Goal: Obtain resource: Obtain resource

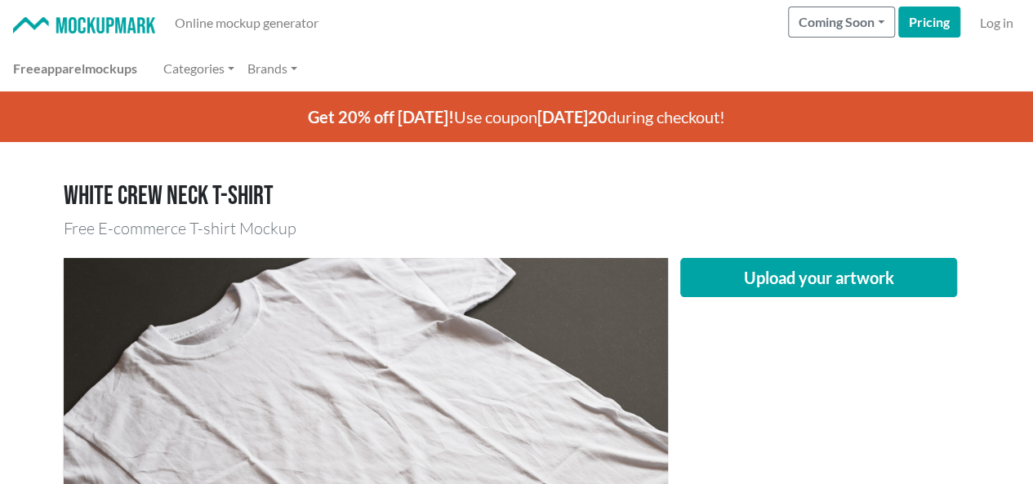
click at [544, 203] on h1 "White crew neck T-shirt" at bounding box center [517, 196] width 906 height 31
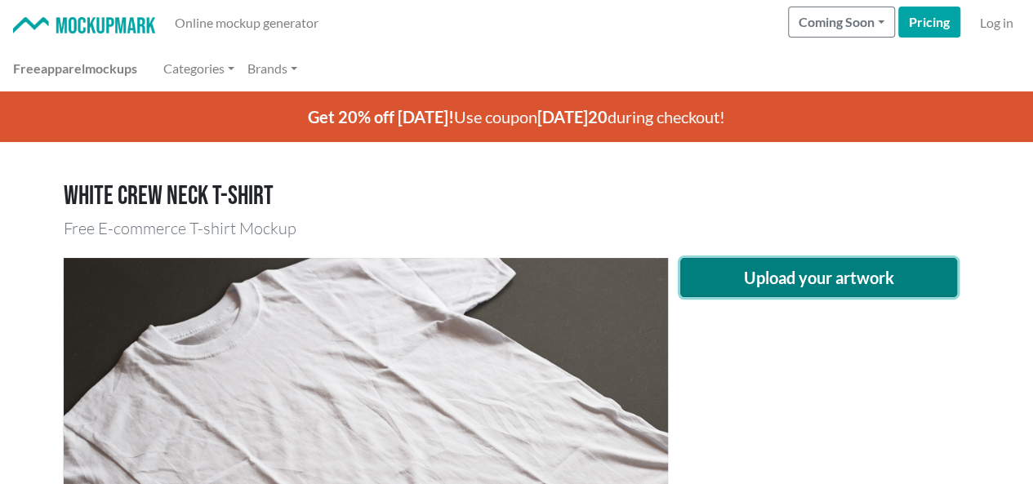
click at [756, 279] on button "Upload your artwork" at bounding box center [819, 277] width 278 height 39
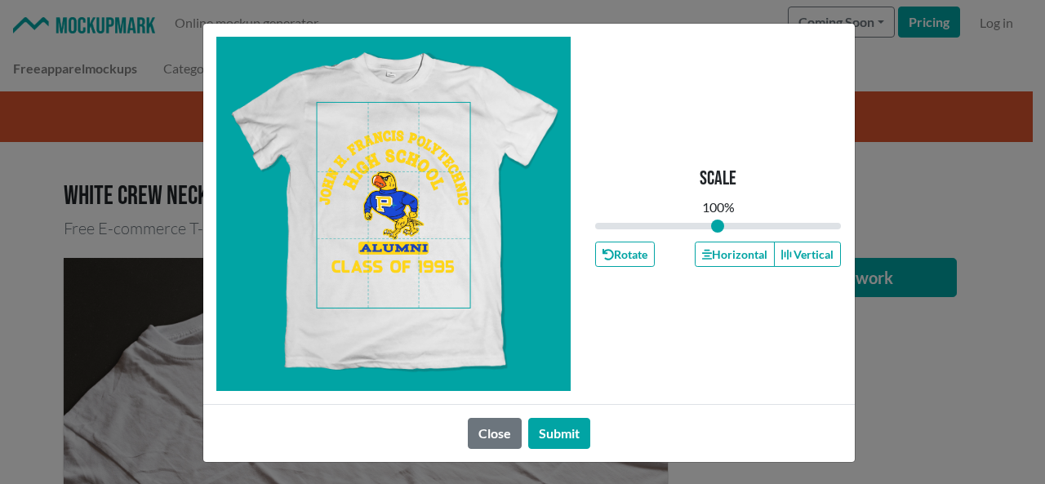
click at [362, 219] on span at bounding box center [393, 205] width 153 height 205
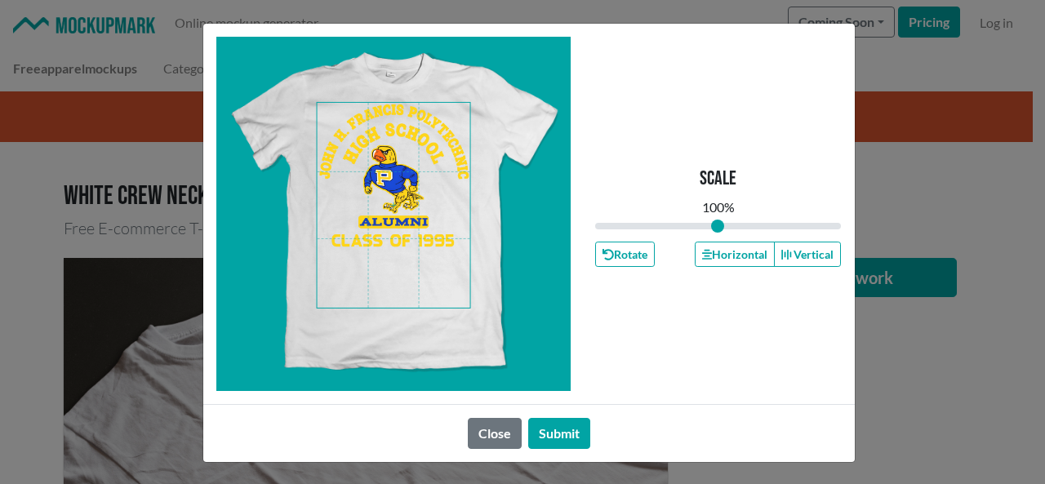
click at [364, 190] on span at bounding box center [393, 205] width 153 height 205
click at [740, 256] on button "Horizontal" at bounding box center [735, 254] width 80 height 25
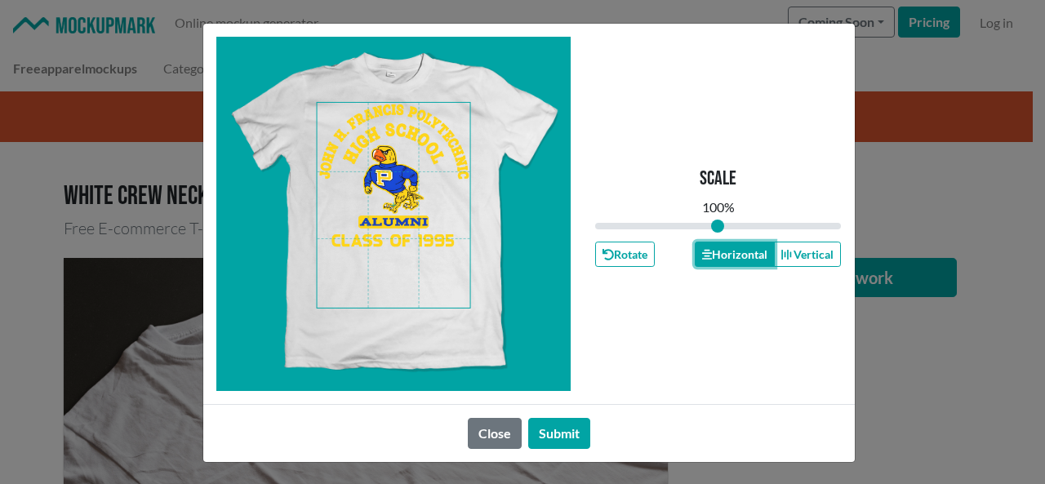
click at [740, 256] on button "Horizontal" at bounding box center [735, 254] width 80 height 25
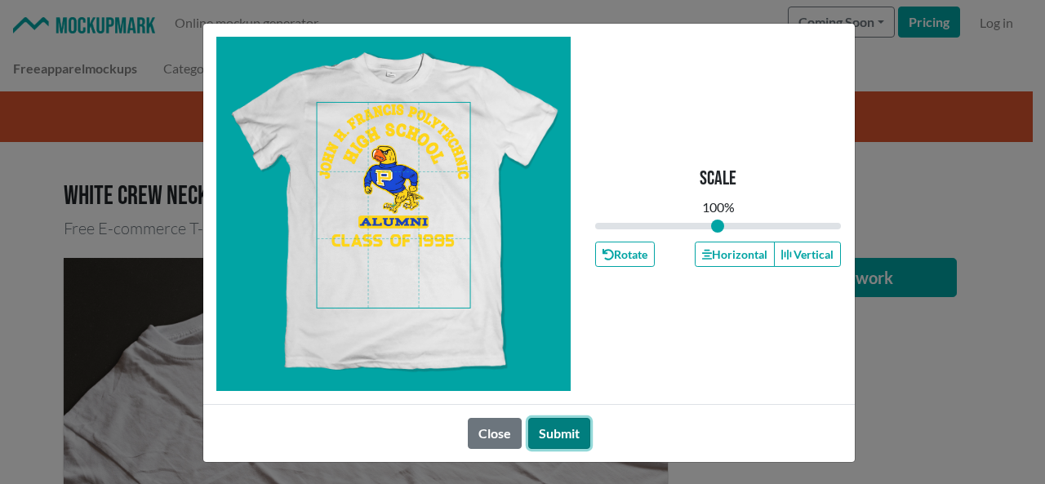
click at [565, 430] on button "Submit" at bounding box center [559, 433] width 62 height 31
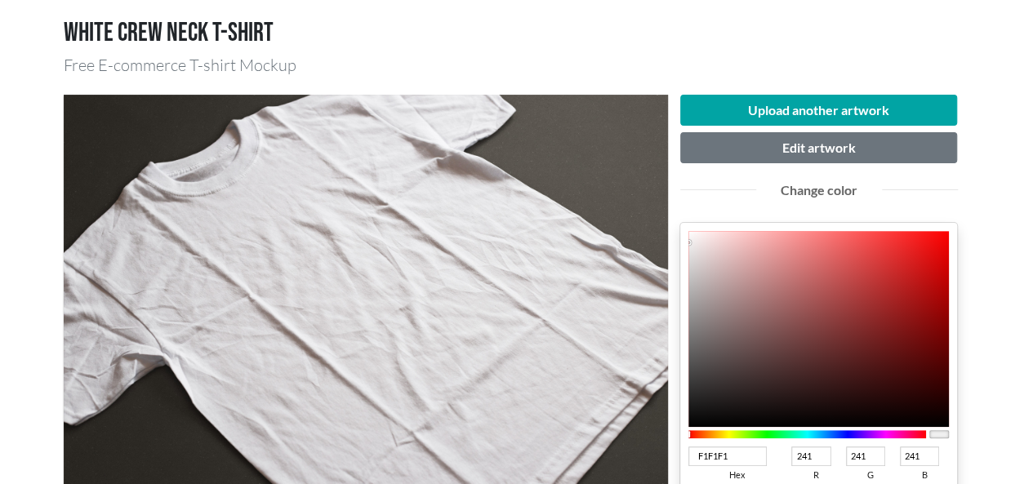
scroll to position [82, 0]
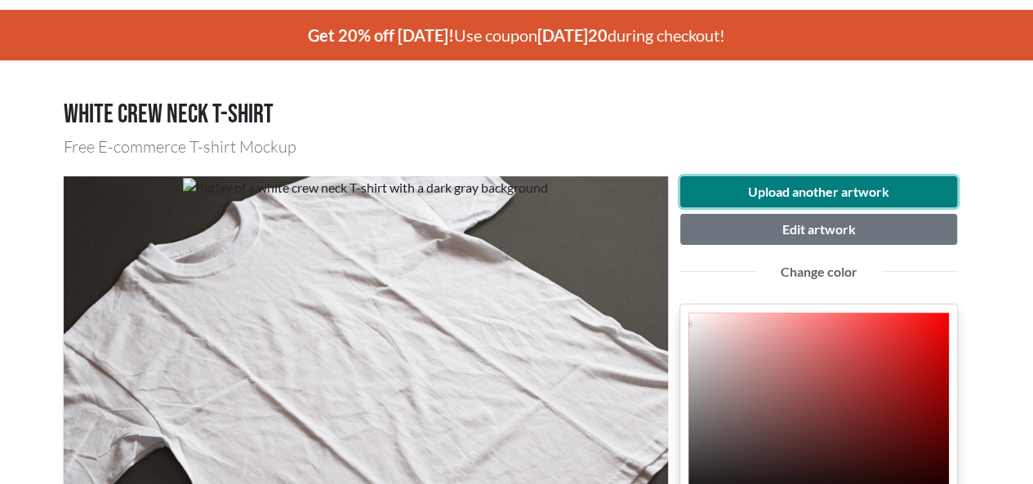
click at [820, 192] on button "Upload another artwork" at bounding box center [819, 191] width 278 height 31
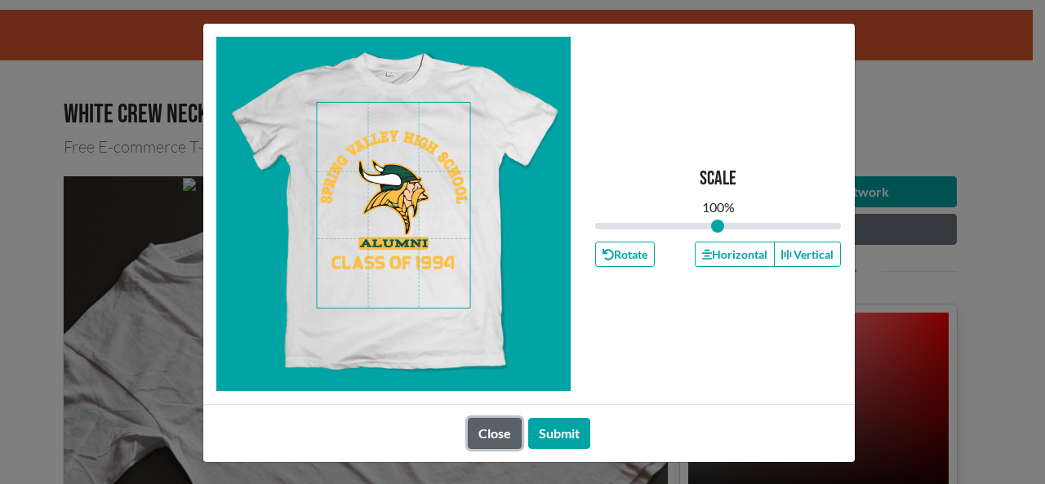
click at [493, 439] on button "Close" at bounding box center [495, 433] width 54 height 31
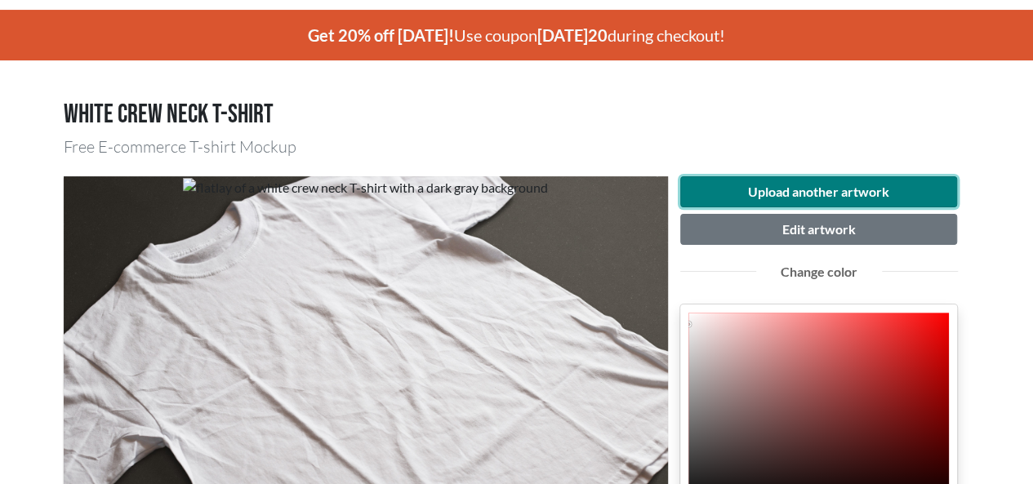
click at [804, 190] on button "Upload another artwork" at bounding box center [819, 191] width 278 height 31
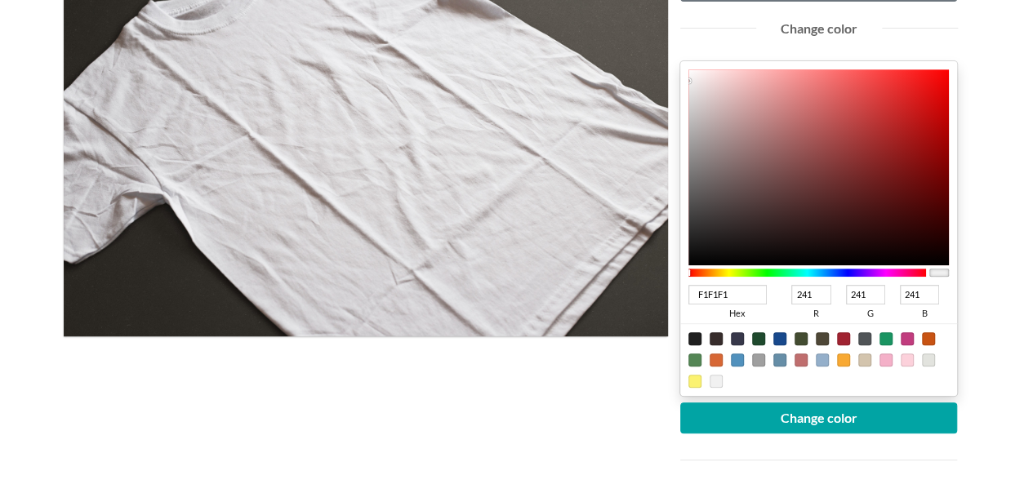
scroll to position [327, 0]
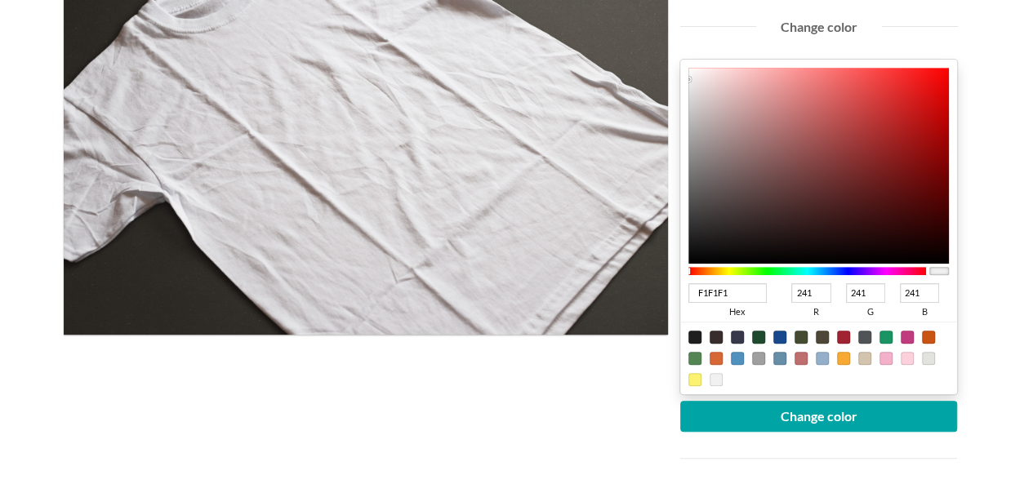
click at [830, 275] on div at bounding box center [807, 271] width 238 height 15
click at [830, 273] on div at bounding box center [807, 271] width 238 height 8
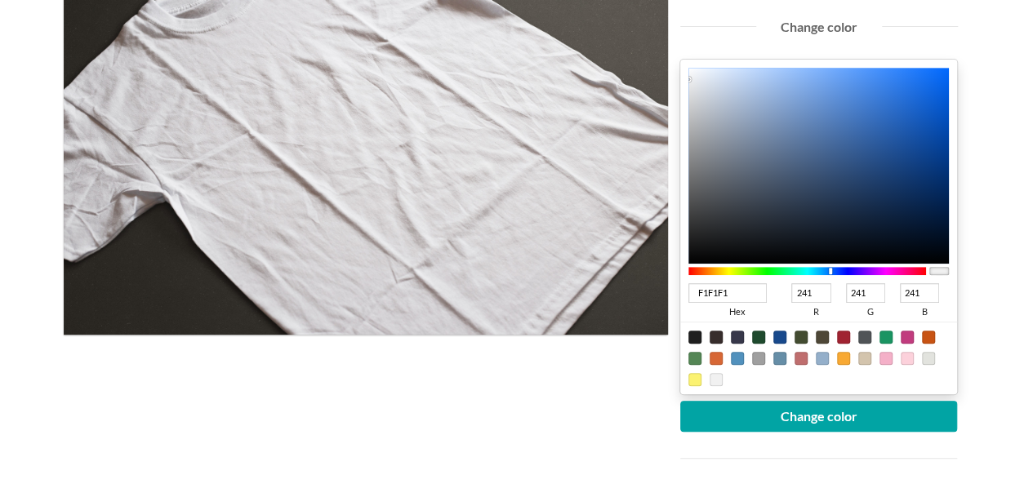
click at [831, 270] on div at bounding box center [830, 271] width 3 height 7
click at [836, 269] on div at bounding box center [807, 271] width 238 height 8
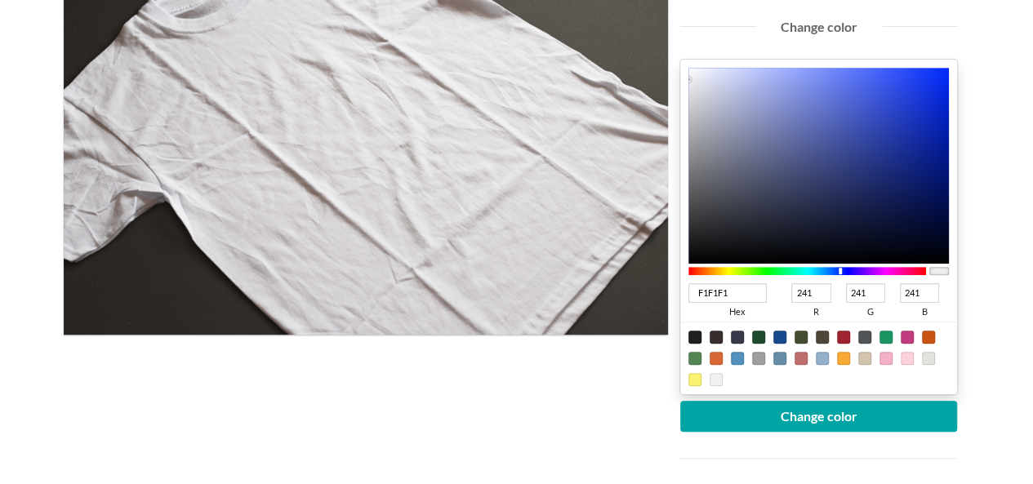
click at [840, 267] on div at bounding box center [807, 271] width 238 height 8
click at [844, 267] on div at bounding box center [807, 271] width 238 height 8
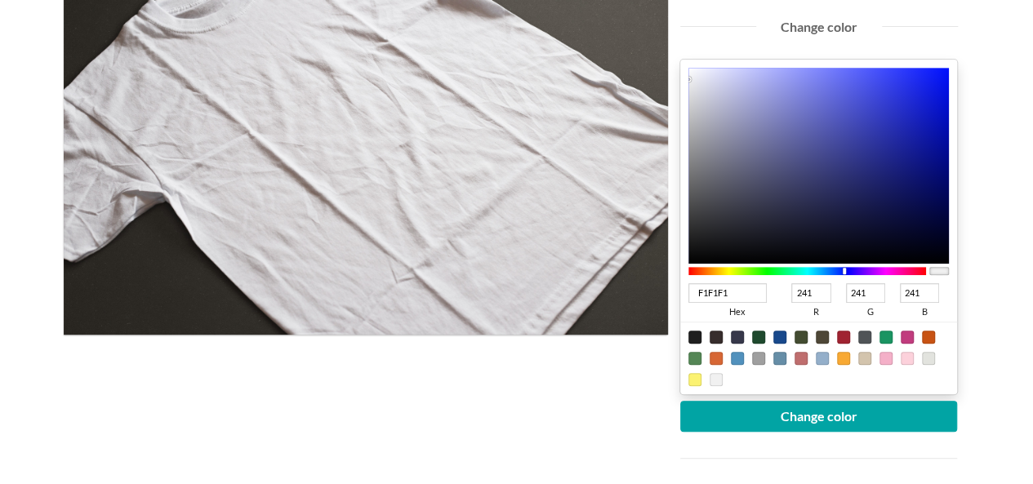
click at [854, 268] on div at bounding box center [807, 271] width 238 height 8
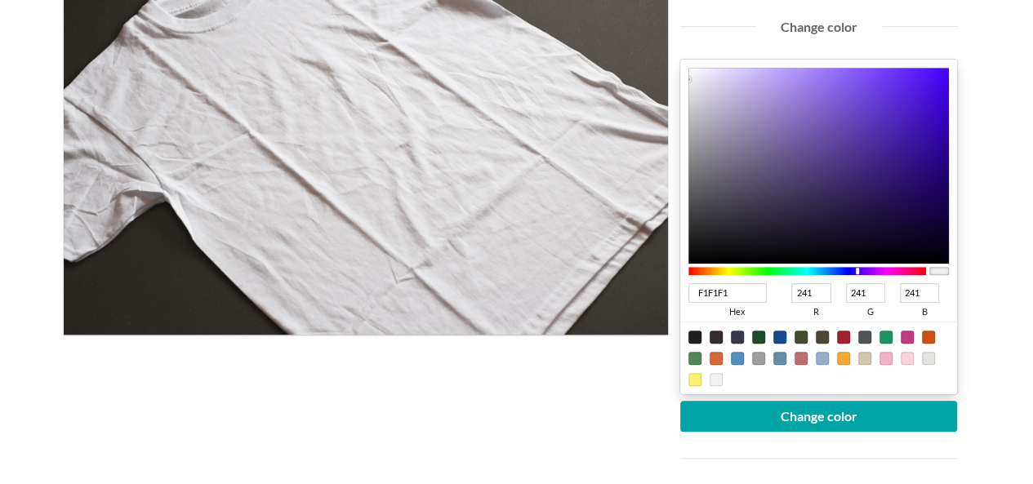
click at [857, 268] on div at bounding box center [807, 271] width 238 height 8
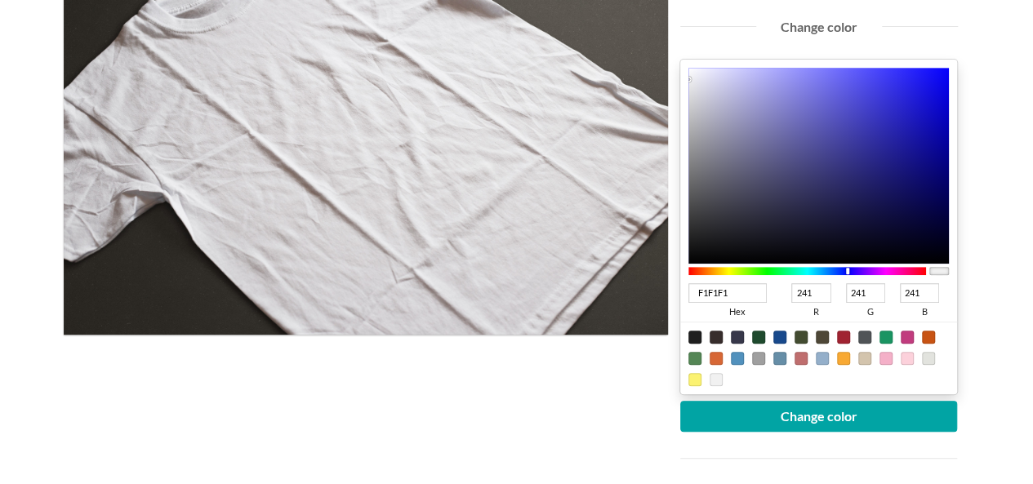
drag, startPoint x: 862, startPoint y: 267, endPoint x: 847, endPoint y: 265, distance: 14.9
click at [847, 265] on div at bounding box center [807, 271] width 238 height 15
drag, startPoint x: 736, startPoint y: 296, endPoint x: 596, endPoint y: 294, distance: 139.6
click at [596, 294] on div "Upload another artwork Edit artwork Change color F1F1F1 hex 241 r 241 g 241 b 1…" at bounding box center [517, 259] width 906 height 683
type input "003"
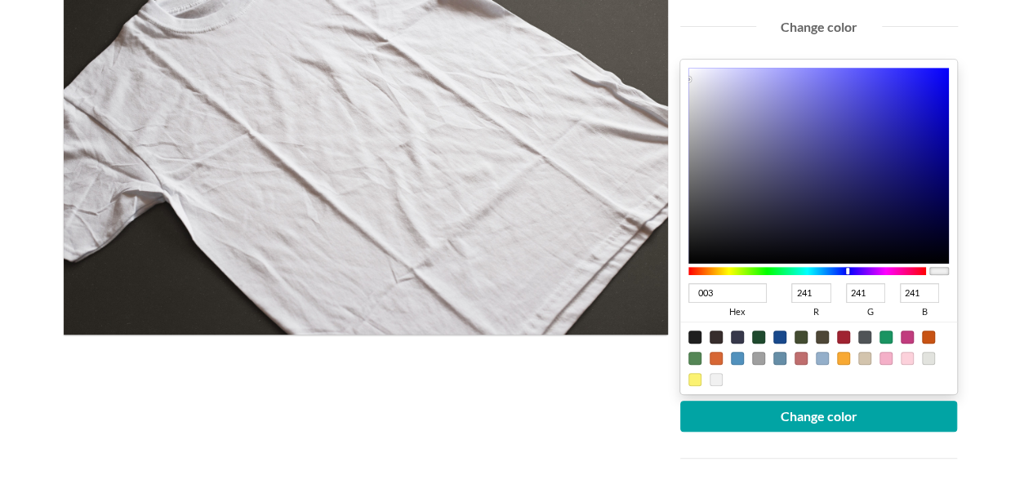
type input "0"
type input "51"
type input "0035D3"
type input "53"
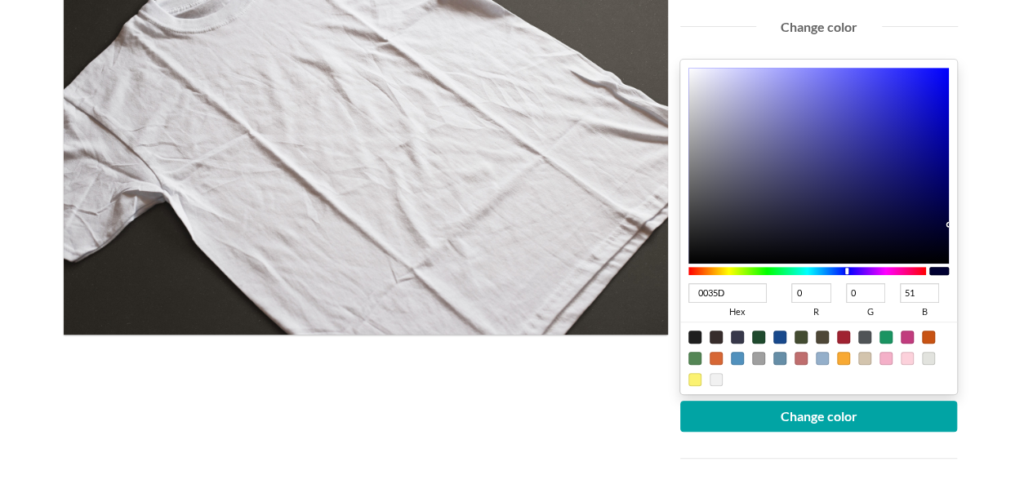
type input "211"
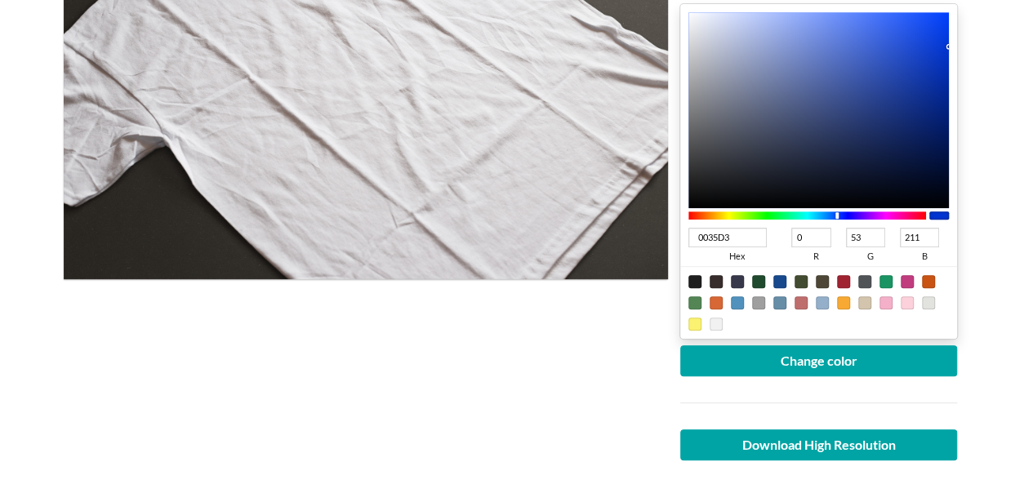
scroll to position [408, 0]
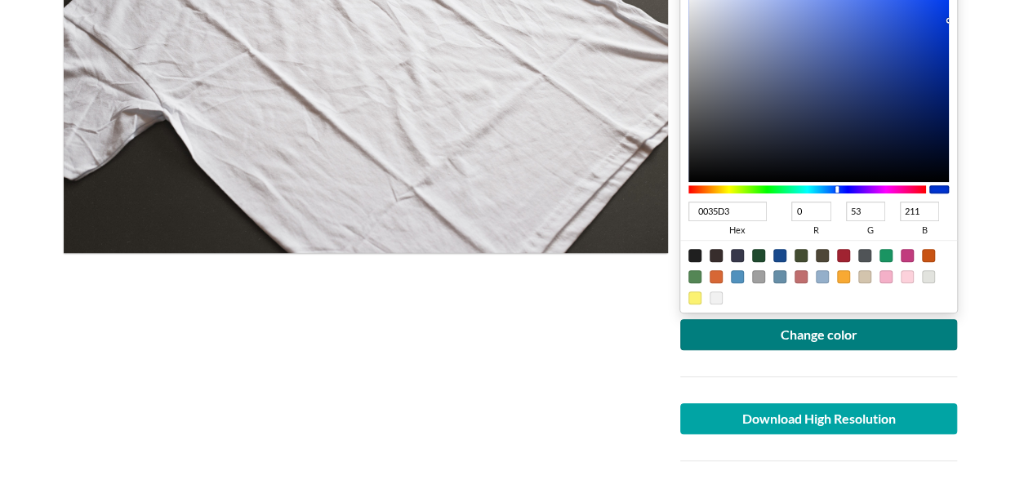
type input "0035D3"
click at [834, 340] on button "Change color" at bounding box center [819, 334] width 278 height 31
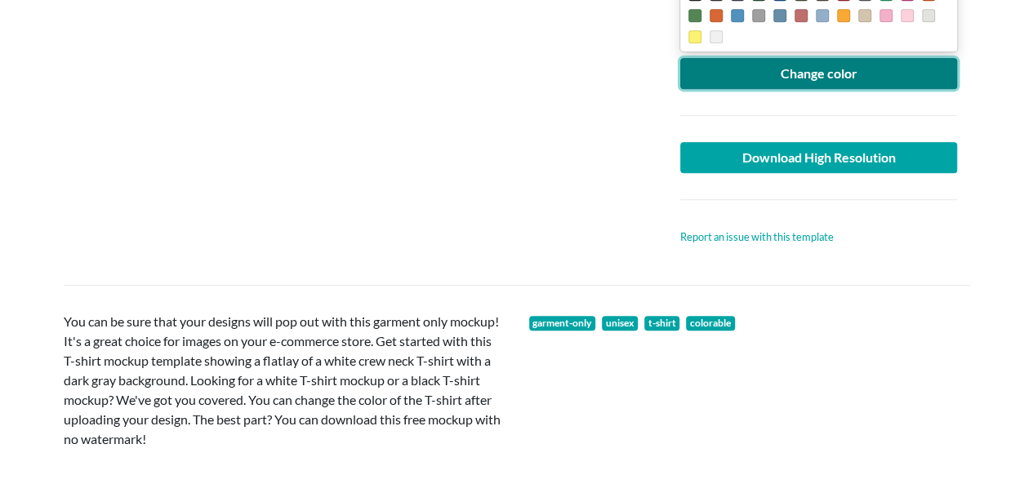
scroll to position [490, 0]
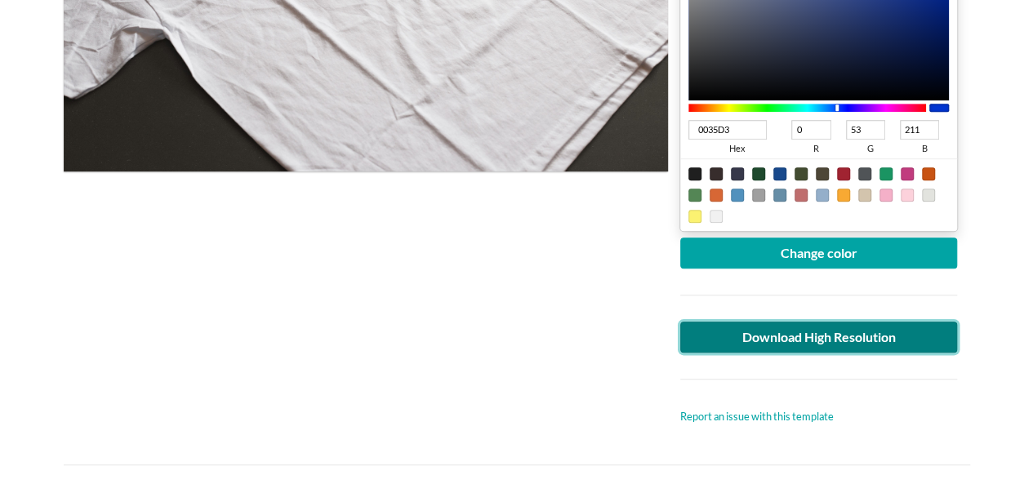
click at [841, 329] on link "Download High Resolution" at bounding box center [819, 337] width 278 height 31
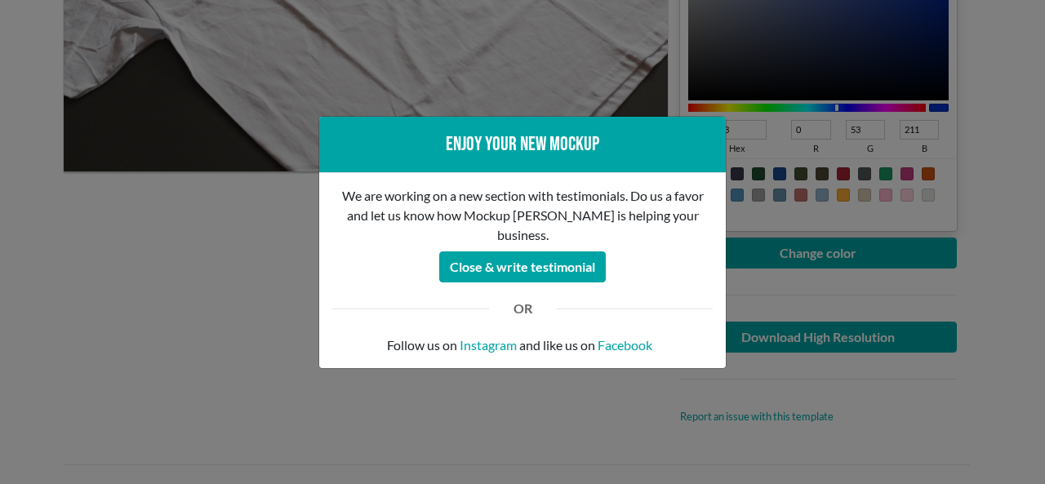
click at [56, 331] on div "Enjoy your new mockup We are working on a new section with testimonials. Do us …" at bounding box center [522, 242] width 1045 height 484
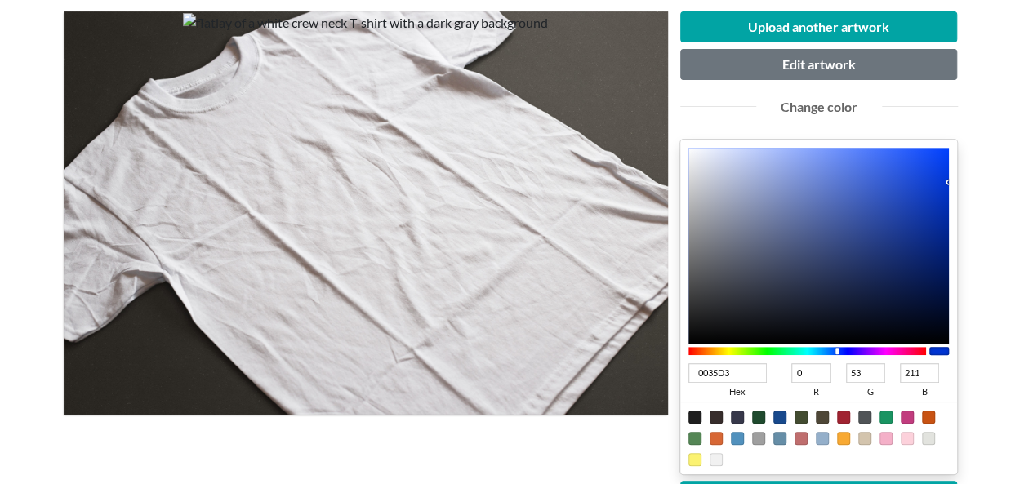
scroll to position [82, 0]
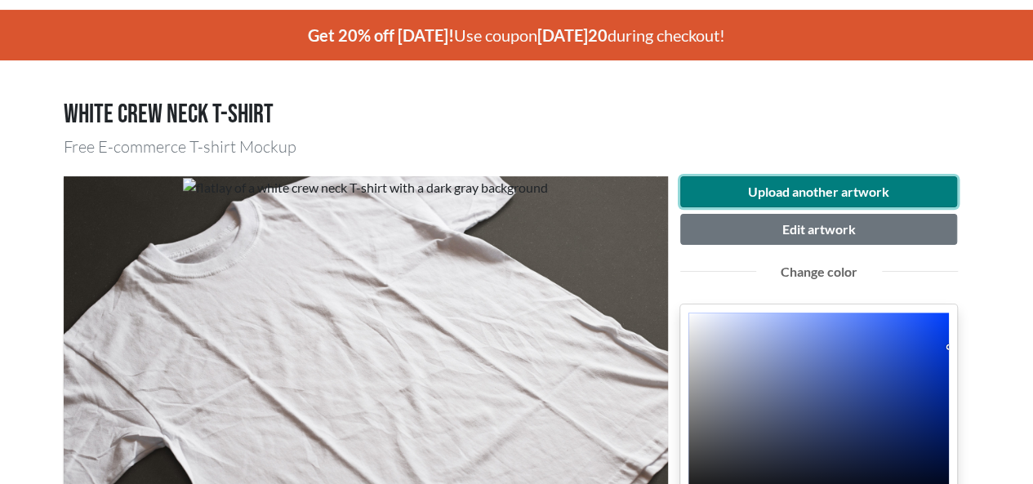
click at [785, 192] on button "Upload another artwork" at bounding box center [819, 191] width 278 height 31
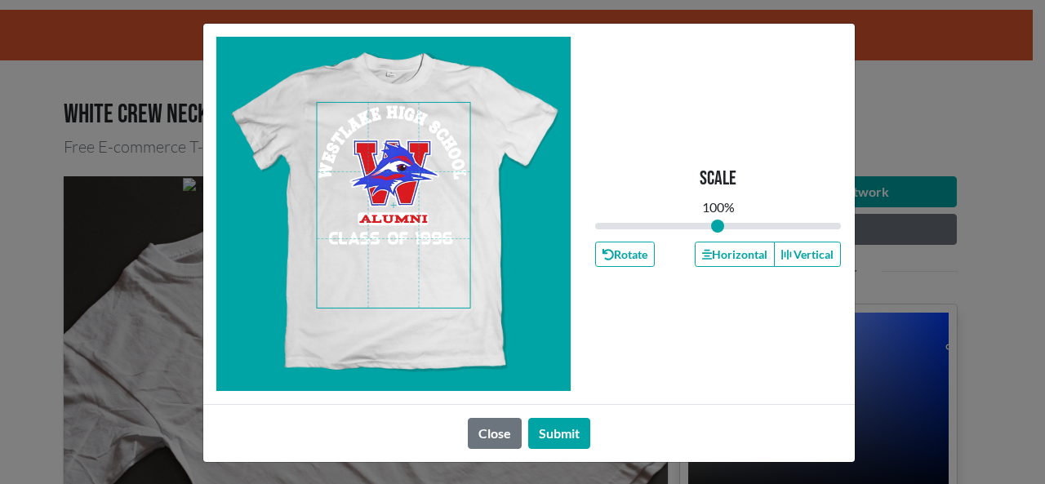
click at [420, 162] on span at bounding box center [393, 205] width 153 height 205
click at [736, 260] on button "Horizontal" at bounding box center [735, 254] width 80 height 25
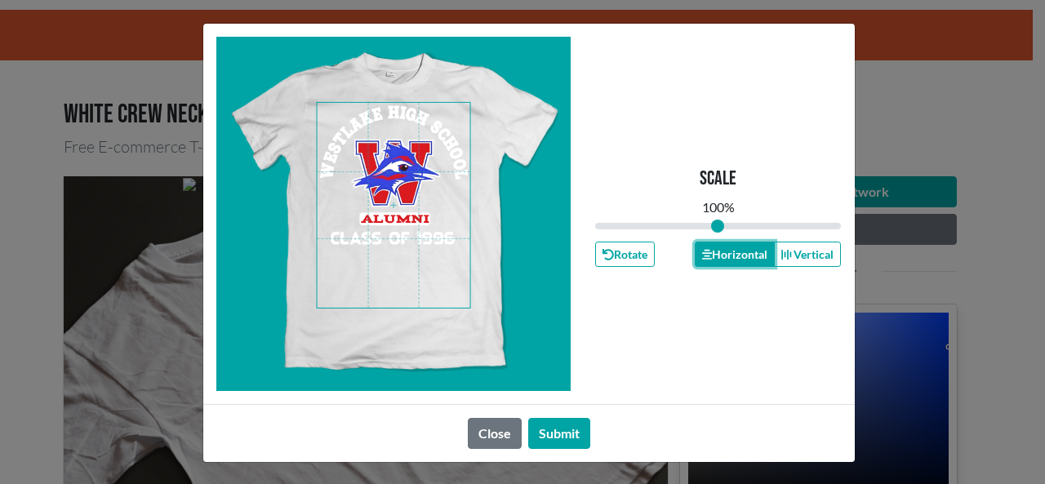
click at [736, 260] on button "Horizontal" at bounding box center [735, 254] width 80 height 25
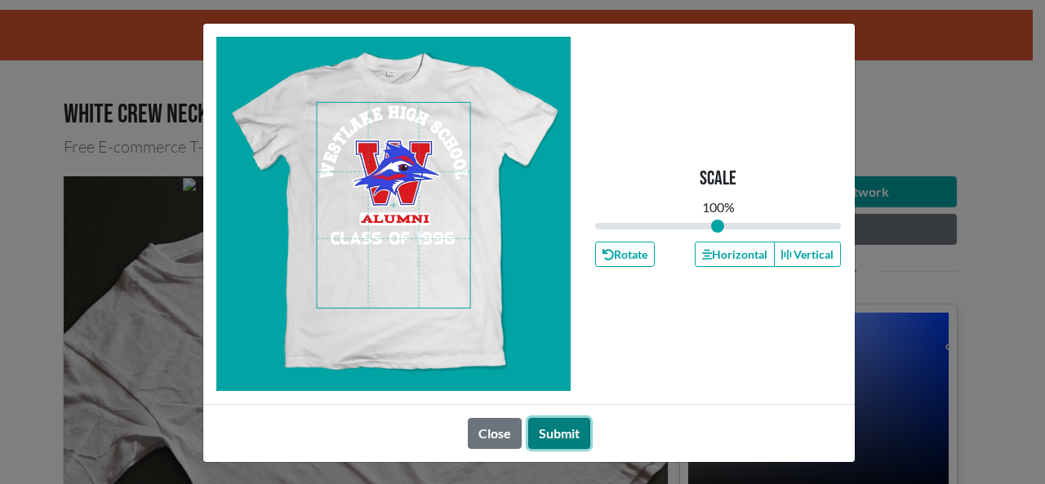
click at [560, 440] on button "Submit" at bounding box center [559, 433] width 62 height 31
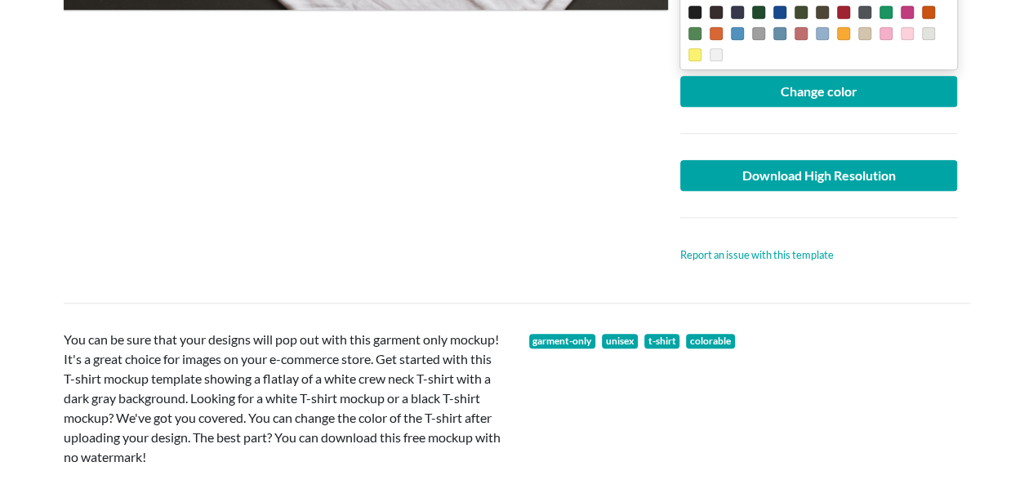
scroll to position [653, 0]
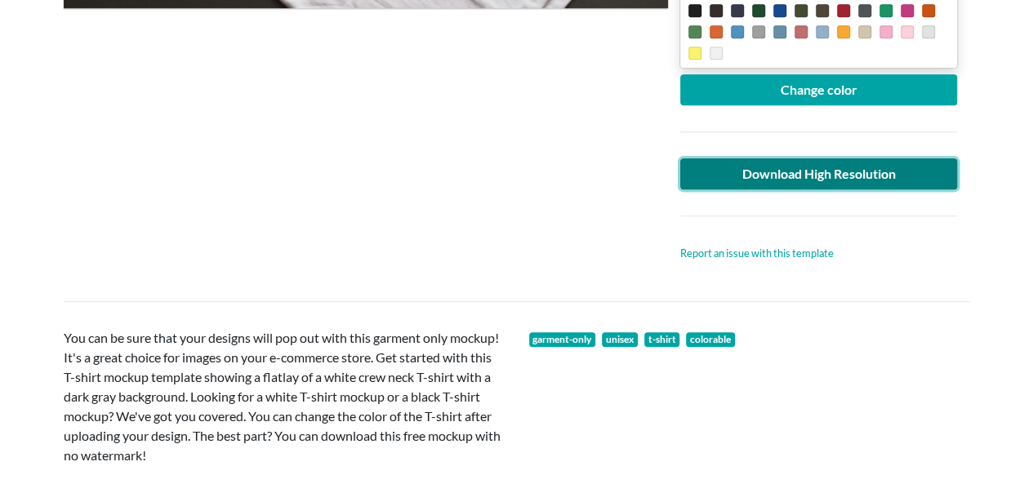
click at [849, 173] on link "Download High Resolution" at bounding box center [819, 173] width 278 height 31
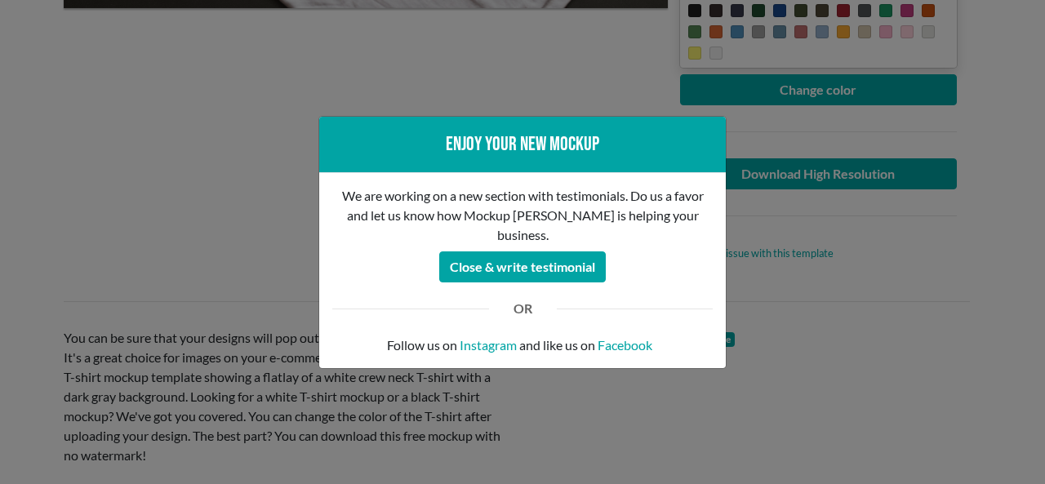
click at [96, 176] on div "Enjoy your new mockup We are working on a new section with testimonials. Do us …" at bounding box center [522, 242] width 1045 height 484
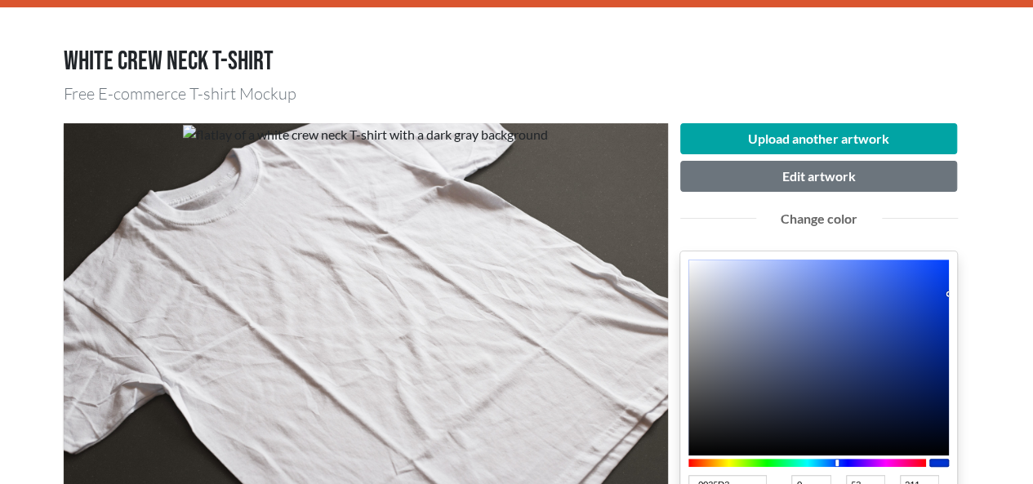
scroll to position [0, 0]
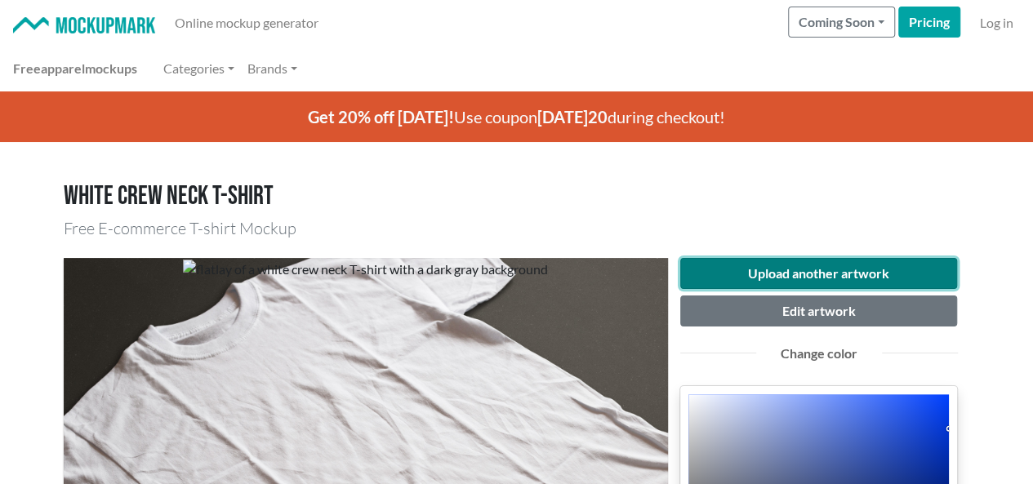
click at [837, 285] on button "Upload another artwork" at bounding box center [819, 273] width 278 height 31
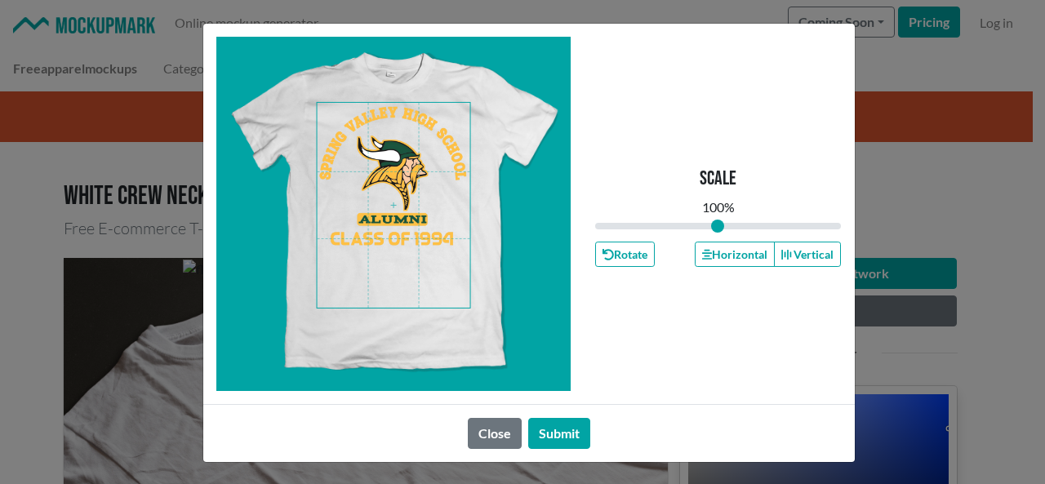
click at [404, 191] on span at bounding box center [393, 205] width 153 height 205
click at [710, 249] on button "Horizontal" at bounding box center [735, 254] width 80 height 25
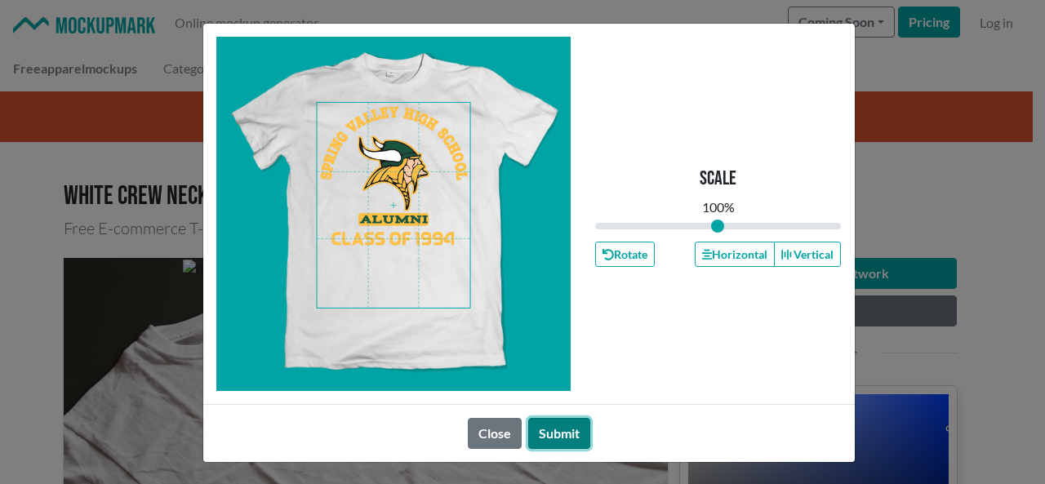
click at [558, 425] on button "Submit" at bounding box center [559, 433] width 62 height 31
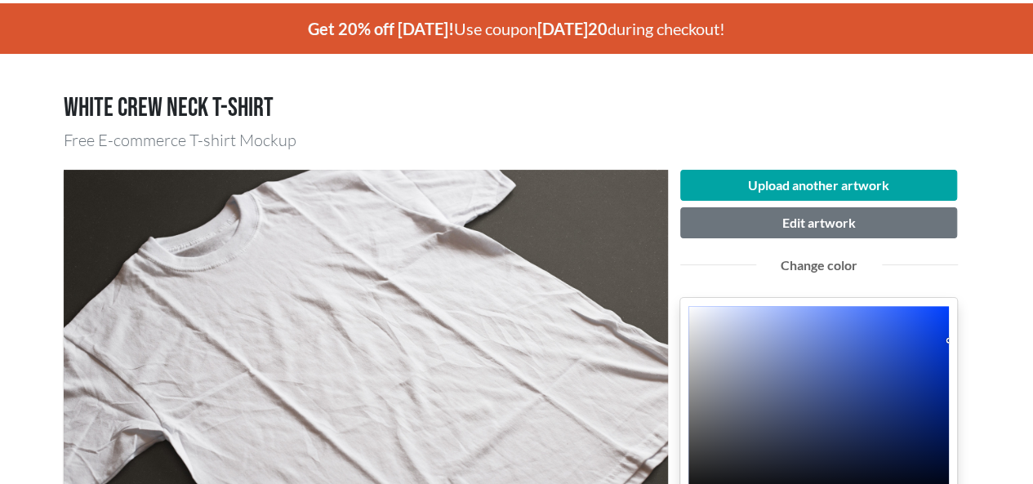
scroll to position [163, 0]
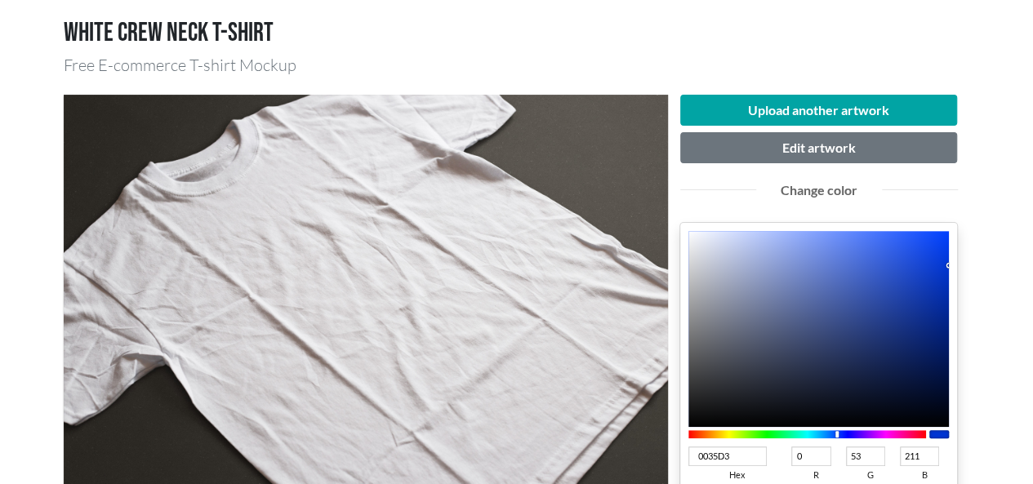
type input "00D3B8"
type input "211"
type input "184"
type input "00D3A2"
type input "162"
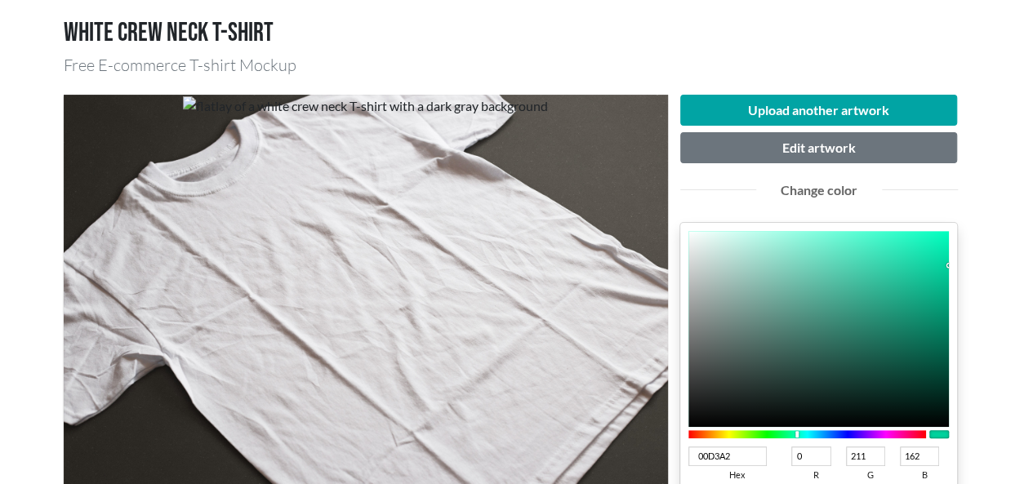
type input "00D39E"
type input "158"
type input "00D399"
type input "153"
type input "00D395"
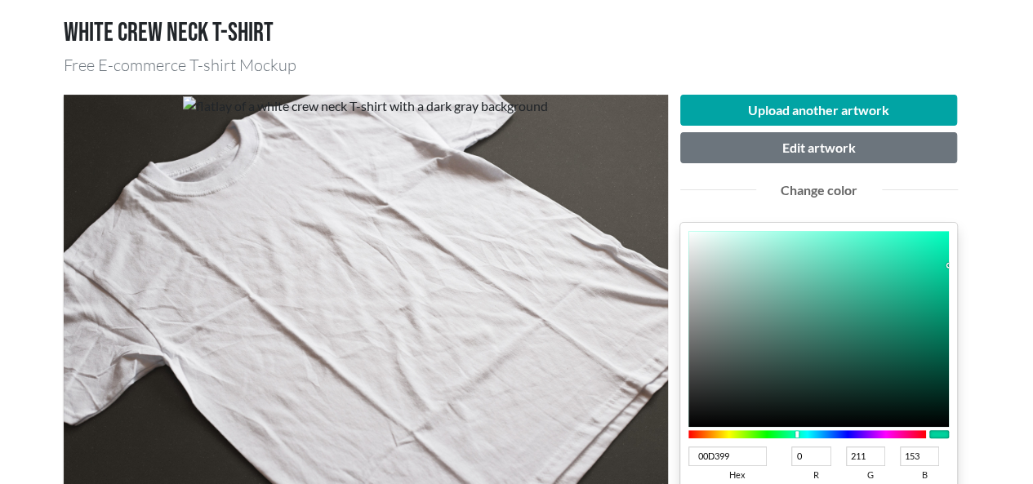
type input "149"
type input "00D391"
type input "145"
type input "00D38C"
type input "140"
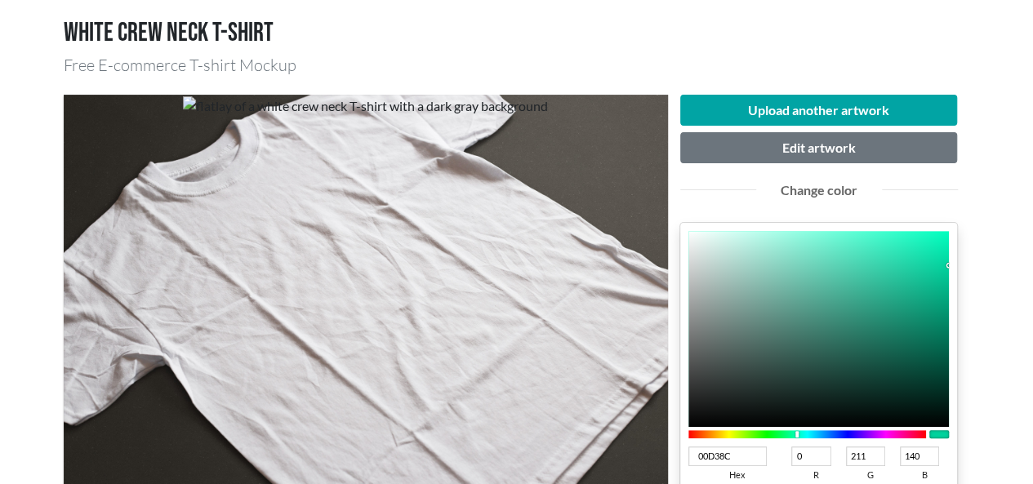
type input "00D384"
type input "132"
type input "00D376"
type input "118"
type input "00D372"
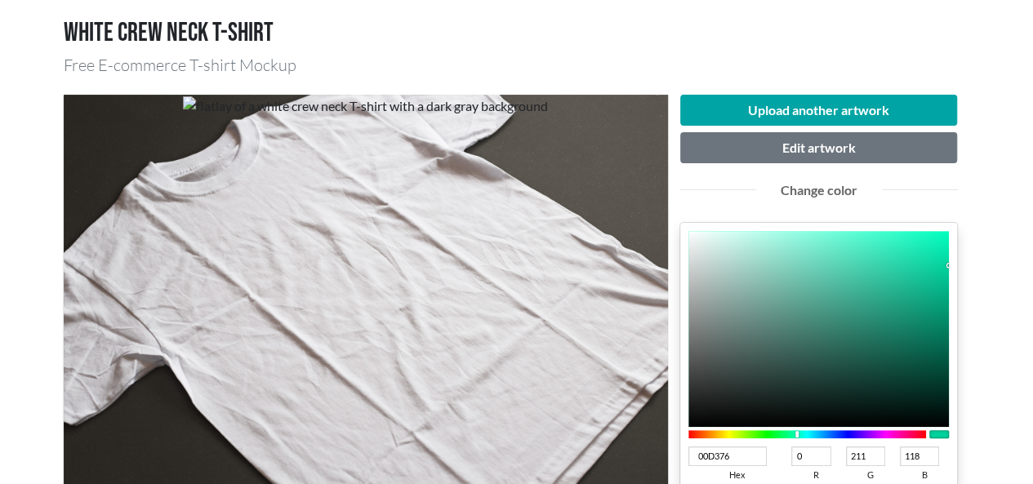
type input "114"
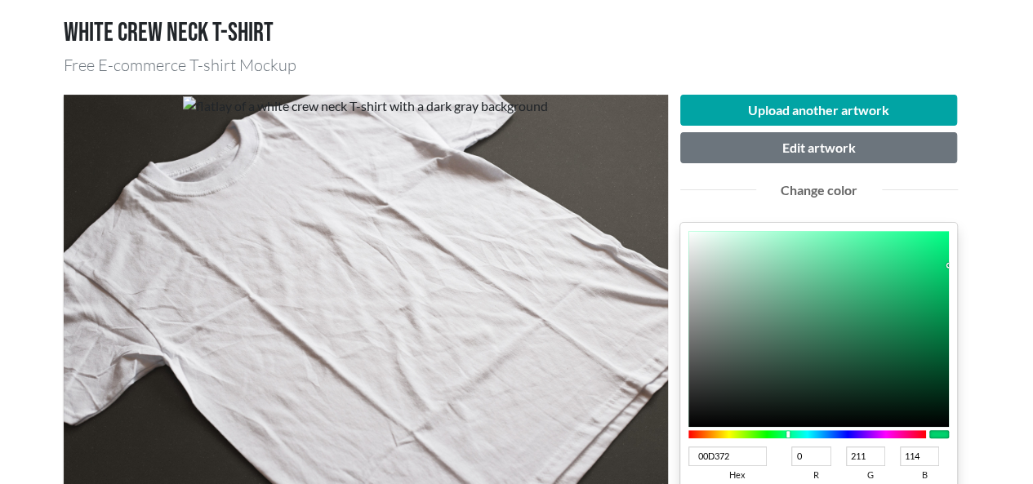
type input "00D36E"
type input "110"
type input "00D369"
type input "105"
type input "00D361"
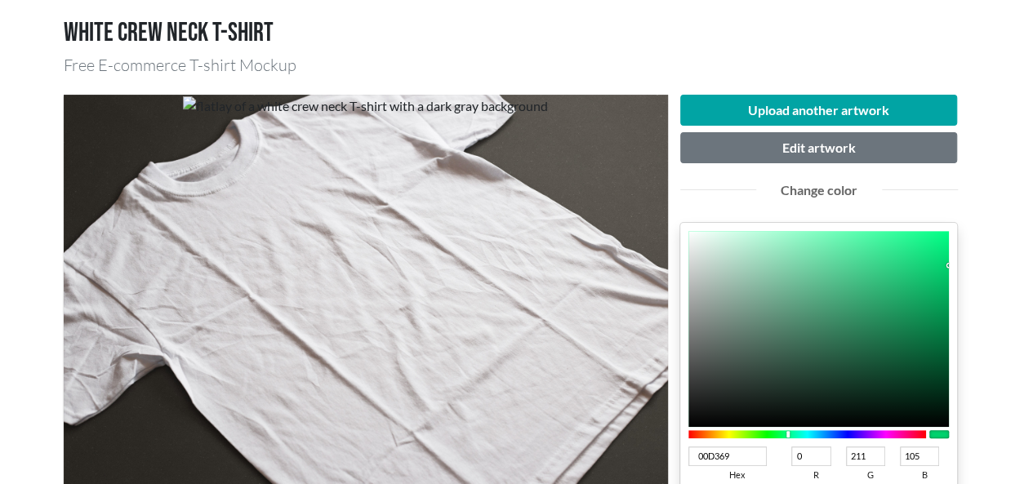
type input "97"
type input "00D358"
type input "88"
type input "00D354"
type input "84"
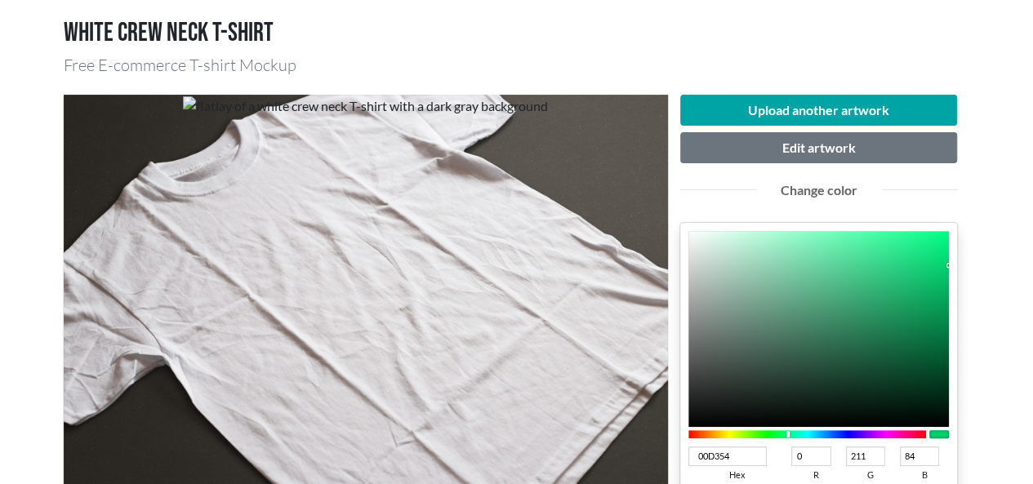
type input "00D34B"
type input "75"
type input "00D347"
type input "71"
type input "00D33E"
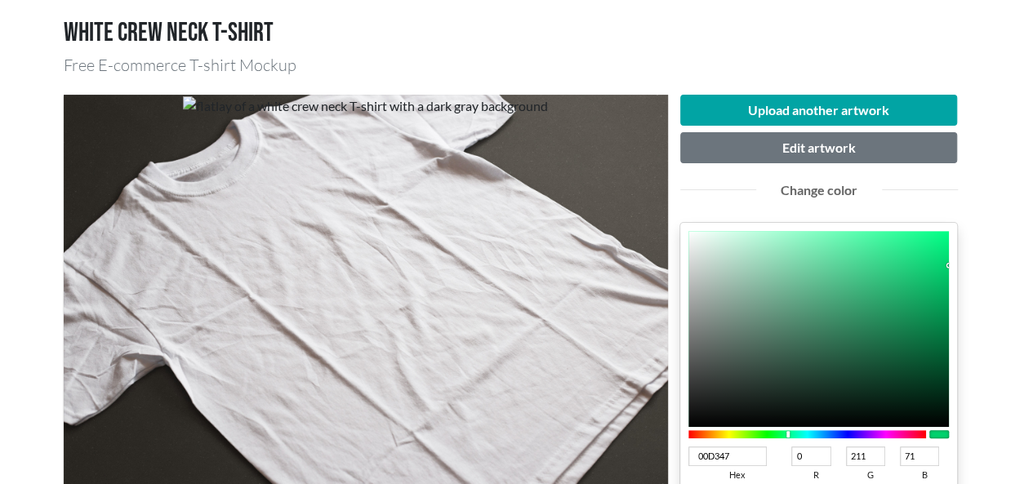
type input "62"
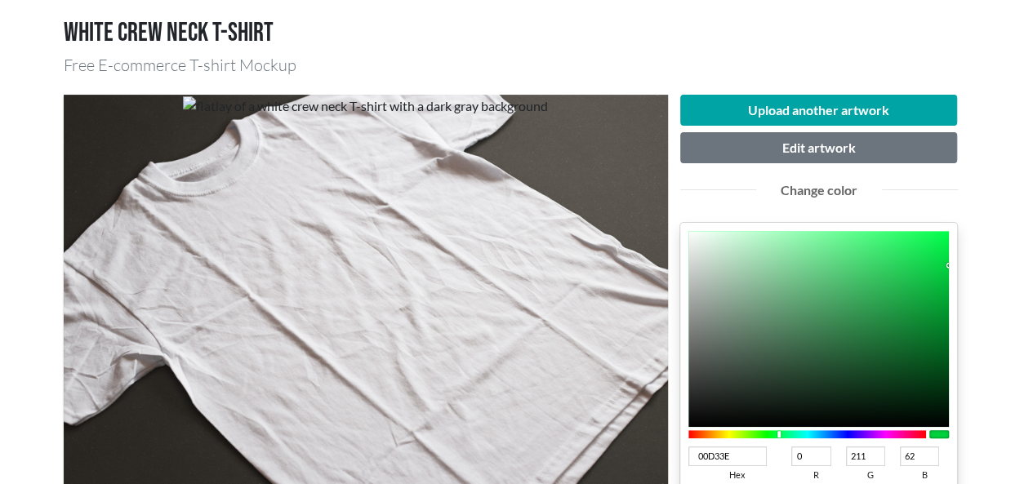
type input "00D335"
type input "53"
type input "00D331"
type input "49"
type input "00D32D"
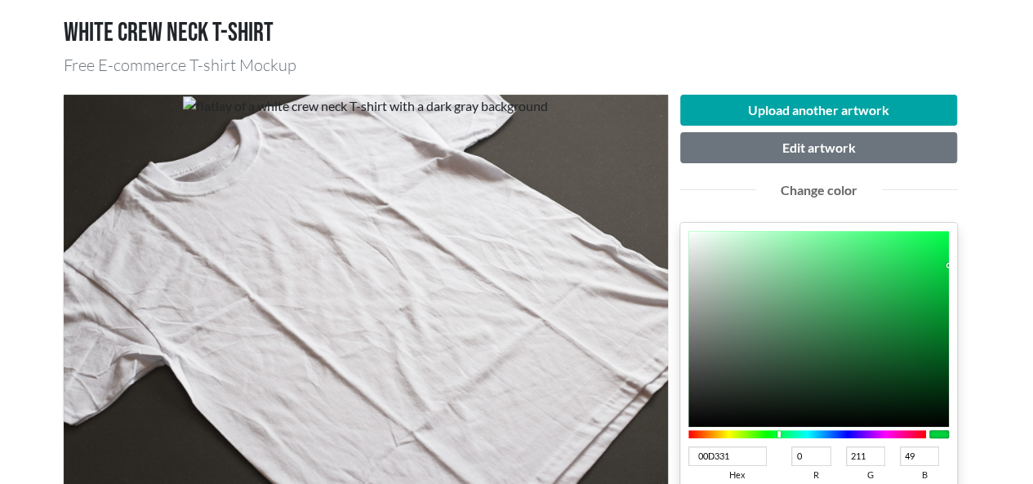
type input "45"
type input "00D328"
type input "40"
type input "00D324"
type input "36"
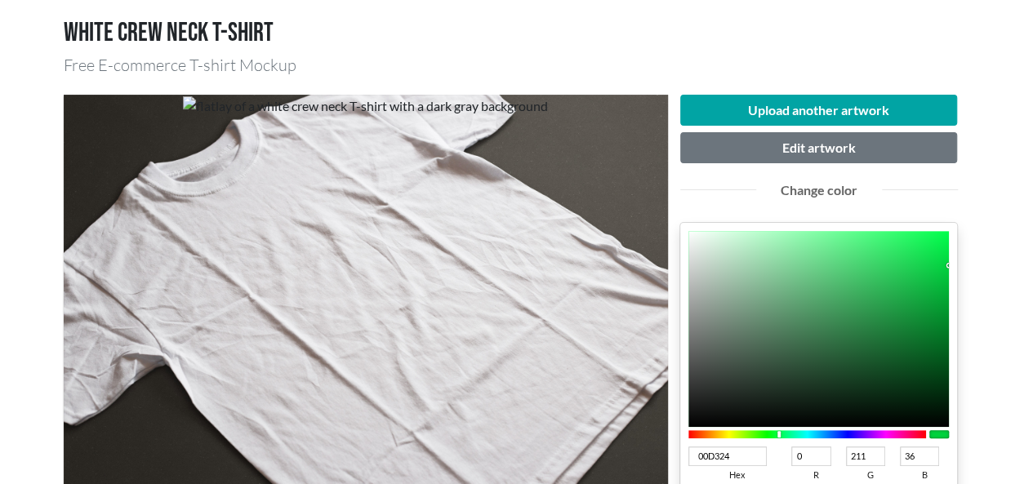
type input "00D31B"
type input "27"
type input "00D313"
type input "19"
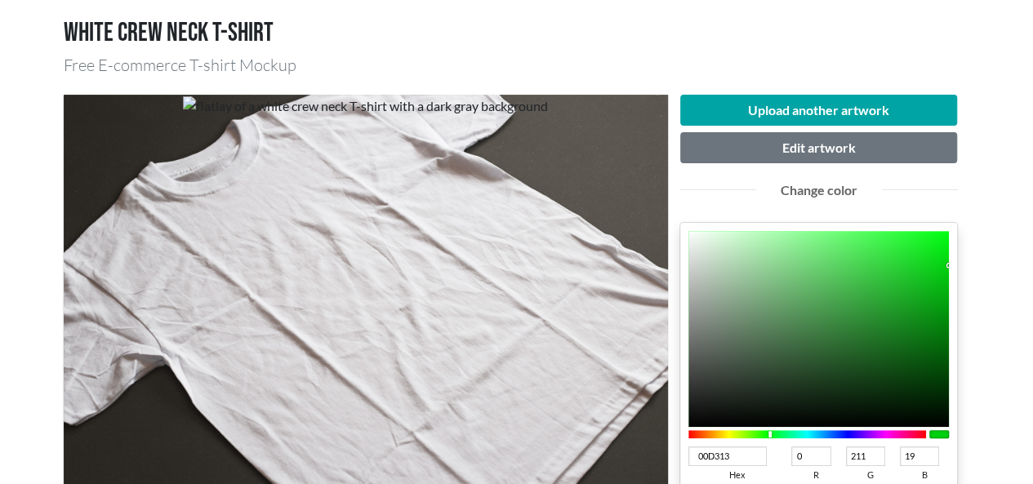
type input "00D30E"
type input "14"
type input "00D30A"
type input "10"
type input "00D306"
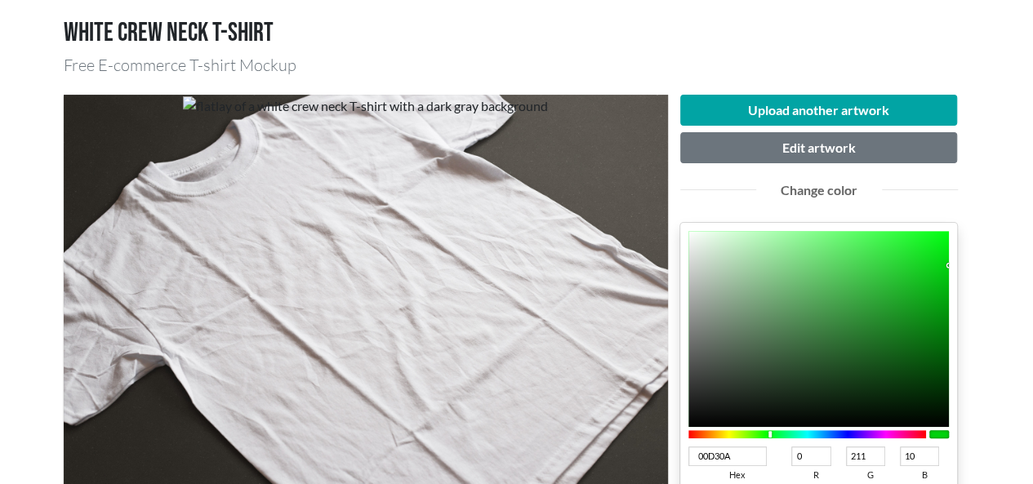
type input "6"
drag, startPoint x: 802, startPoint y: 435, endPoint x: 817, endPoint y: 424, distance: 19.3
click at [767, 442] on div "00D306 hex 0 r 211 g 6 b 100 a" at bounding box center [819, 390] width 278 height 335
type input "00D301"
type input "1"
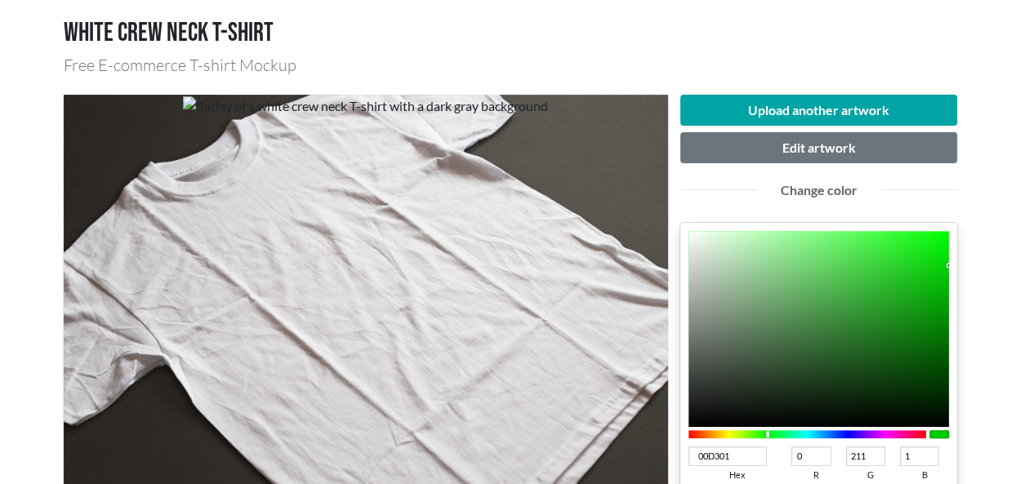
type input "099709"
type input "9"
type input "151"
type input "9"
type input "078907"
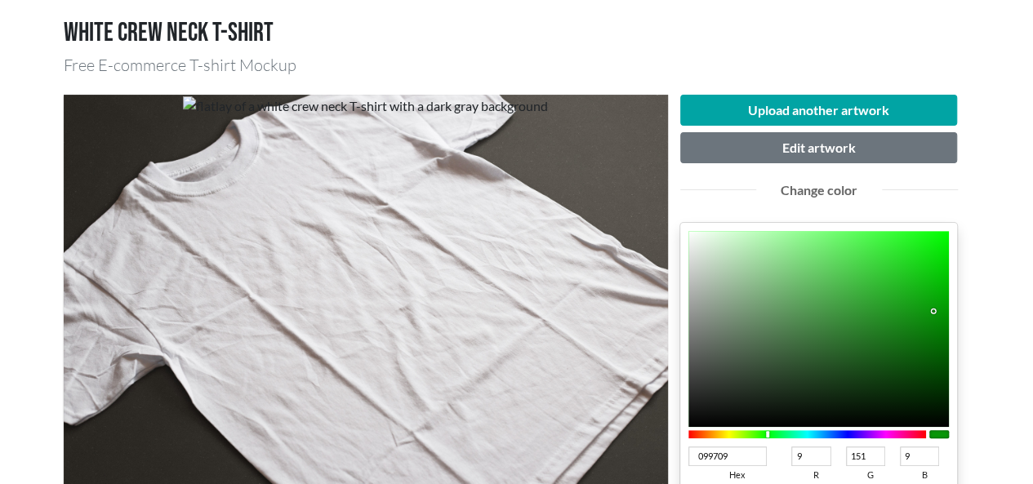
type input "7"
type input "137"
type input "7"
type input "026F02"
type input "2"
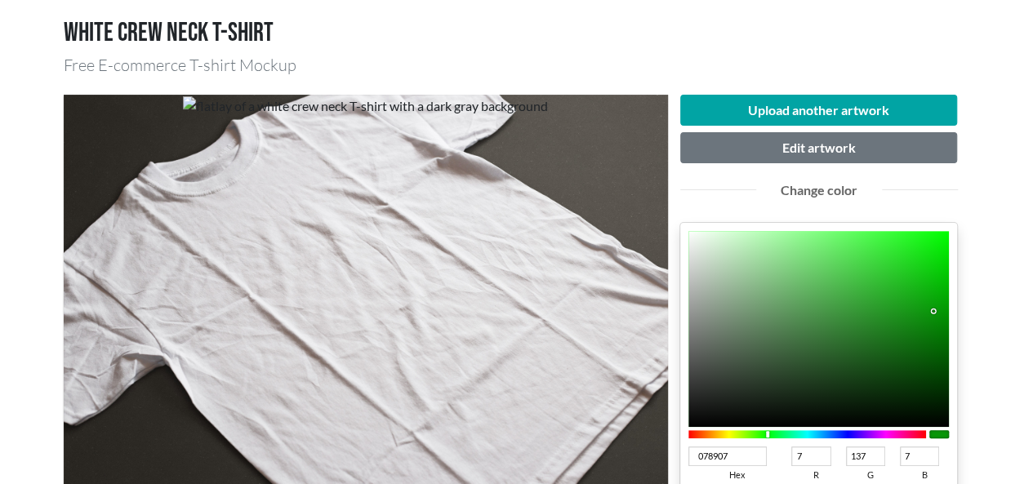
type input "111"
type input "2"
type input "006000"
type input "0"
type input "96"
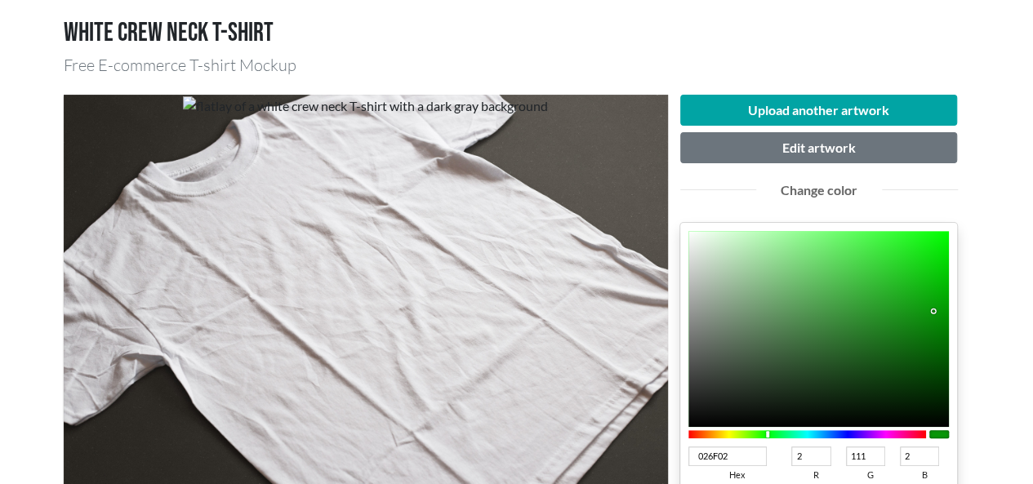
type input "0"
type input "005D00"
type input "93"
type input "005B00"
type input "91"
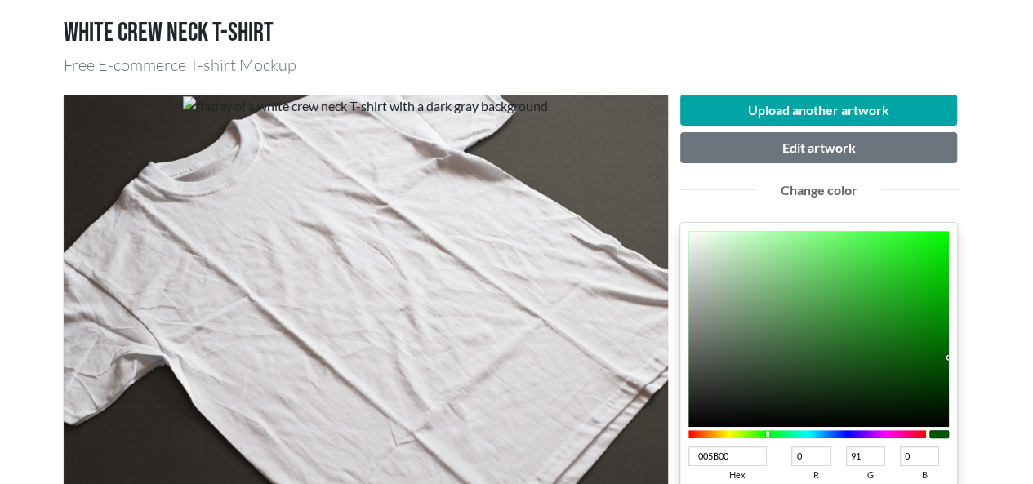
type input "005100"
type input "81"
type input "004C00"
type input "76"
type input "004A00"
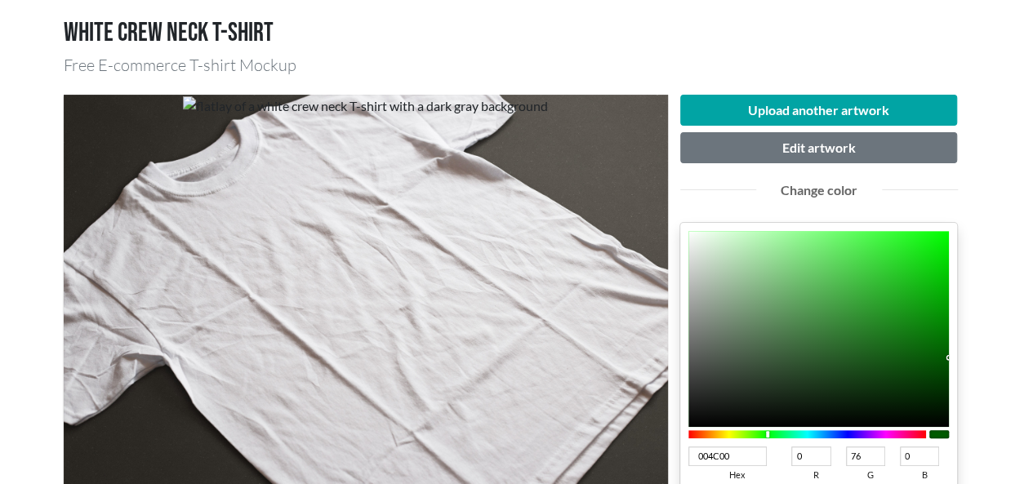
type input "74"
type input "004900"
type input "73"
type input "004700"
type input "71"
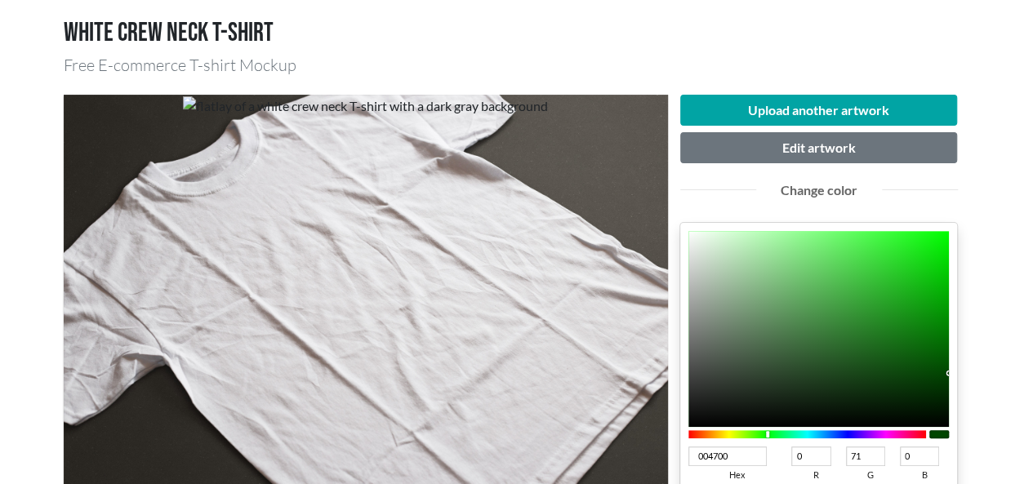
type input "004500"
type input "69"
type input "004600"
type input "70"
type input "004900"
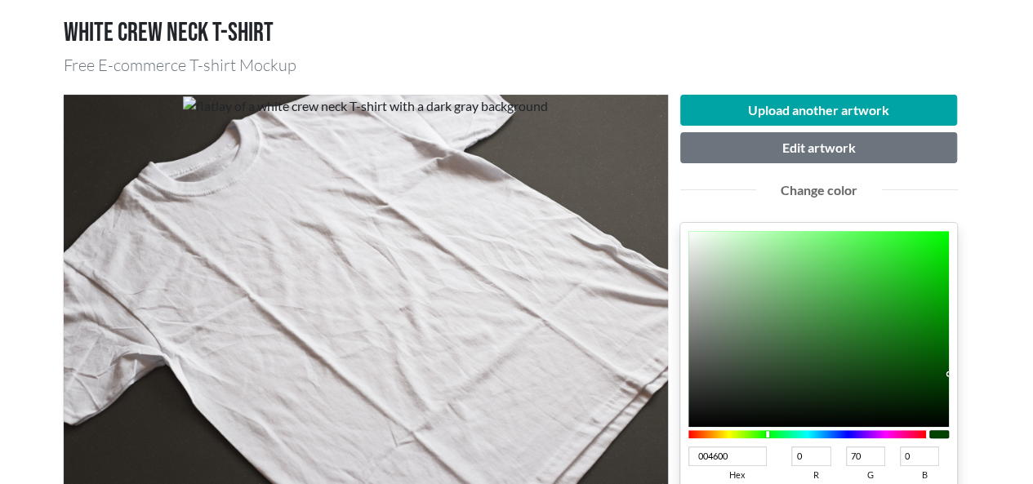
type input "73"
type input "005000"
type input "80"
type input "005400"
type input "84"
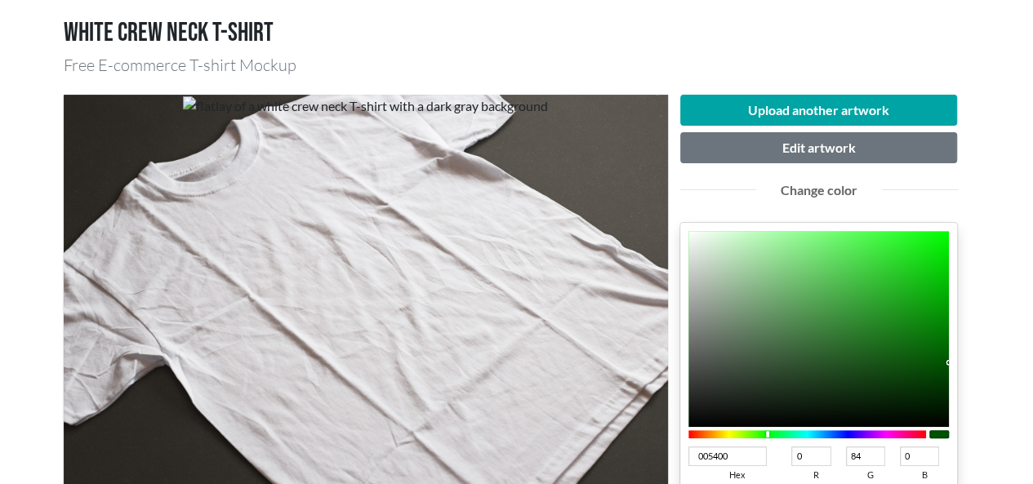
type input "005600"
type input "86"
drag, startPoint x: 936, startPoint y: 318, endPoint x: 972, endPoint y: 360, distance: 55.6
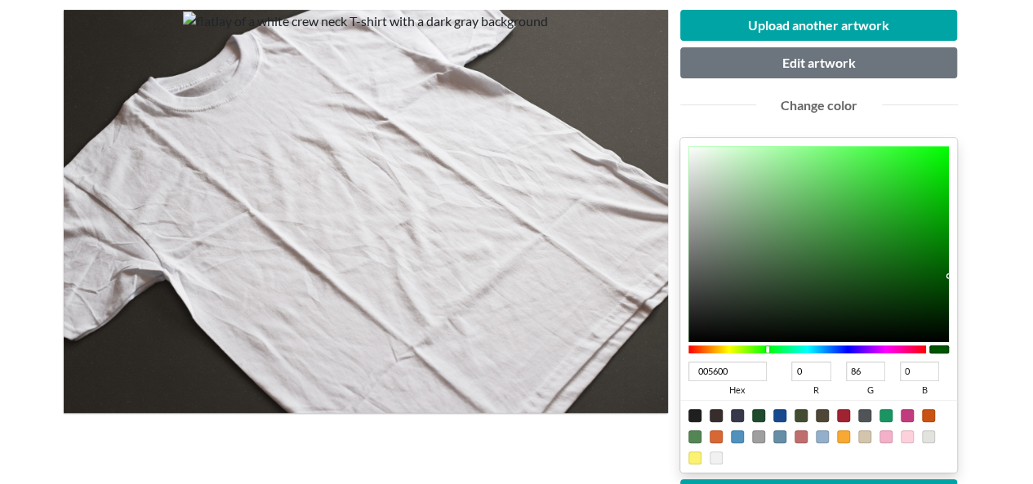
scroll to position [408, 0]
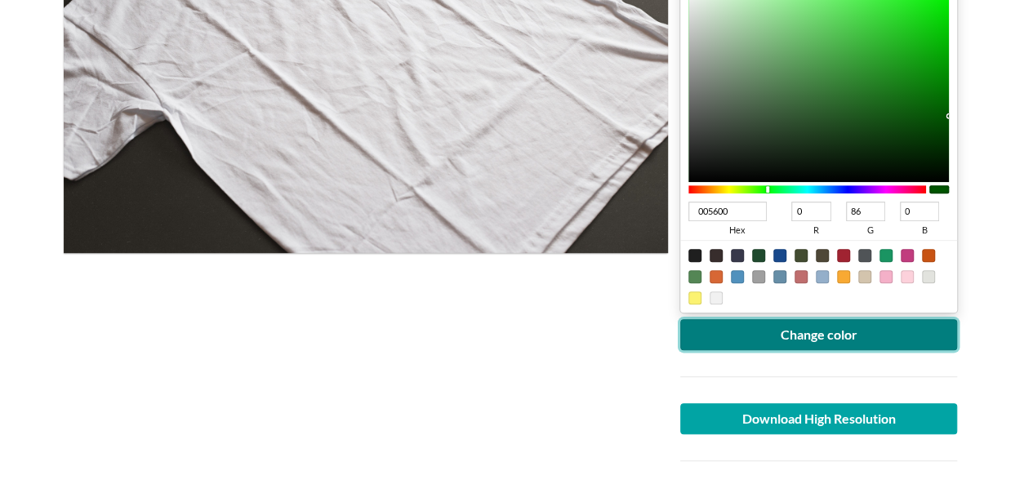
click at [865, 331] on button "Change color" at bounding box center [819, 334] width 278 height 31
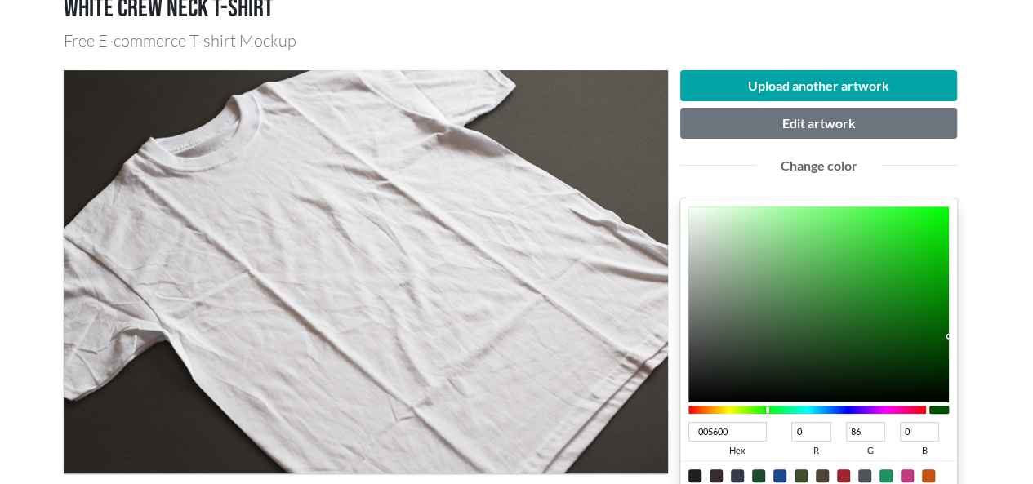
scroll to position [327, 0]
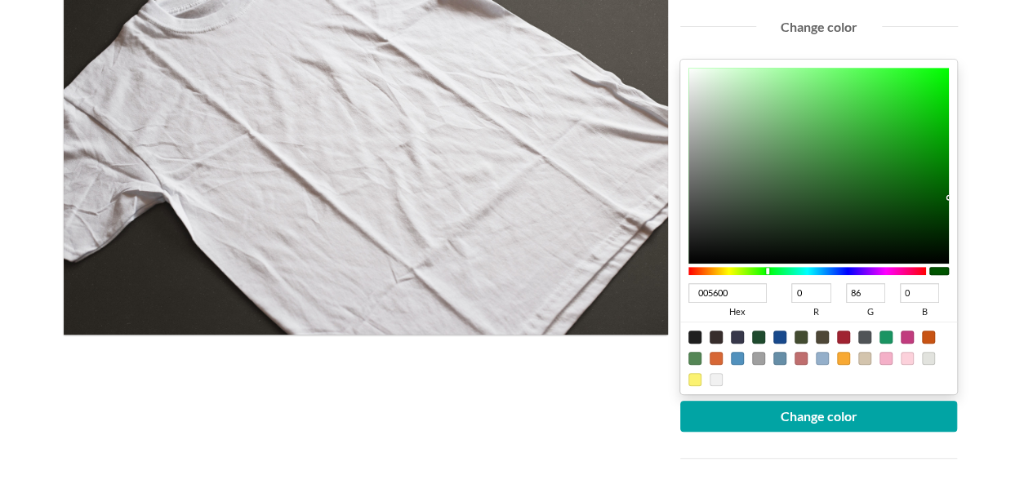
type input "005618"
type input "24"
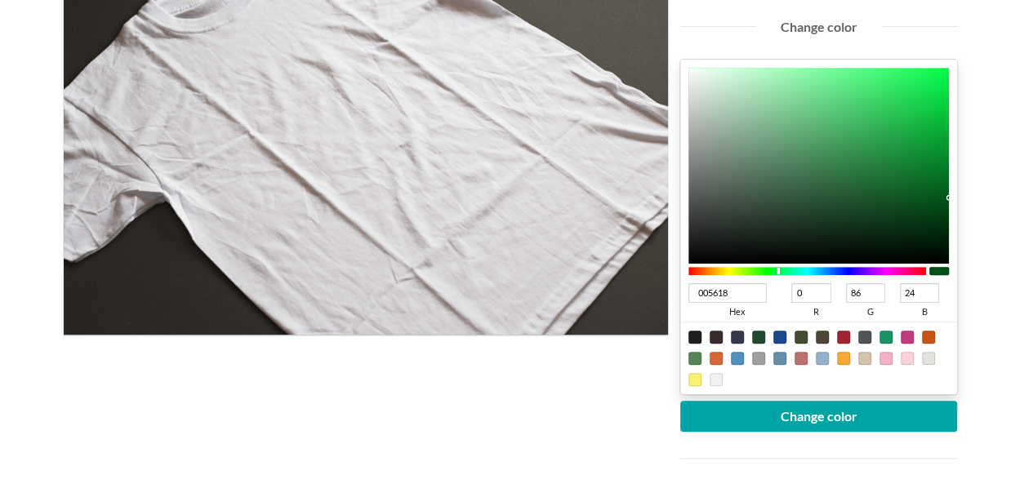
click at [778, 269] on div at bounding box center [807, 271] width 238 height 8
type input "00561F"
type input "31"
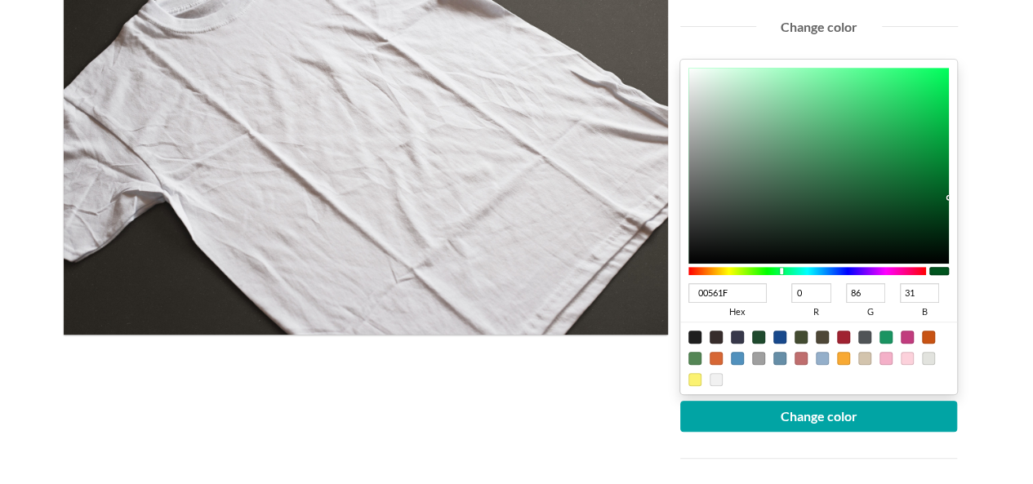
click at [781, 267] on div at bounding box center [807, 271] width 238 height 8
click at [781, 268] on div at bounding box center [781, 271] width 3 height 7
drag, startPoint x: 787, startPoint y: 265, endPoint x: 803, endPoint y: 265, distance: 16.3
click at [818, 266] on div at bounding box center [807, 271] width 238 height 15
type input "005619"
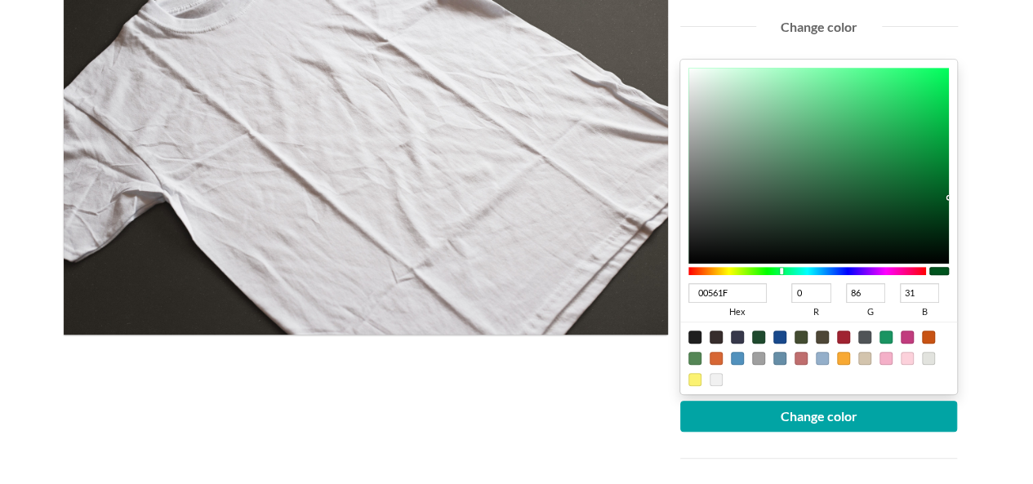
type input "25"
type input "00562B"
type input "43"
type input "005636"
type input "54"
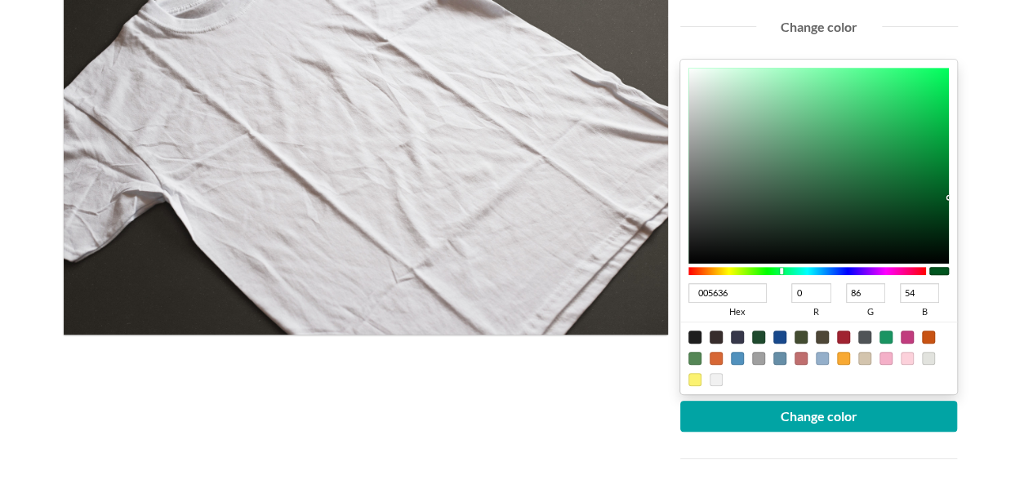
type input "005644"
type input "68"
type input "00564E"
type input "78"
type input "005655"
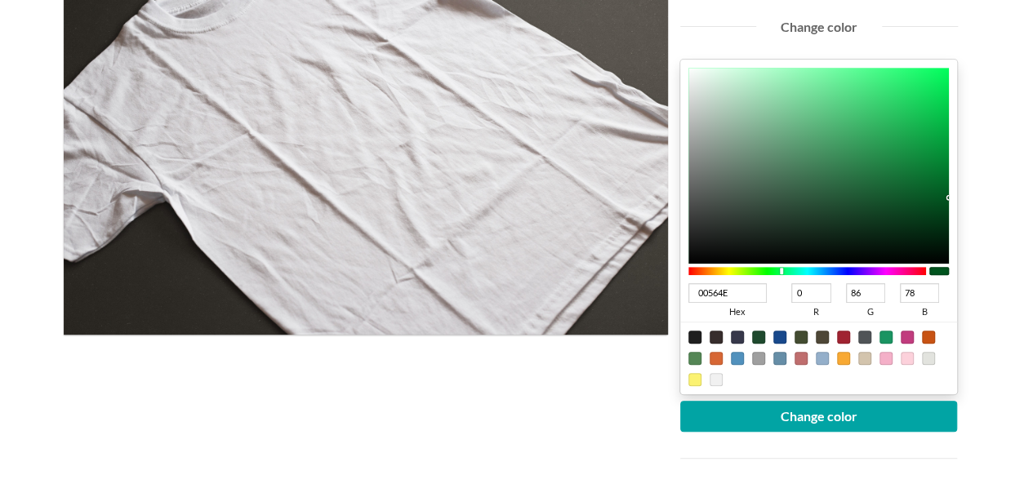
type input "85"
type input "005356"
type input "83"
type input "86"
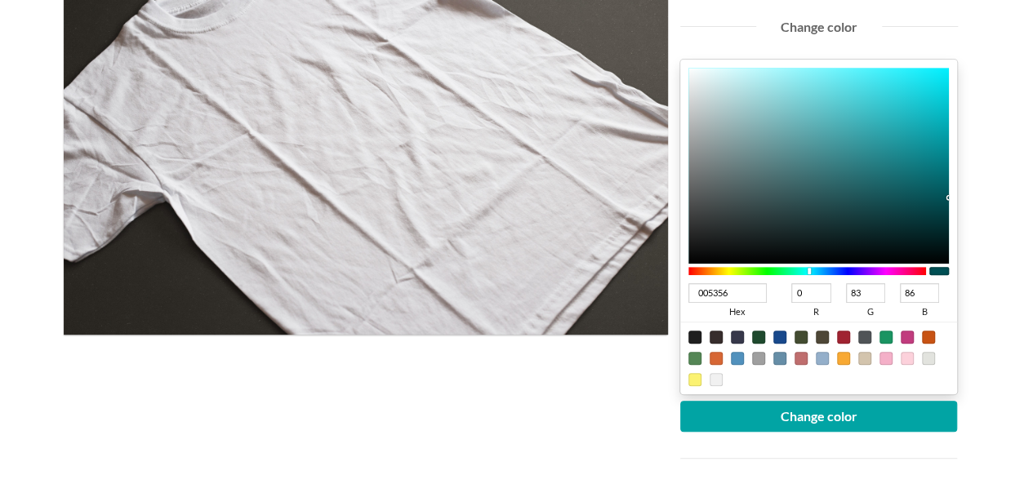
type input "005156"
type input "81"
type input "005356"
type input "83"
type input "005650"
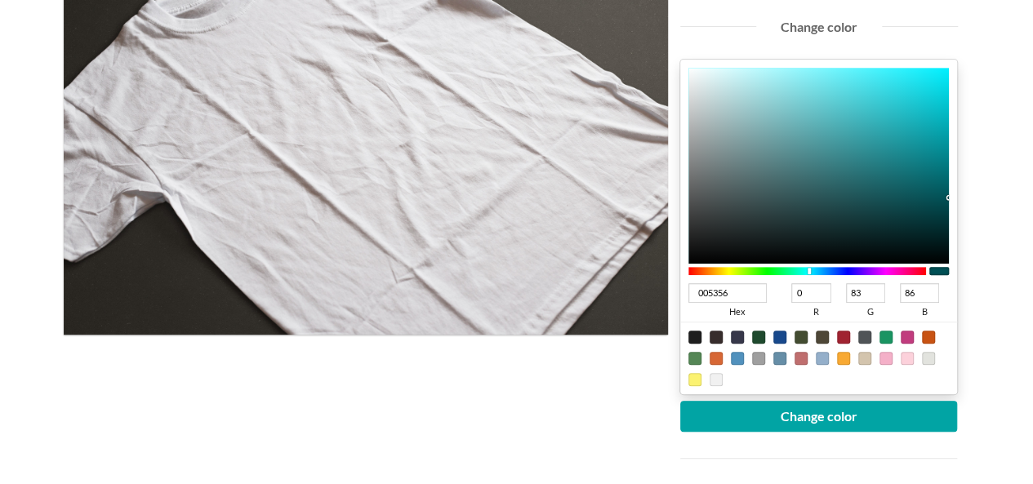
type input "86"
type input "80"
type input "005640"
type input "64"
type input "00562B"
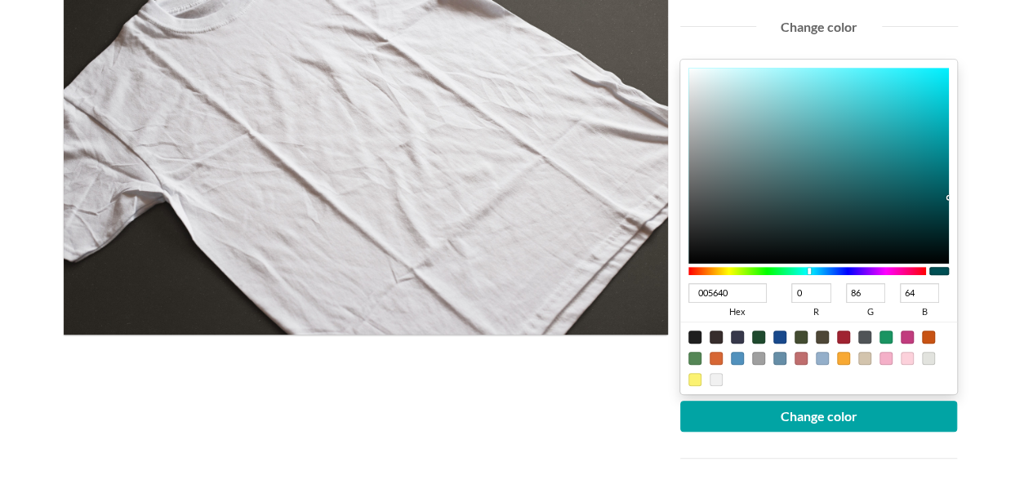
type input "43"
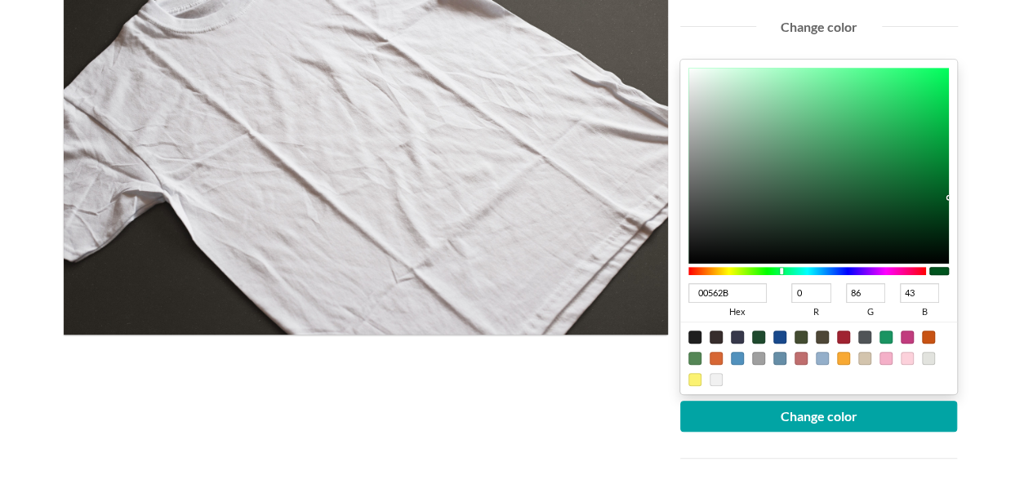
type input "00561F"
type input "31"
type input "005616"
type input "22"
type input "00560F"
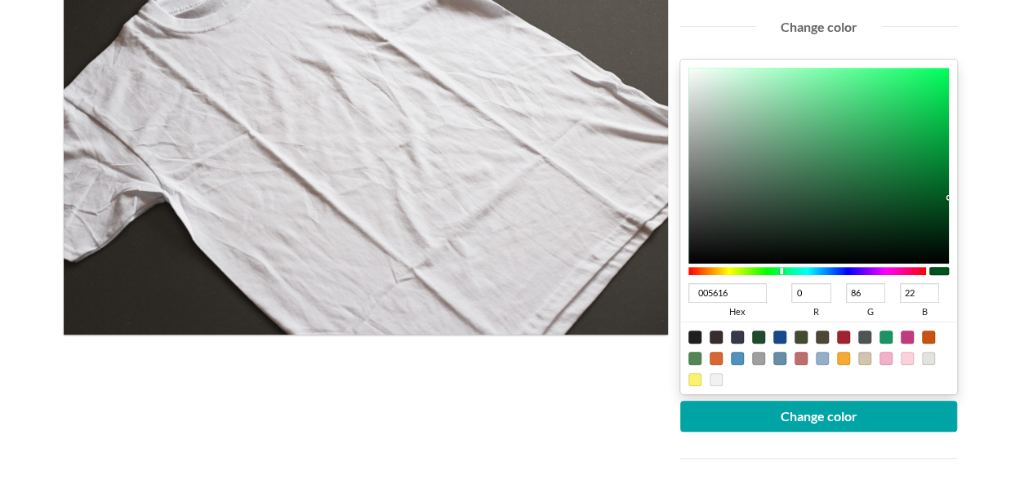
type input "15"
type input "00560B"
type input "11"
type input "005608"
type input "8"
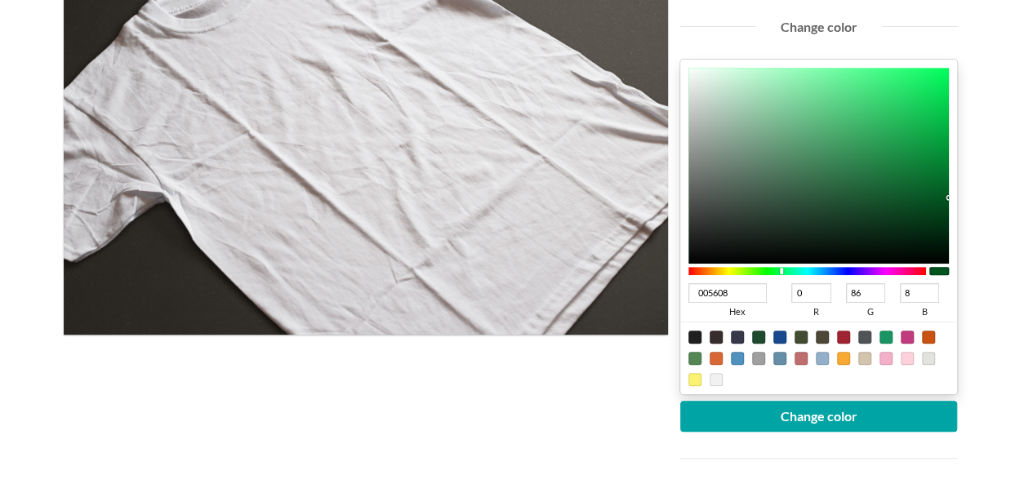
type input "005602"
type input "2"
type input "015600"
type input "1"
type input "0"
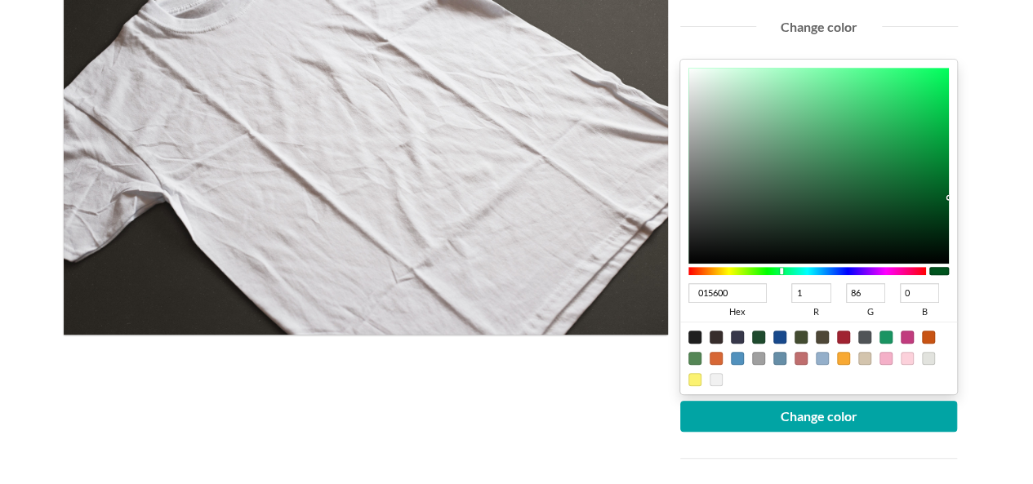
type input "085600"
type input "8"
type input "0E5600"
type input "14"
type input "155600"
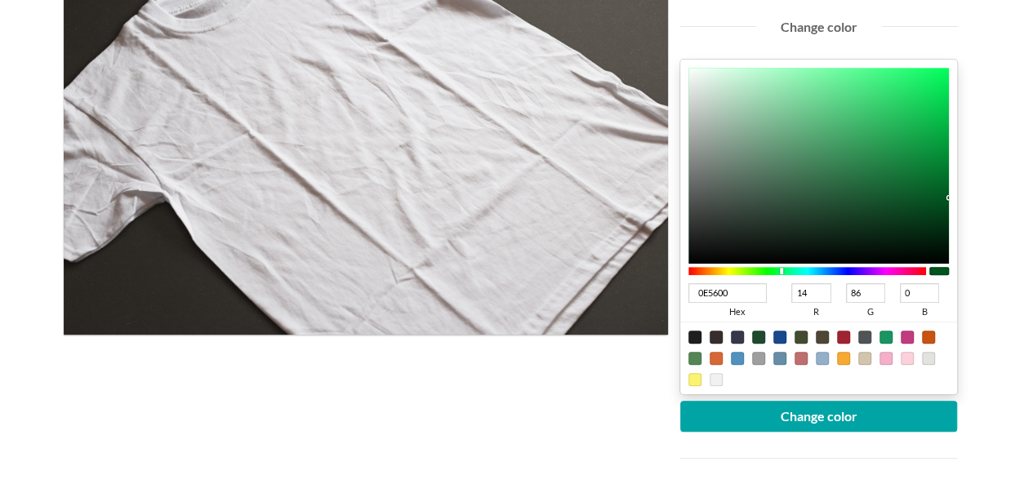
type input "21"
type input "185600"
type input "24"
type input "1D5600"
type input "29"
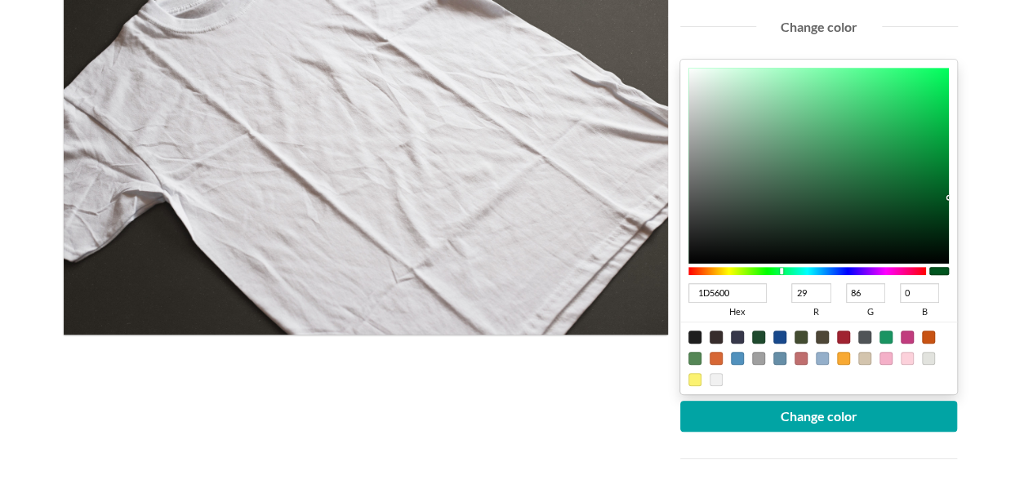
type input "1F5600"
type input "31"
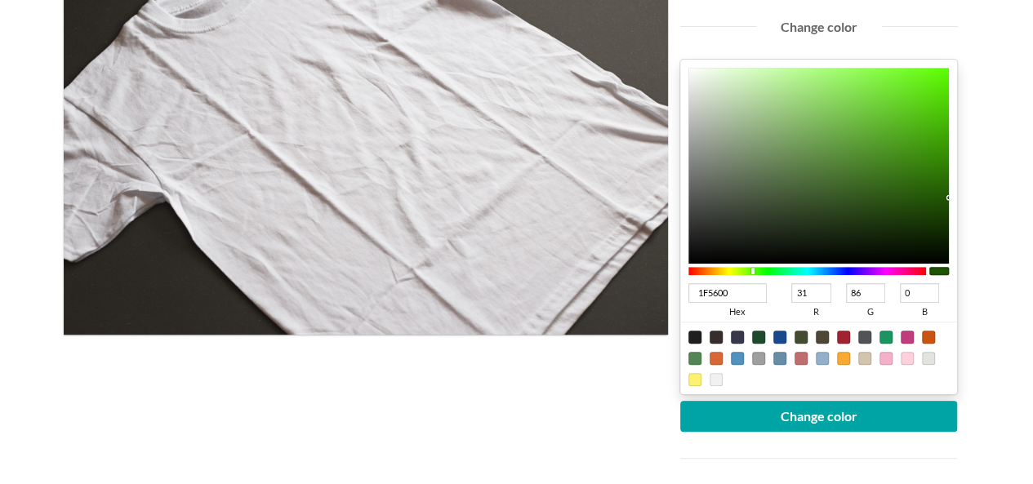
type input "215600"
type input "33"
type input "255600"
type input "37"
type input "265600"
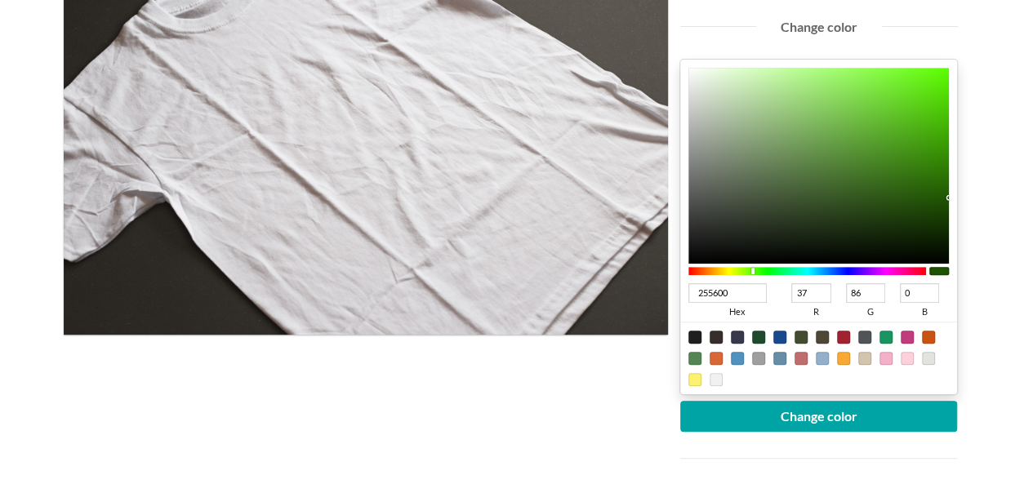
type input "38"
type input "2A5600"
type input "42"
type input "2C5600"
type input "44"
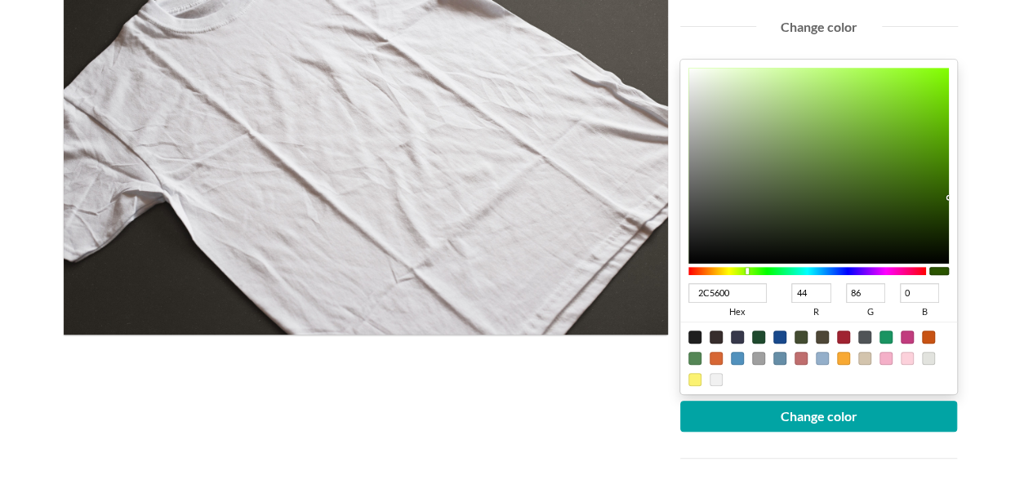
type input "115600"
type input "17"
type input "015600"
type input "1"
type input "00560B"
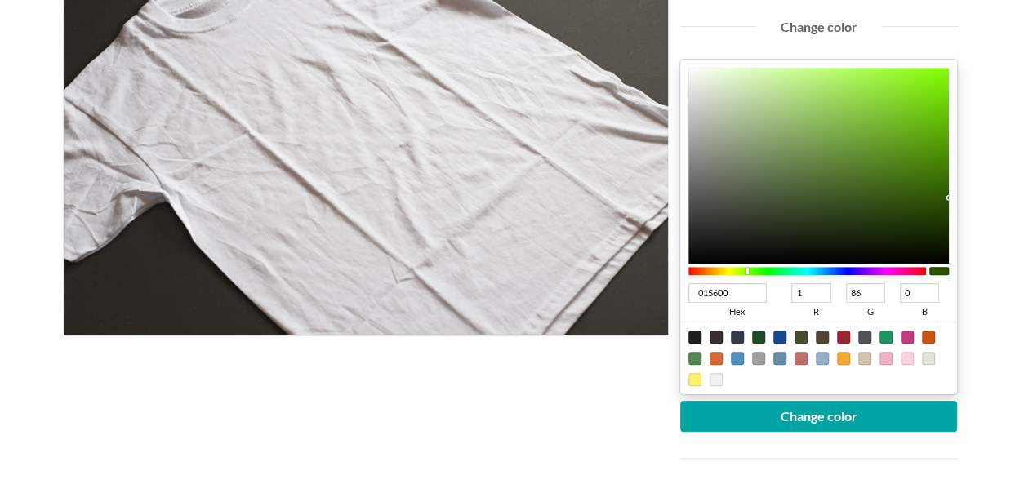
type input "0"
type input "11"
type input "005612"
type input "18"
type input "005616"
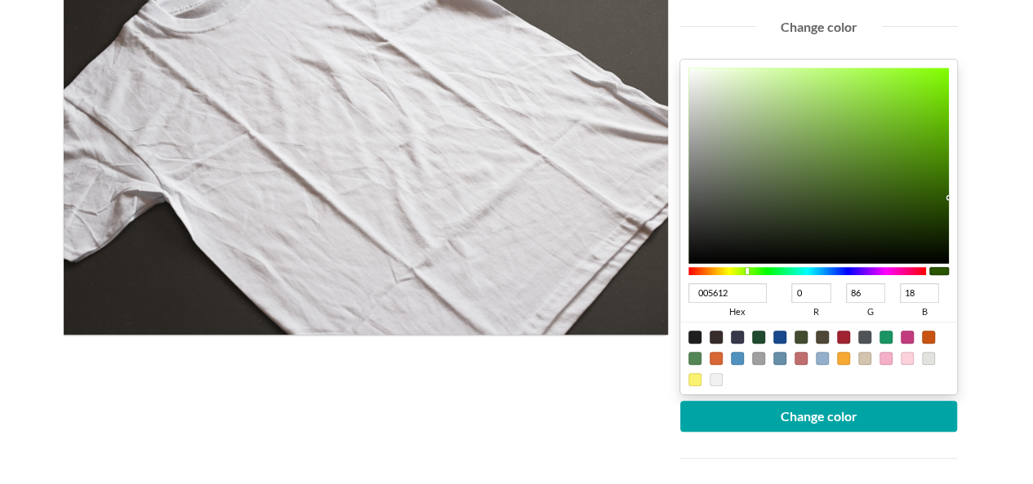
type input "22"
type input "00561D"
type input "29"
type input "005622"
type input "34"
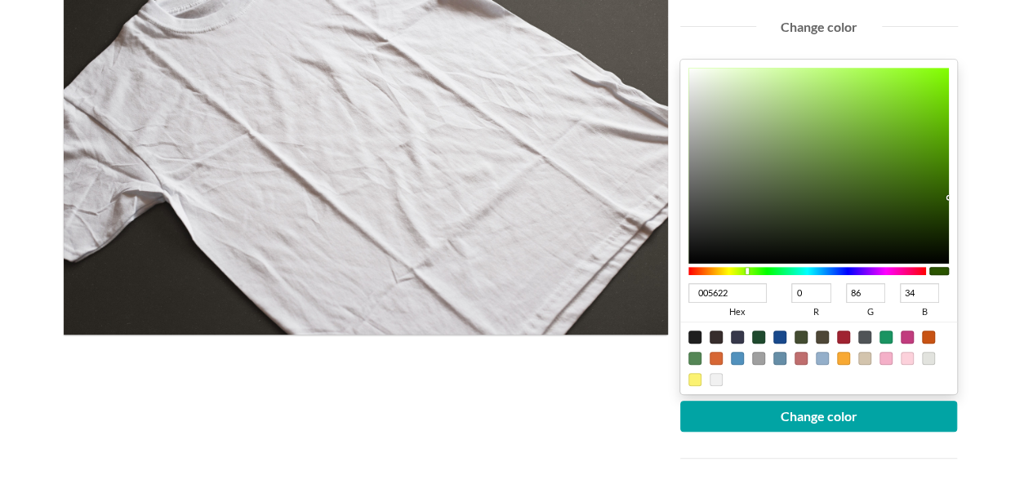
type input "005624"
type input "36"
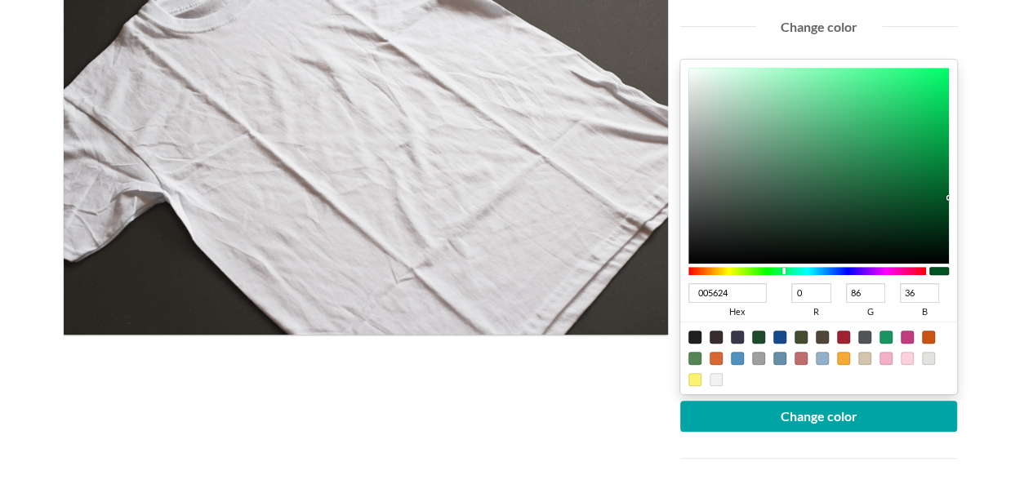
type input "005620"
type input "32"
type input "00561B"
type input "27"
type input "005619"
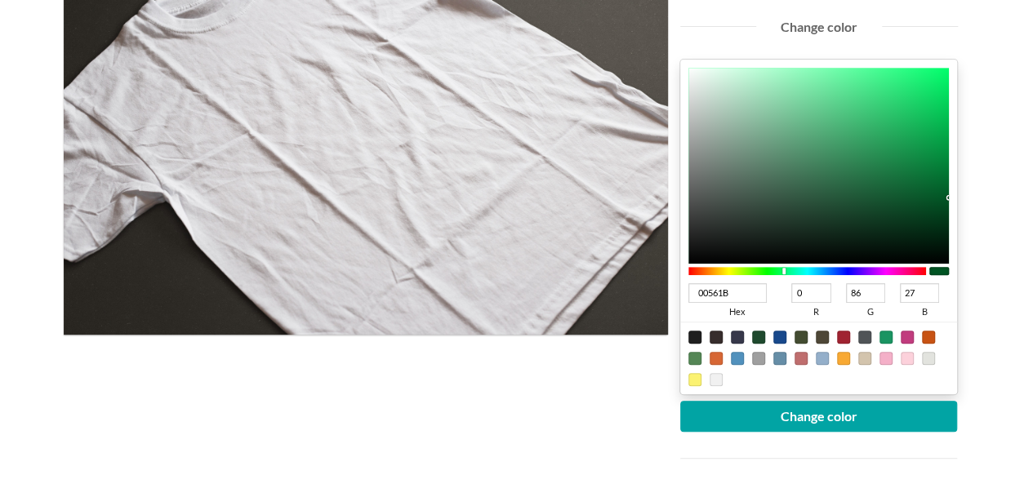
type input "25"
type input "005618"
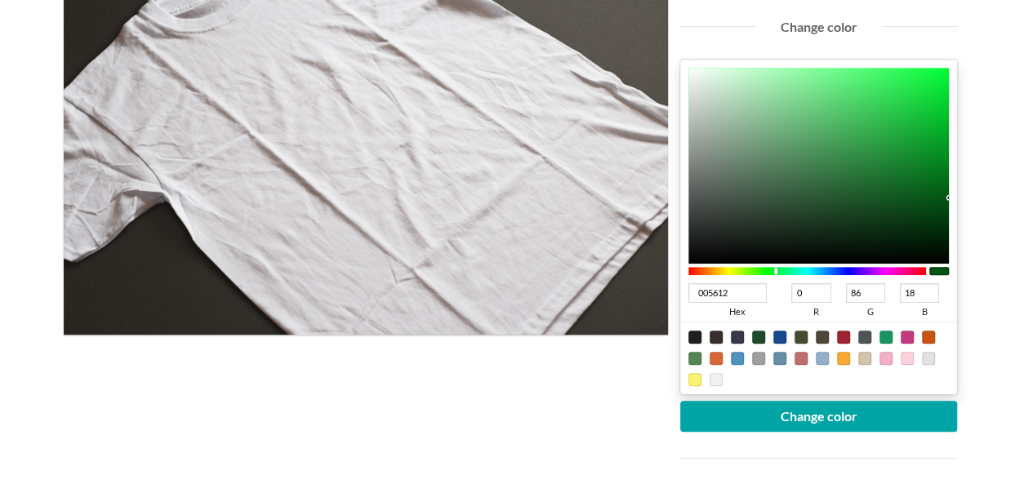
drag, startPoint x: 779, startPoint y: 269, endPoint x: 776, endPoint y: 277, distance: 8.8
click at [776, 277] on div at bounding box center [807, 271] width 238 height 15
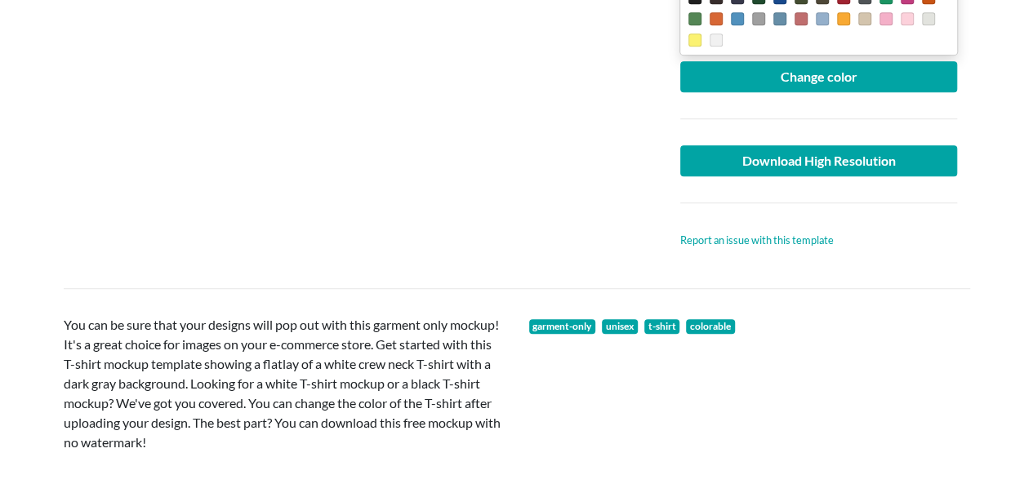
scroll to position [735, 0]
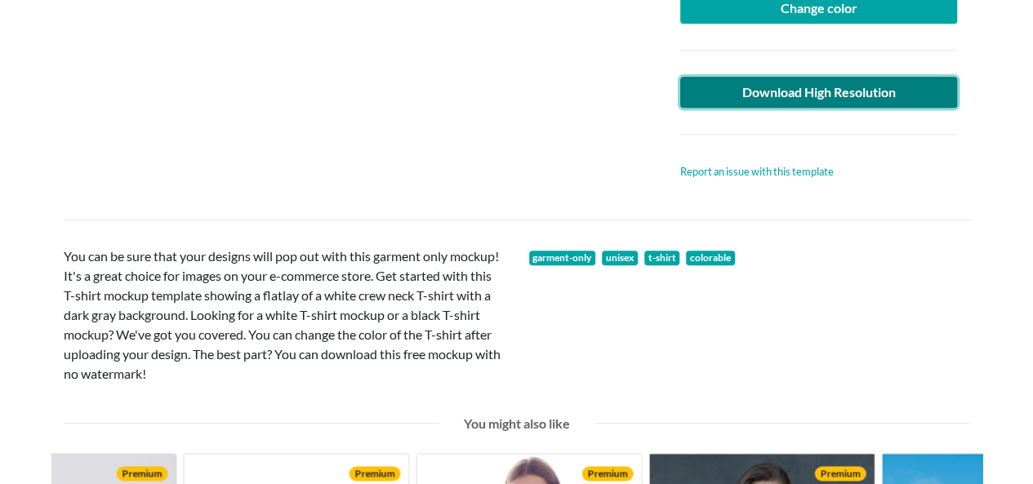
click at [846, 95] on link "Download High Resolution" at bounding box center [819, 92] width 278 height 31
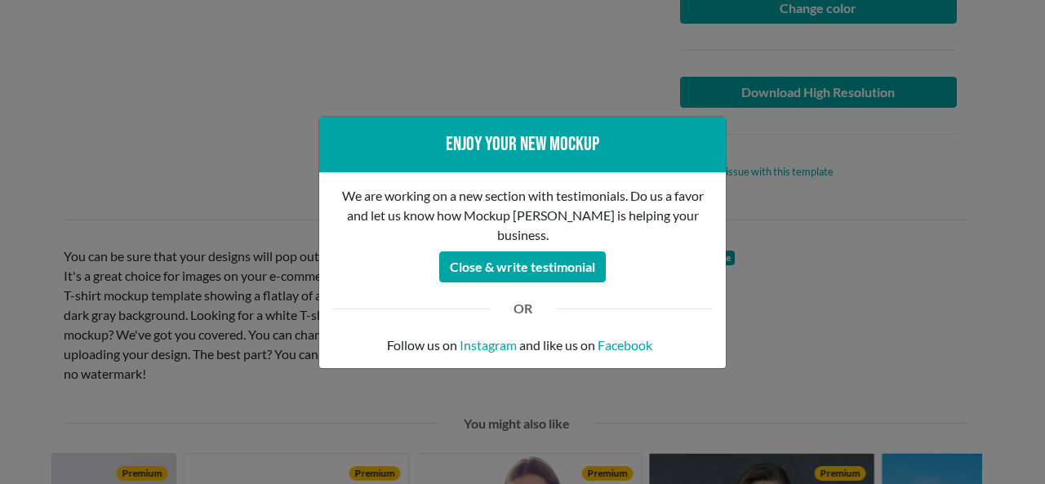
click at [64, 84] on div "Enjoy your new mockup We are working on a new section with testimonials. Do us …" at bounding box center [522, 242] width 1045 height 484
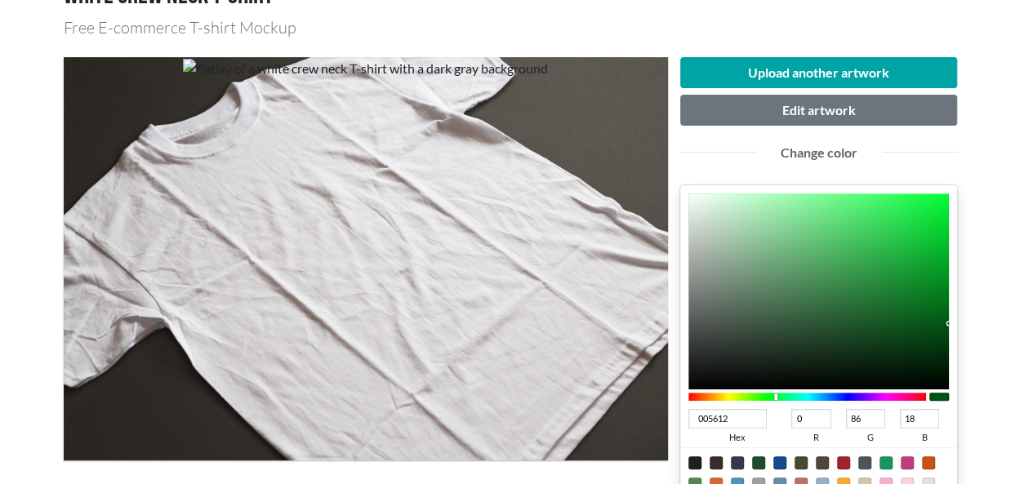
scroll to position [0, 0]
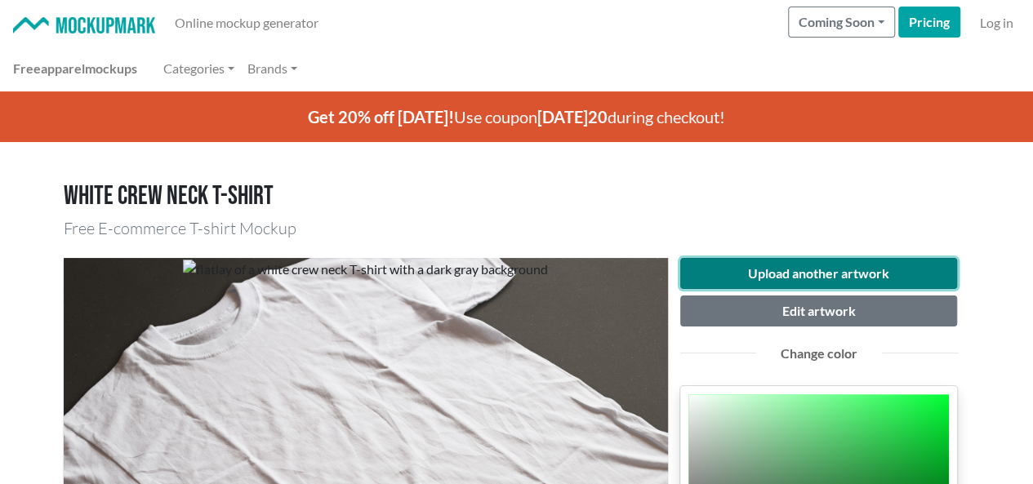
click at [806, 282] on button "Upload another artwork" at bounding box center [819, 273] width 278 height 31
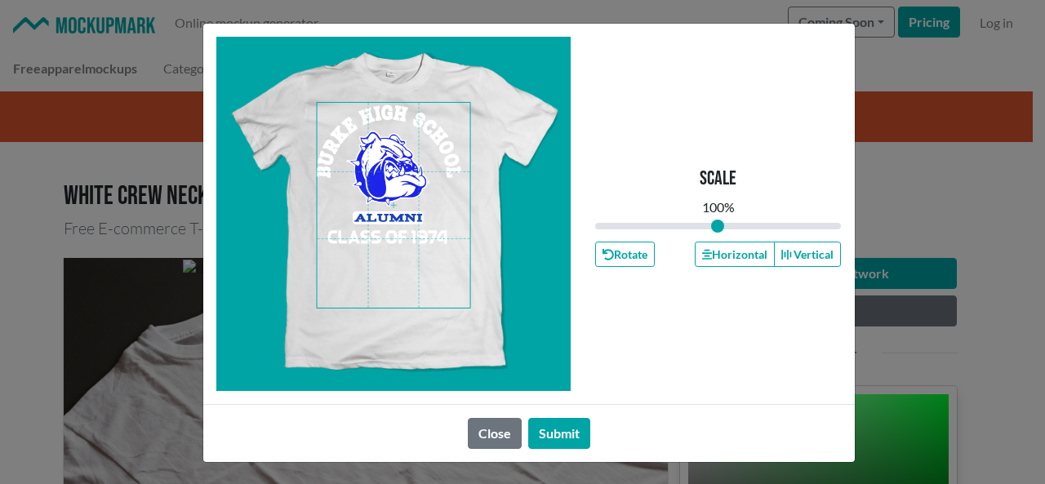
click at [389, 166] on span at bounding box center [393, 205] width 153 height 205
click at [723, 257] on button "Horizontal" at bounding box center [735, 254] width 80 height 25
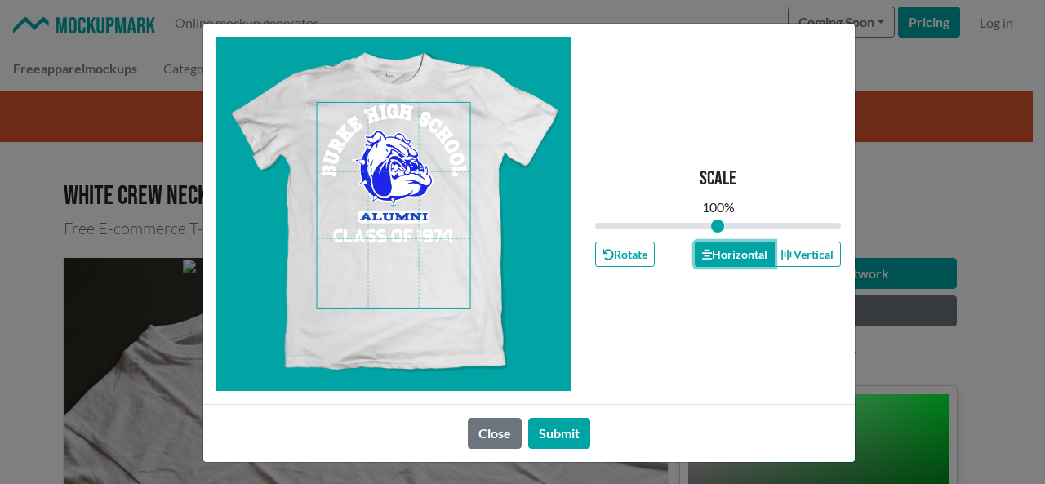
click at [723, 257] on button "Horizontal" at bounding box center [735, 254] width 80 height 25
click at [722, 253] on button "Horizontal" at bounding box center [735, 254] width 80 height 25
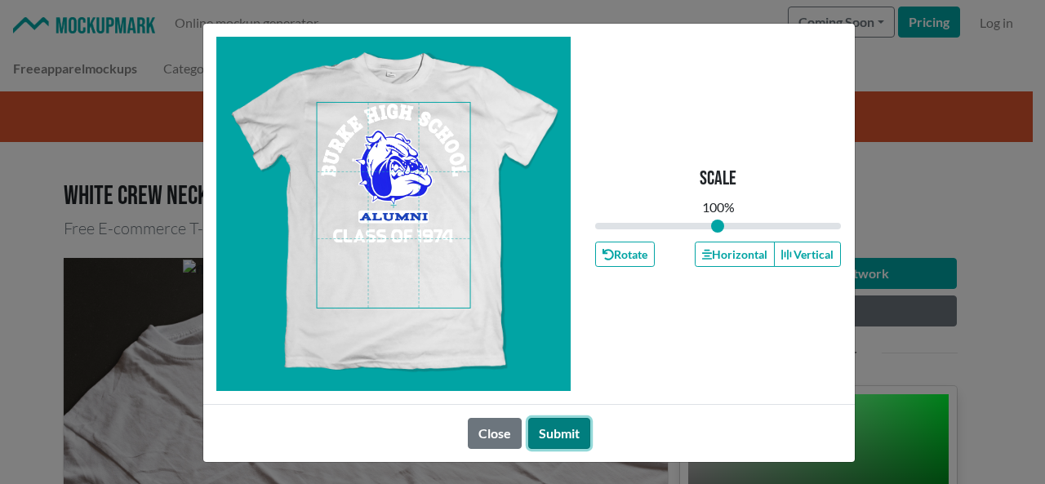
click at [545, 425] on button "Submit" at bounding box center [559, 433] width 62 height 31
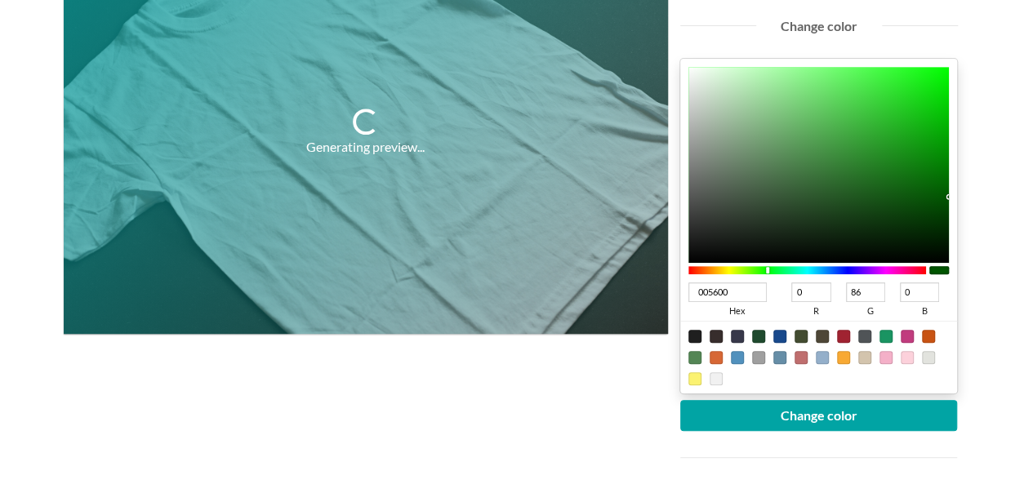
scroll to position [408, 0]
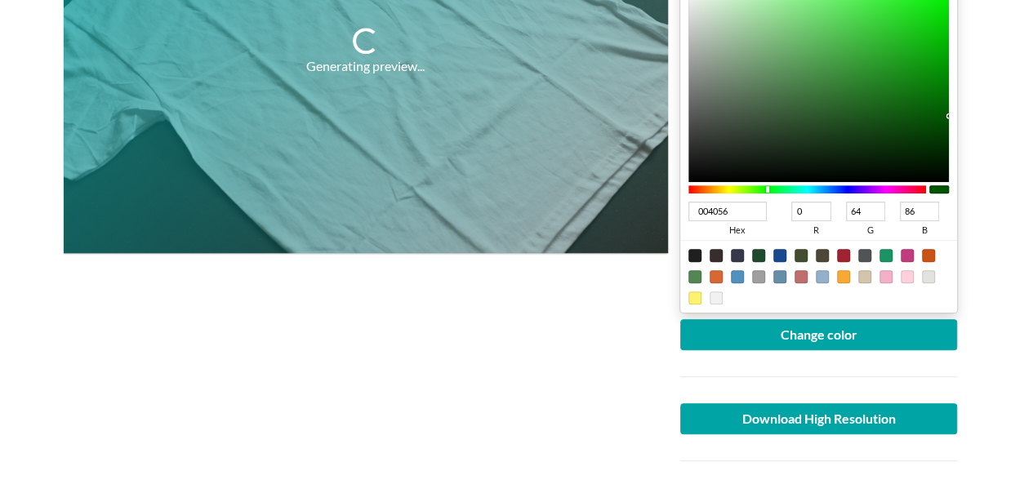
click at [817, 185] on div at bounding box center [807, 189] width 238 height 8
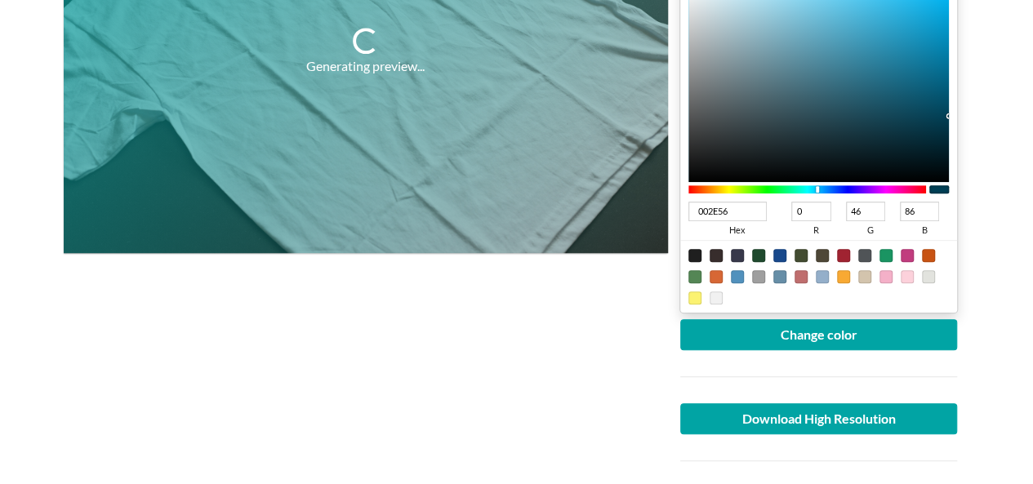
click at [825, 189] on div at bounding box center [807, 189] width 238 height 8
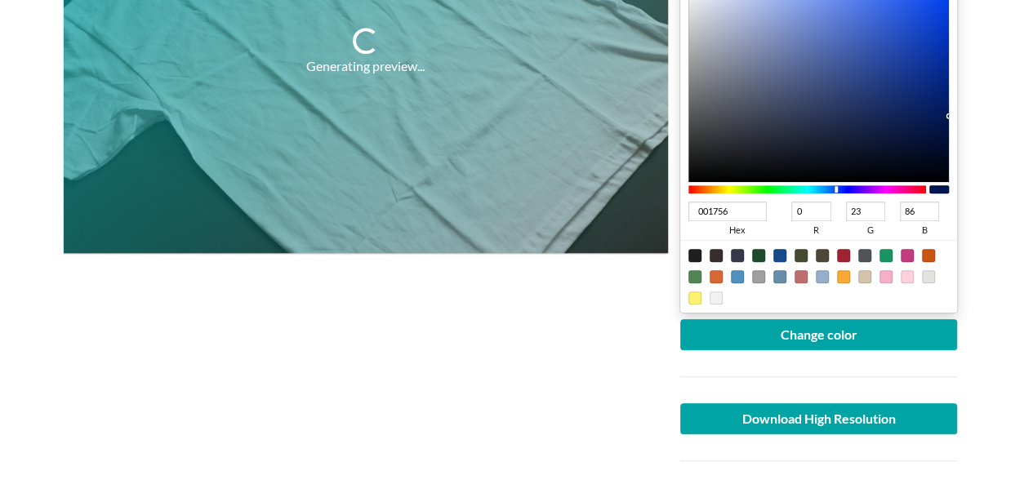
drag, startPoint x: 825, startPoint y: 189, endPoint x: 836, endPoint y: 190, distance: 10.7
click at [836, 190] on div at bounding box center [835, 189] width 3 height 7
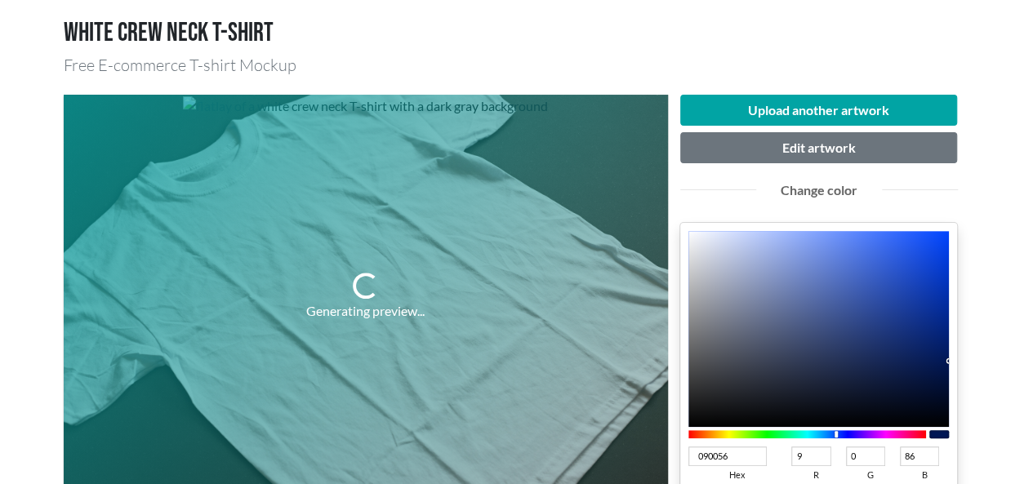
click at [851, 430] on div at bounding box center [807, 434] width 238 height 8
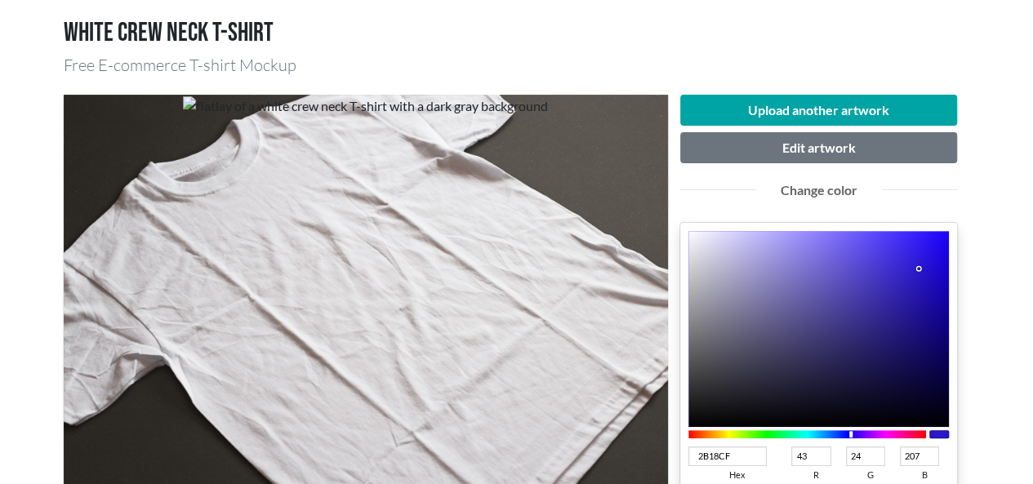
click at [919, 267] on div at bounding box center [818, 329] width 261 height 196
drag, startPoint x: 925, startPoint y: 269, endPoint x: 953, endPoint y: 257, distance: 30.0
click at [953, 257] on div "1600DC hex 22 r 0 g 220 b 100 a" at bounding box center [819, 390] width 278 height 335
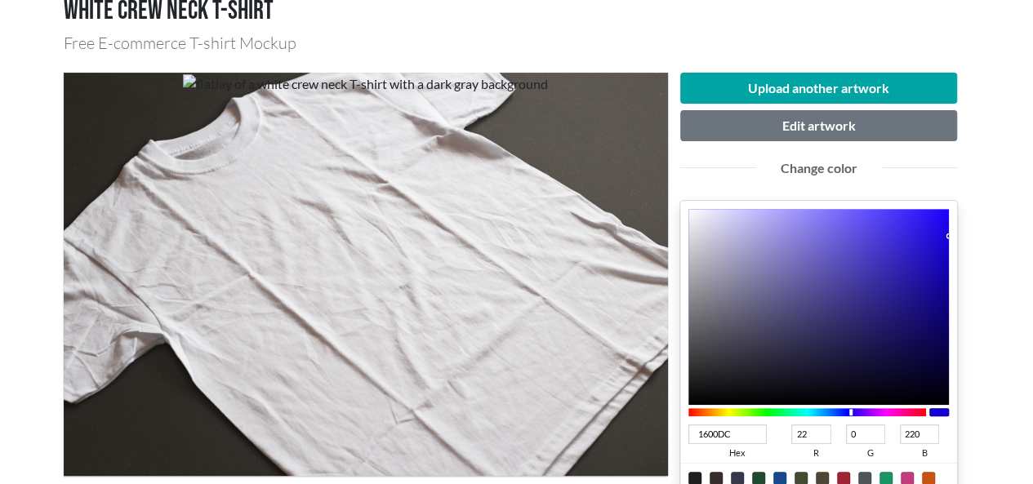
scroll to position [327, 0]
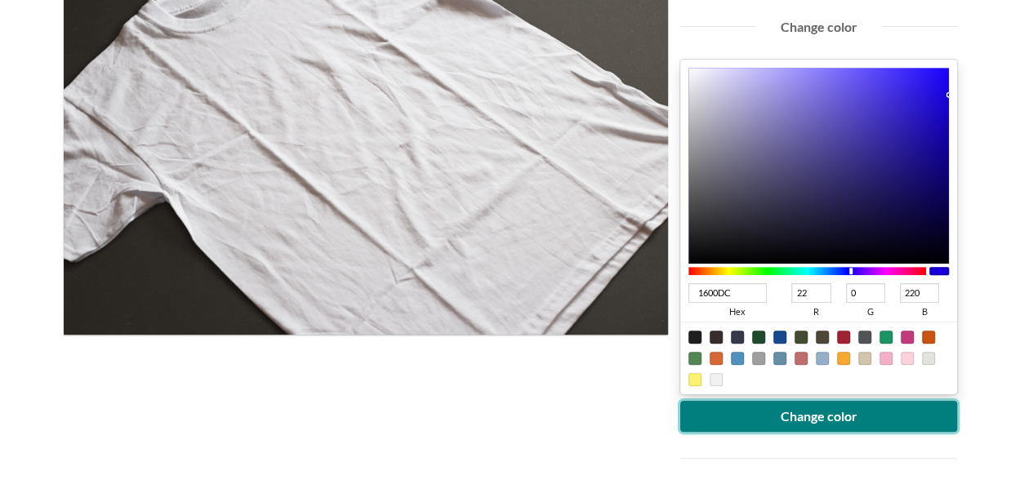
click at [856, 408] on button "Change color" at bounding box center [819, 416] width 278 height 31
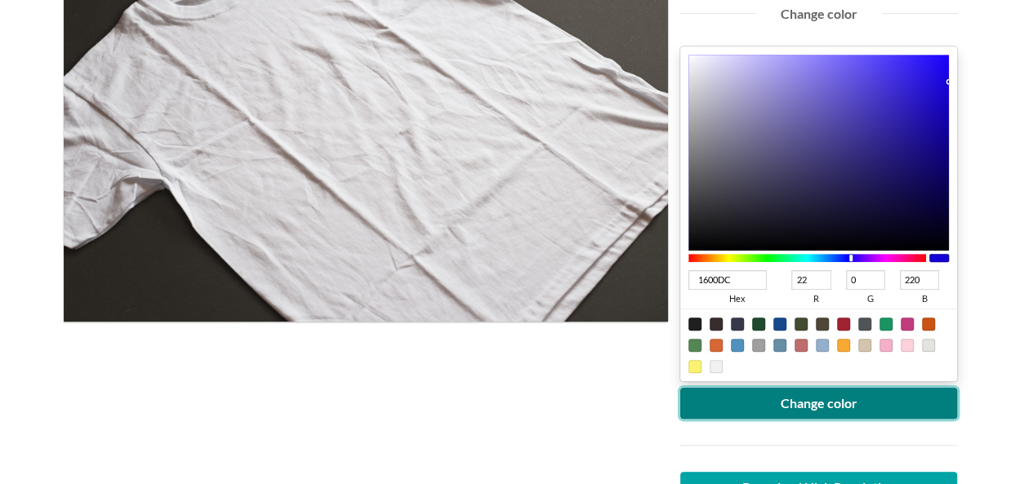
scroll to position [735, 0]
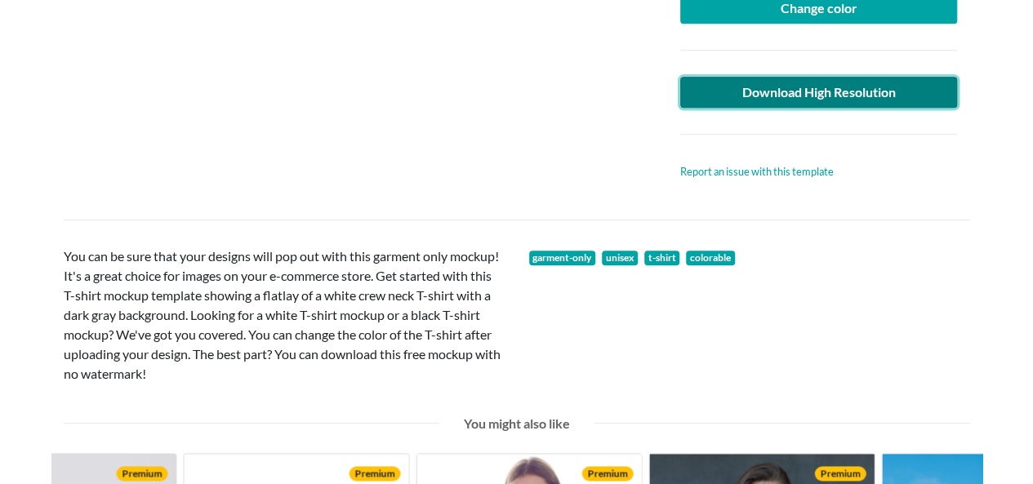
click at [872, 77] on link "Download High Resolution" at bounding box center [819, 92] width 278 height 31
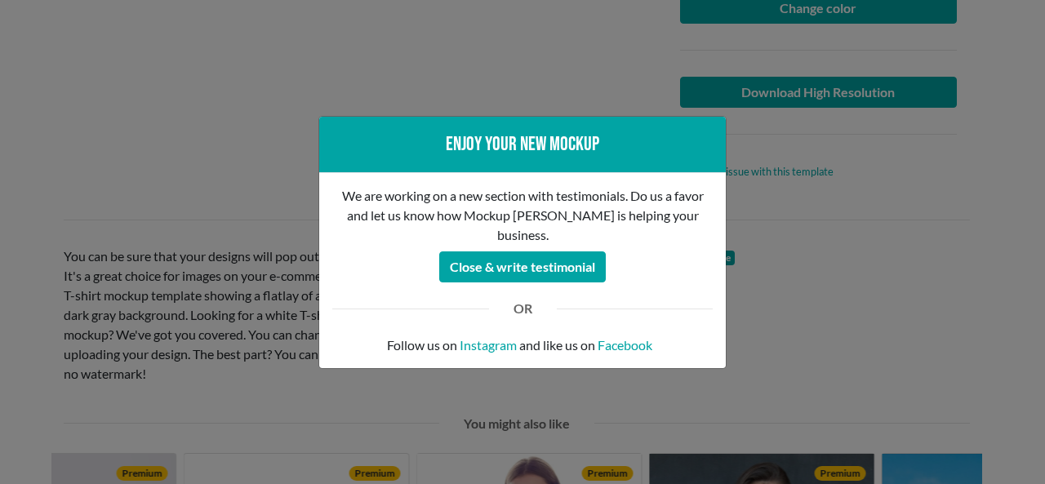
click at [78, 125] on div "Enjoy your new mockup We are working on a new section with testimonials. Do us …" at bounding box center [522, 242] width 1045 height 484
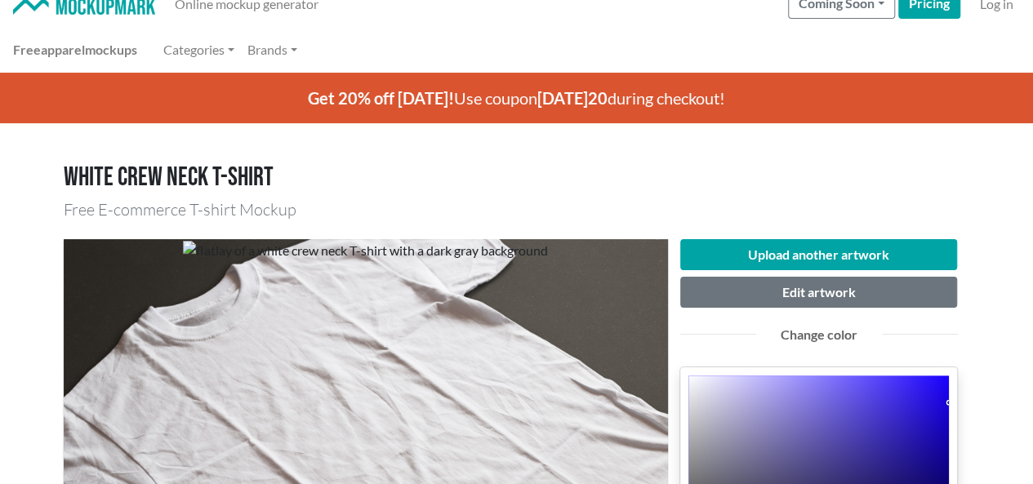
scroll to position [0, 0]
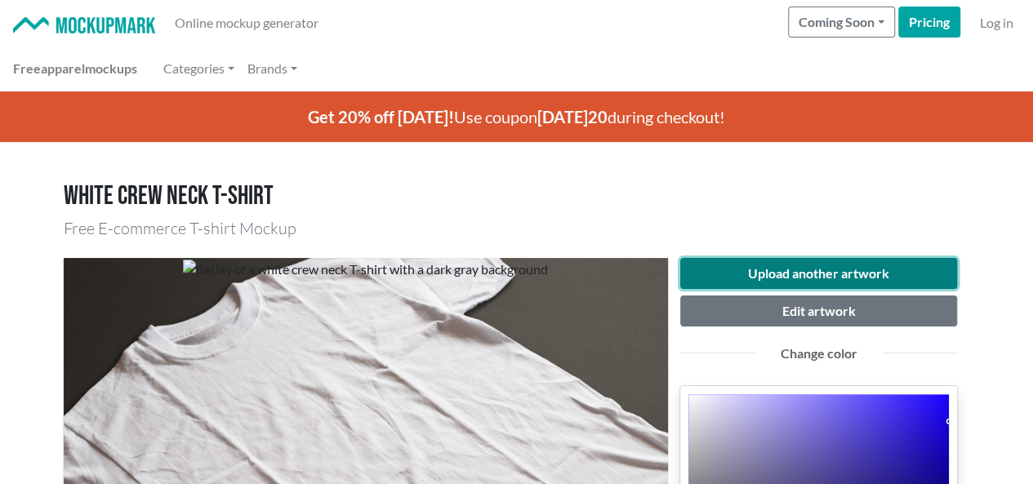
click at [825, 278] on button "Upload another artwork" at bounding box center [819, 273] width 278 height 31
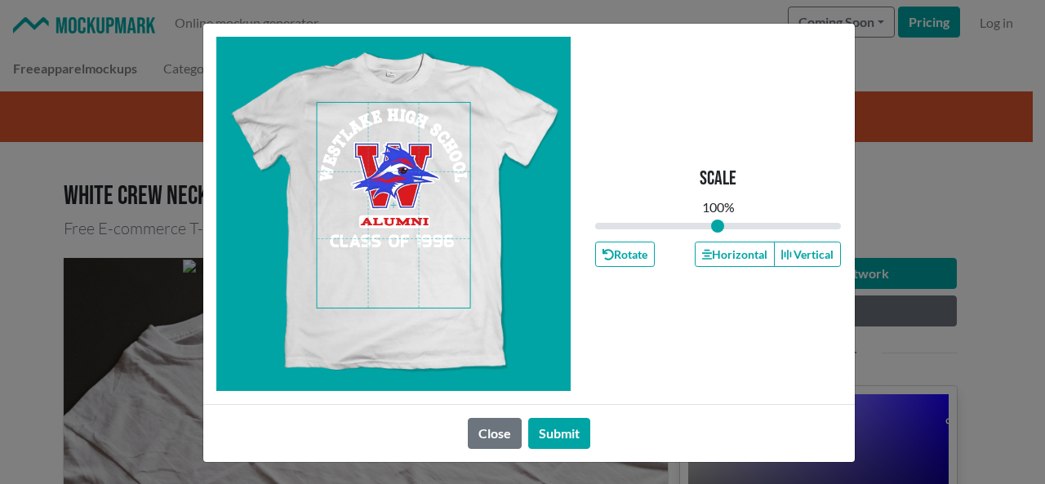
click at [408, 200] on span at bounding box center [393, 205] width 153 height 205
click at [718, 259] on button "Horizontal" at bounding box center [735, 254] width 80 height 25
click at [565, 430] on button "Submit" at bounding box center [559, 433] width 62 height 31
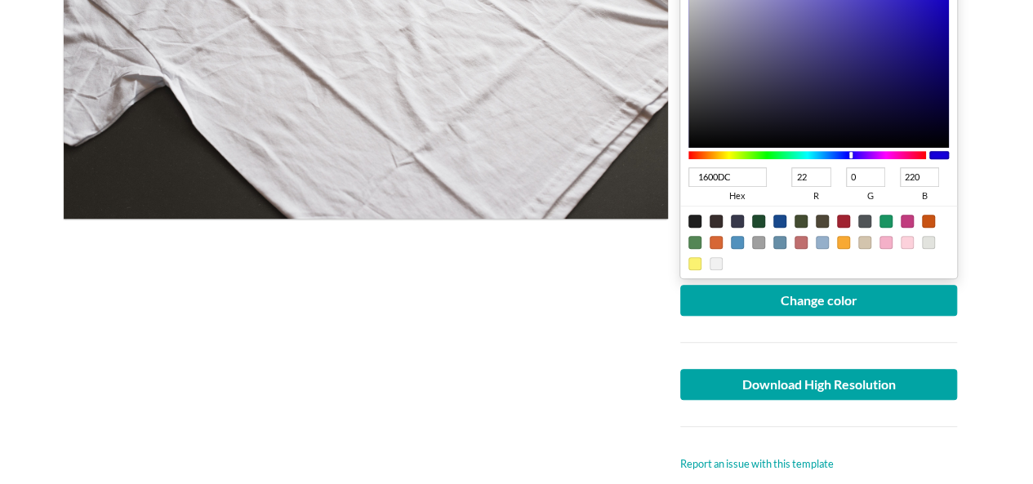
scroll to position [408, 0]
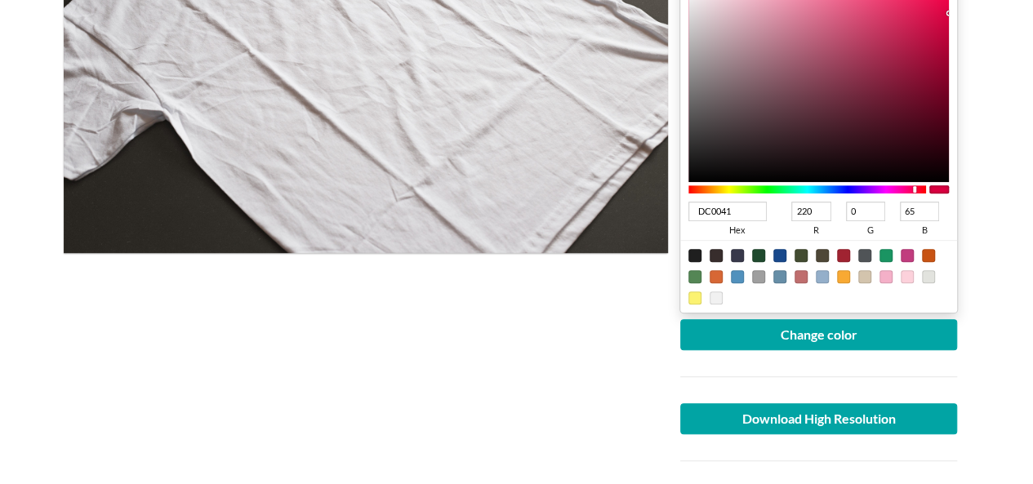
click at [914, 189] on div at bounding box center [807, 189] width 238 height 8
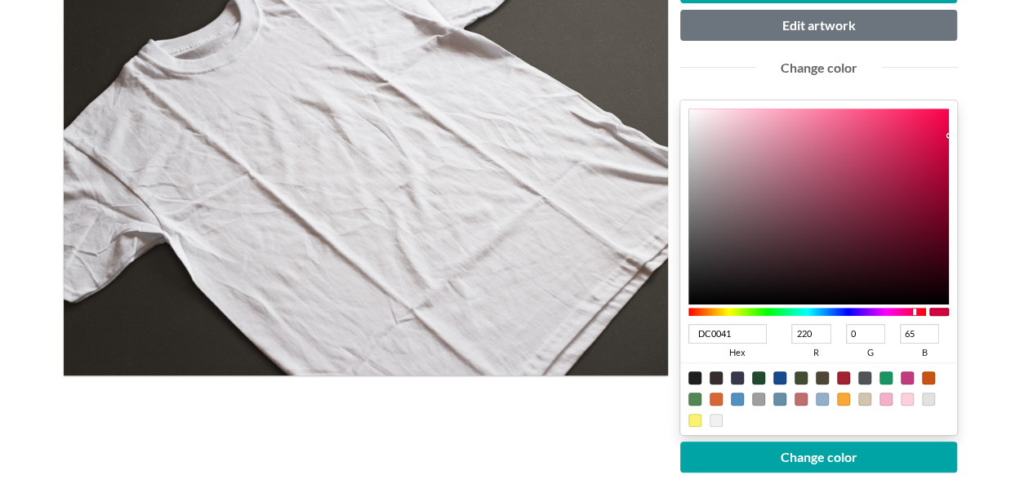
scroll to position [245, 0]
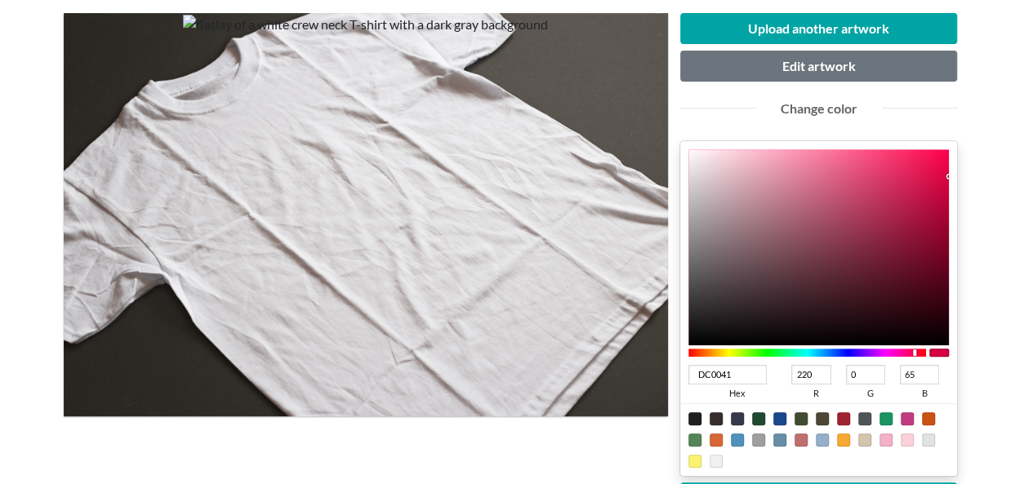
drag, startPoint x: 917, startPoint y: 356, endPoint x: 941, endPoint y: 346, distance: 26.4
click at [941, 346] on div at bounding box center [818, 352] width 261 height 15
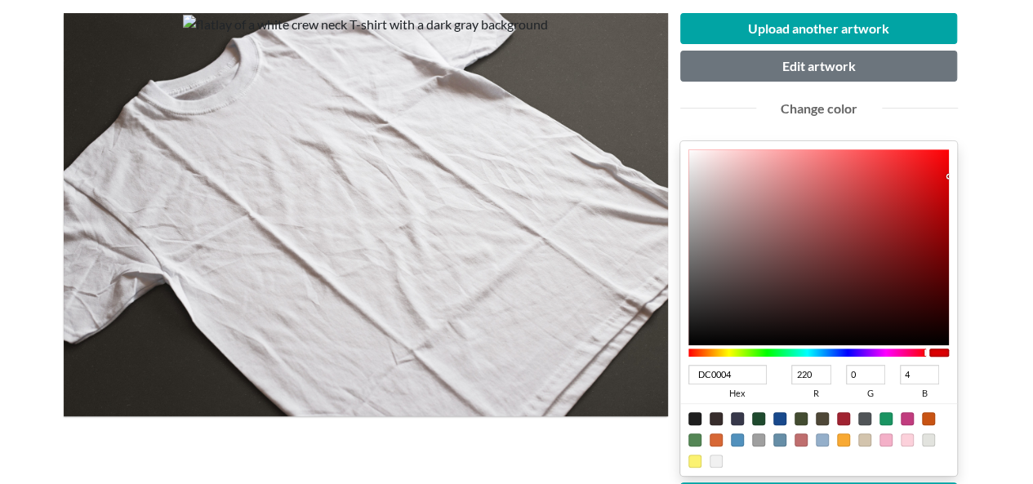
drag, startPoint x: 919, startPoint y: 352, endPoint x: 944, endPoint y: 345, distance: 25.3
click at [944, 345] on div at bounding box center [818, 352] width 261 height 15
drag, startPoint x: 932, startPoint y: 191, endPoint x: 980, endPoint y: 228, distance: 59.9
click at [968, 220] on div "Upload another artwork Edit artwork Change color A20003 hex 162 r 0 g 3 b 100 a…" at bounding box center [819, 341] width 302 height 657
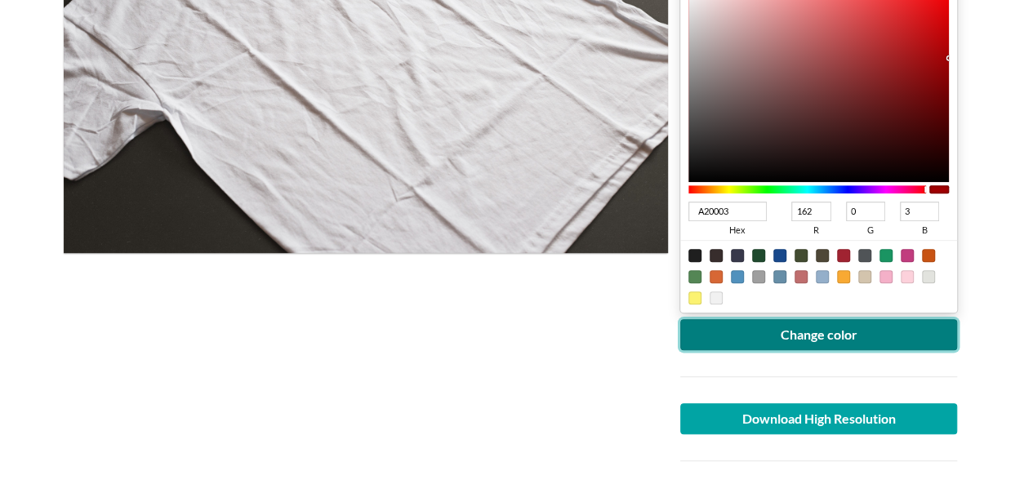
click at [887, 333] on button "Change color" at bounding box center [819, 334] width 278 height 31
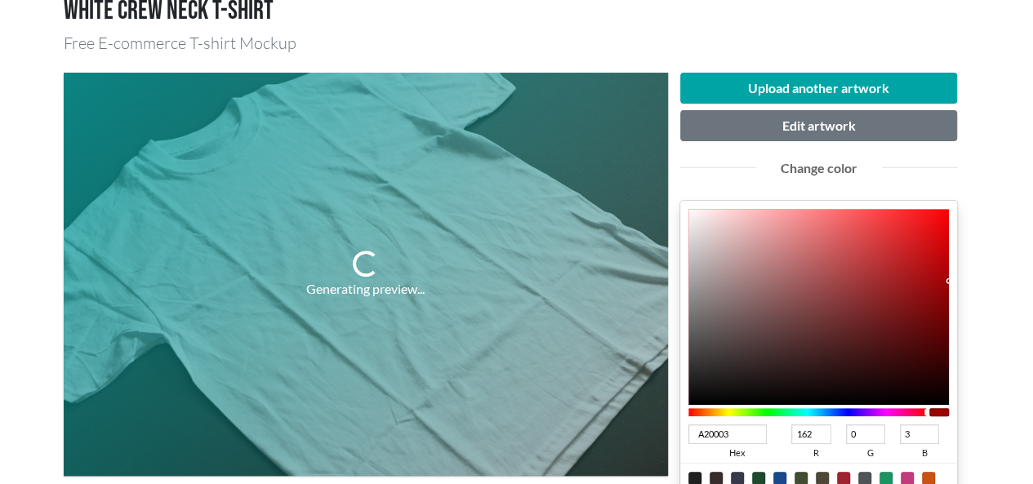
scroll to position [163, 0]
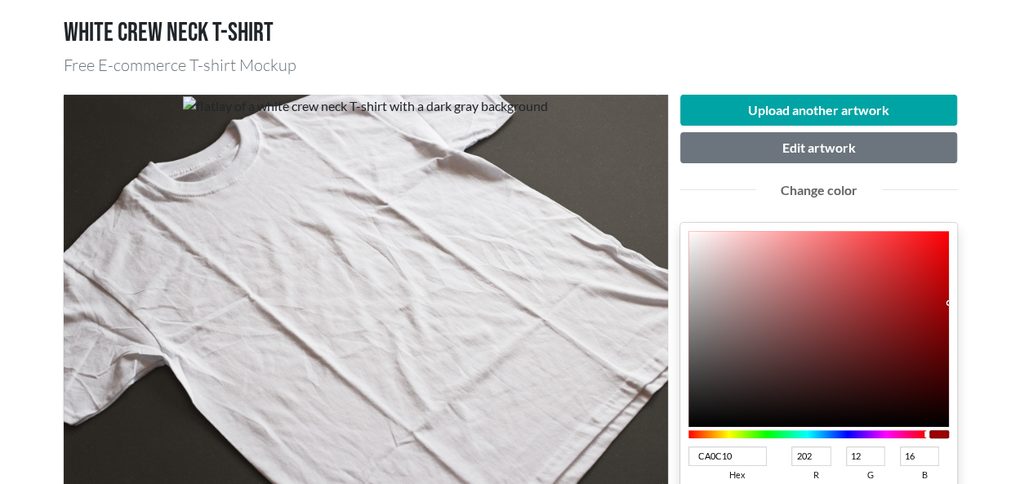
click at [933, 271] on div at bounding box center [818, 329] width 261 height 196
drag, startPoint x: 933, startPoint y: 271, endPoint x: 924, endPoint y: 305, distance: 34.7
click at [924, 305] on div at bounding box center [924, 306] width 3 height 3
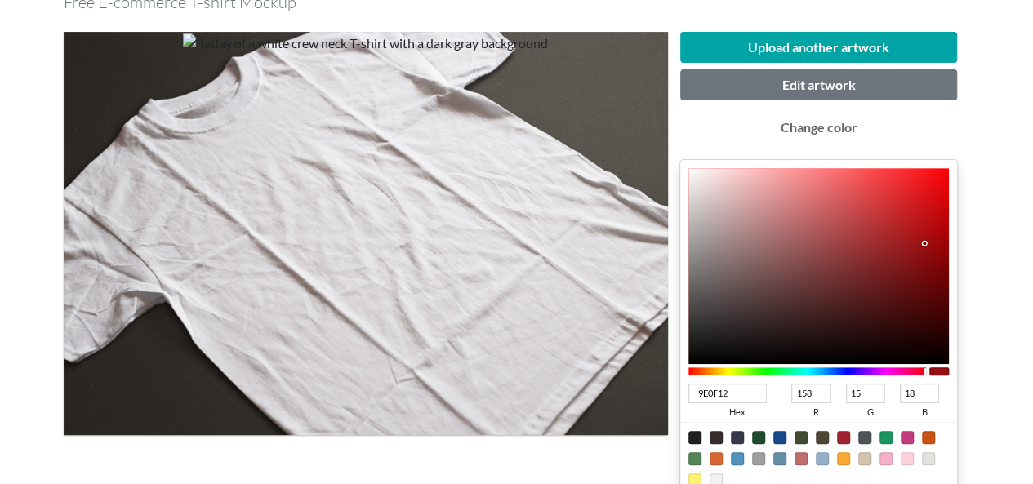
scroll to position [327, 0]
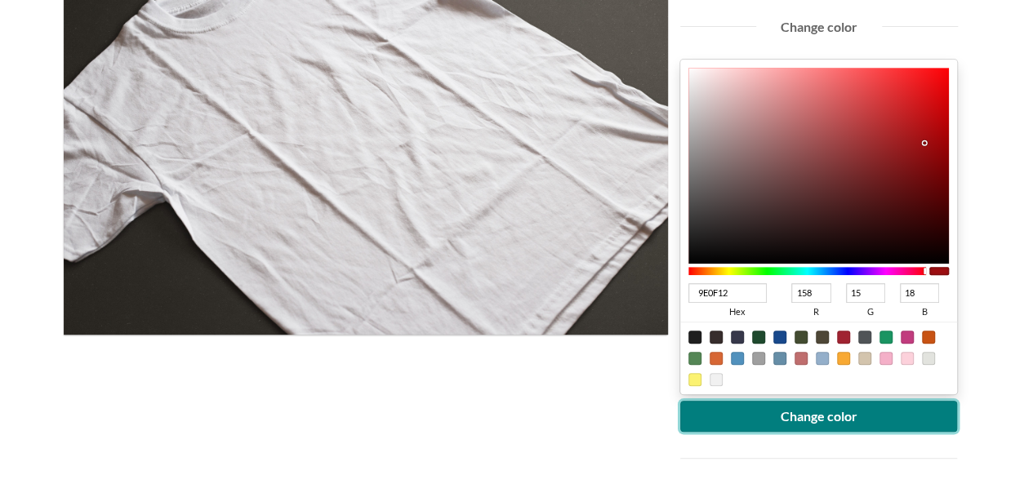
click at [883, 420] on button "Change color" at bounding box center [819, 416] width 278 height 31
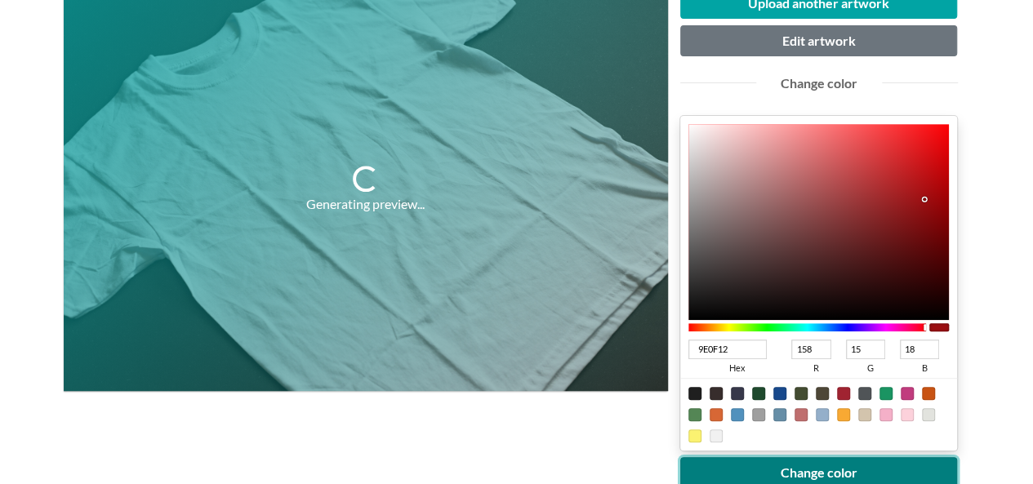
scroll to position [245, 0]
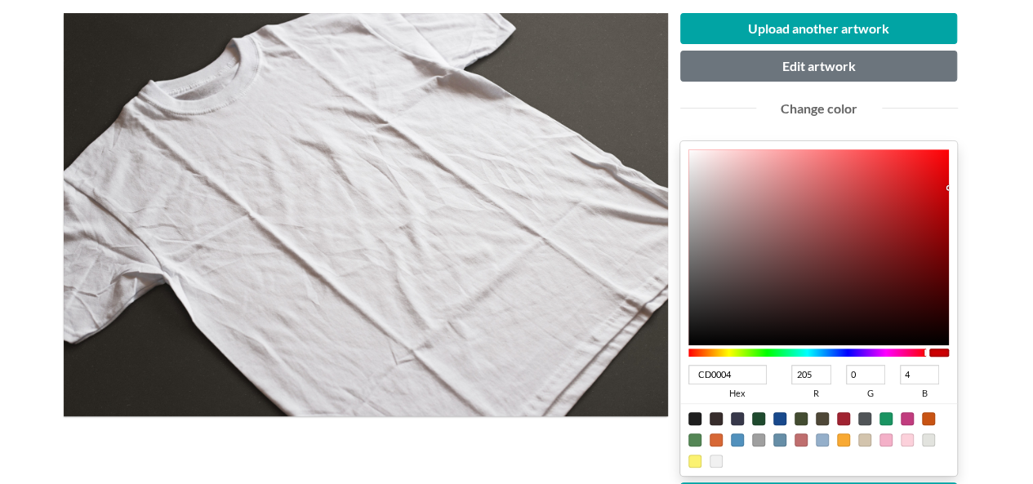
drag, startPoint x: 909, startPoint y: 177, endPoint x: 952, endPoint y: 187, distance: 43.6
click at [952, 187] on div "CD0004 hex 205 r 0 g 4 b 100 a" at bounding box center [819, 308] width 278 height 335
click at [686, 354] on div "CD0004 hex 205 r 0 g 4 b 100 a" at bounding box center [819, 308] width 278 height 335
click at [684, 351] on div "CD0000 hex 205 r 0 g 0 b 100 a" at bounding box center [819, 308] width 278 height 335
drag, startPoint x: 938, startPoint y: 212, endPoint x: 958, endPoint y: 212, distance: 19.6
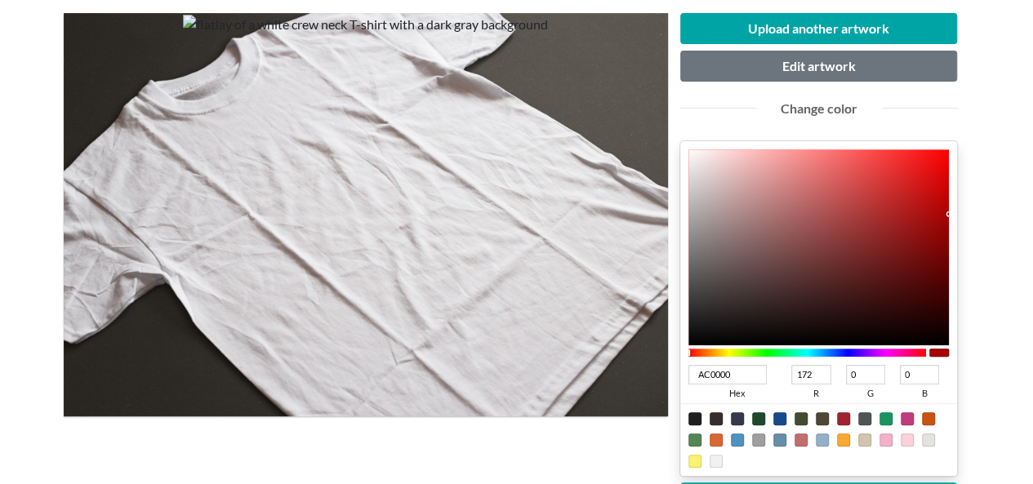
click at [958, 212] on div "Upload another artwork Edit artwork Change color AC0000 hex 172 r 0 g 0 b 100 a…" at bounding box center [819, 341] width 302 height 657
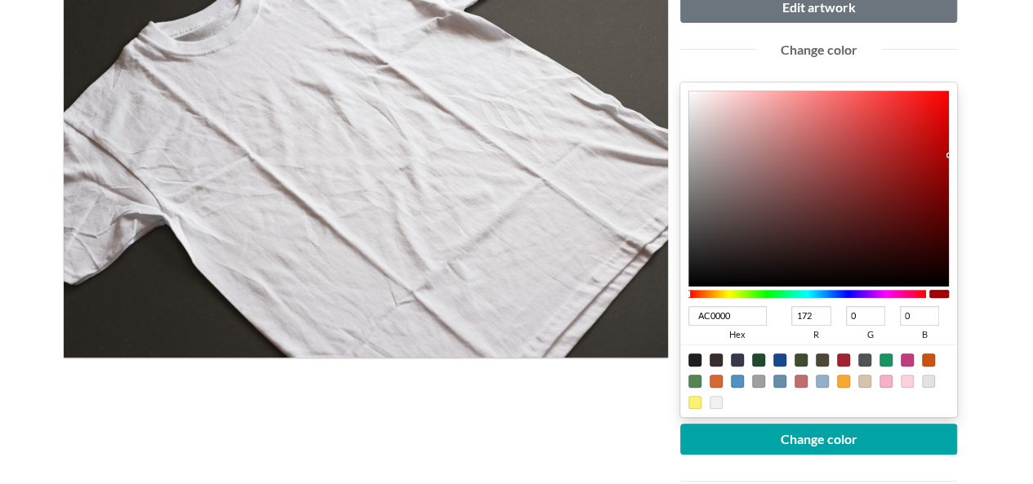
scroll to position [408, 0]
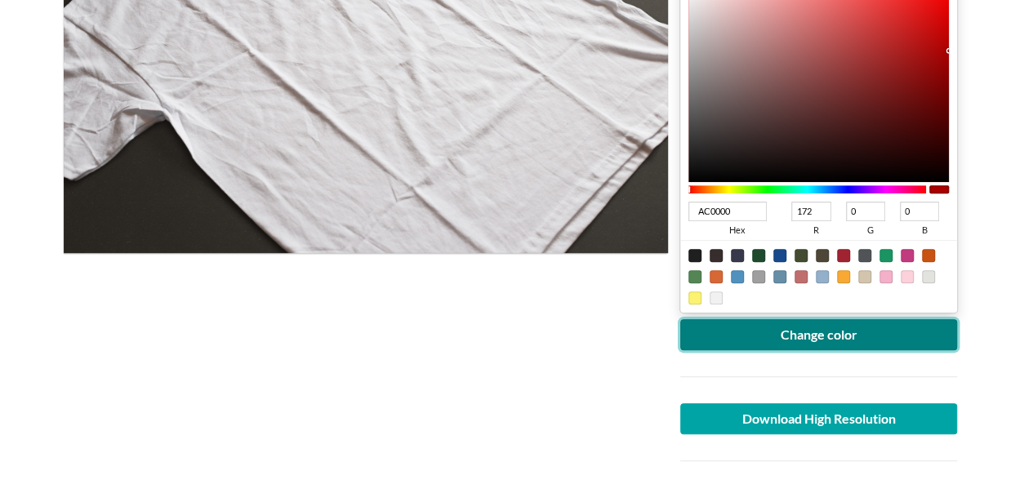
click at [838, 337] on button "Change color" at bounding box center [819, 334] width 278 height 31
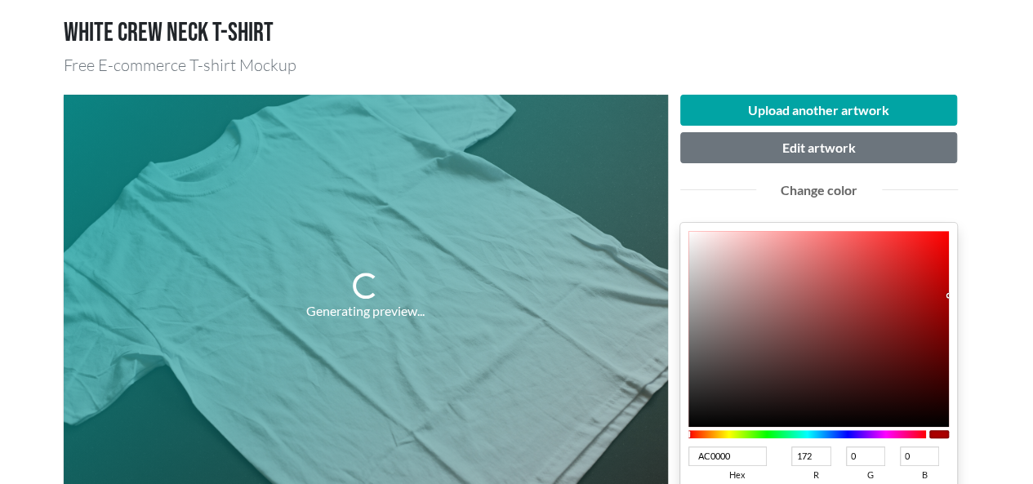
scroll to position [245, 0]
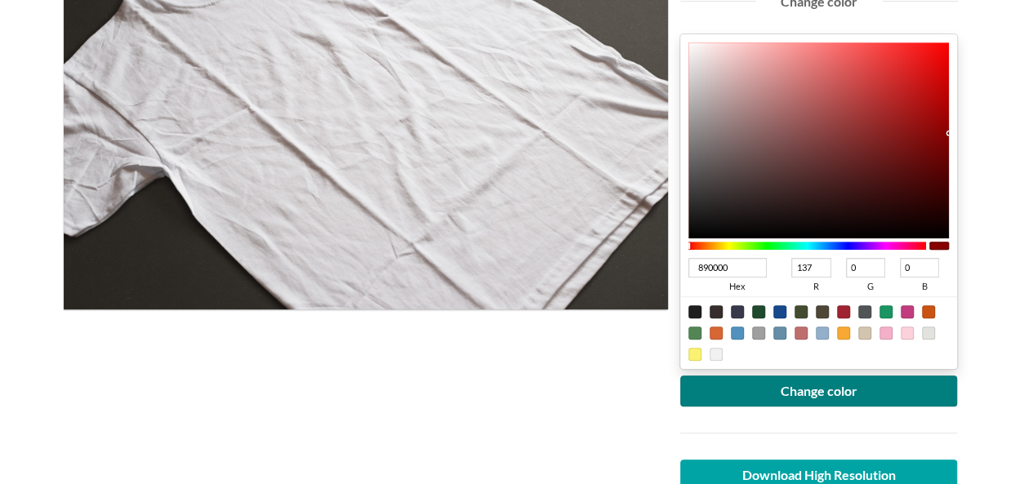
scroll to position [408, 0]
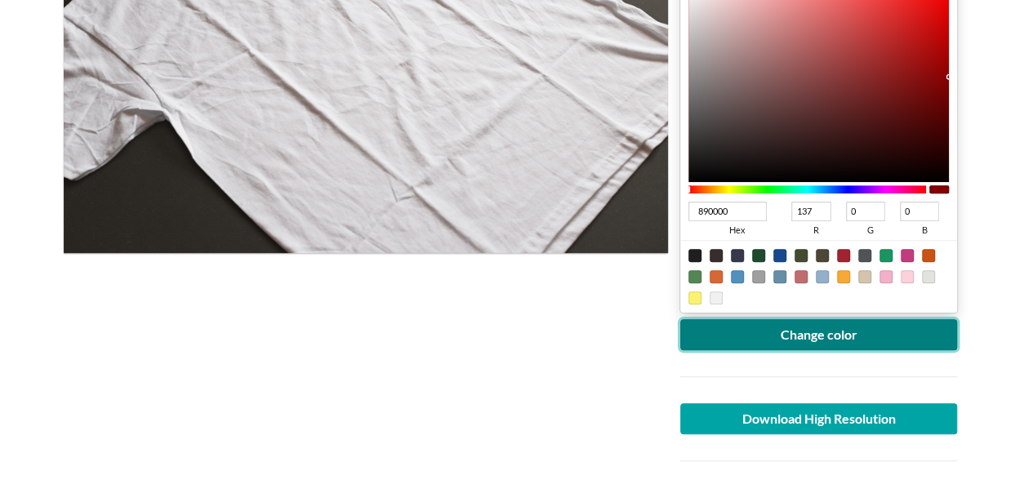
click at [799, 338] on button "Change color" at bounding box center [819, 334] width 278 height 31
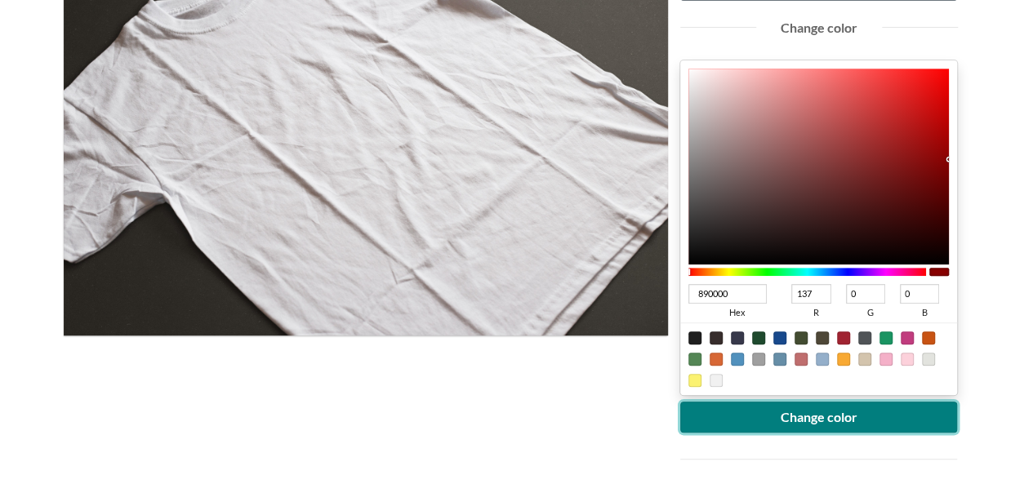
scroll to position [163, 0]
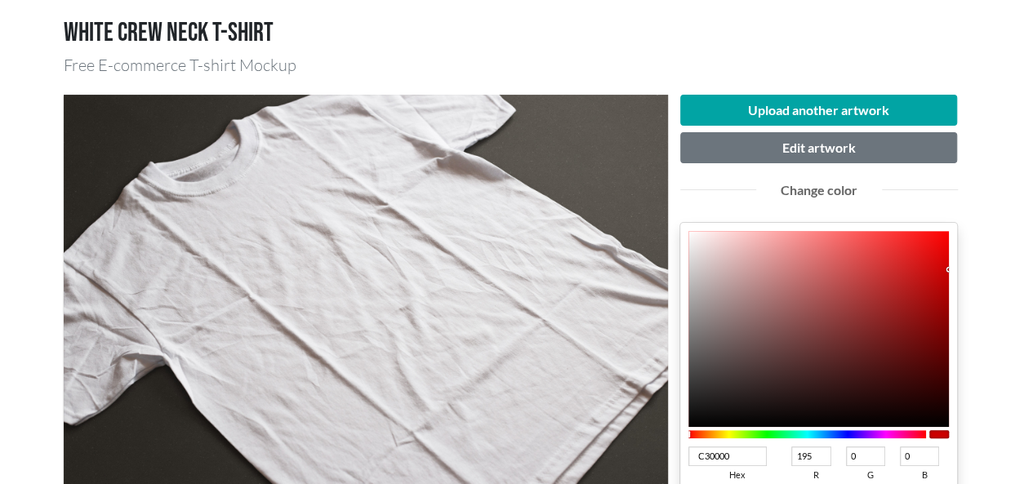
drag, startPoint x: 937, startPoint y: 261, endPoint x: 967, endPoint y: 276, distance: 32.9
click at [967, 276] on div "Upload another artwork Edit artwork Change color C30000 hex 195 r 0 g 0 b 100 a…" at bounding box center [819, 423] width 302 height 657
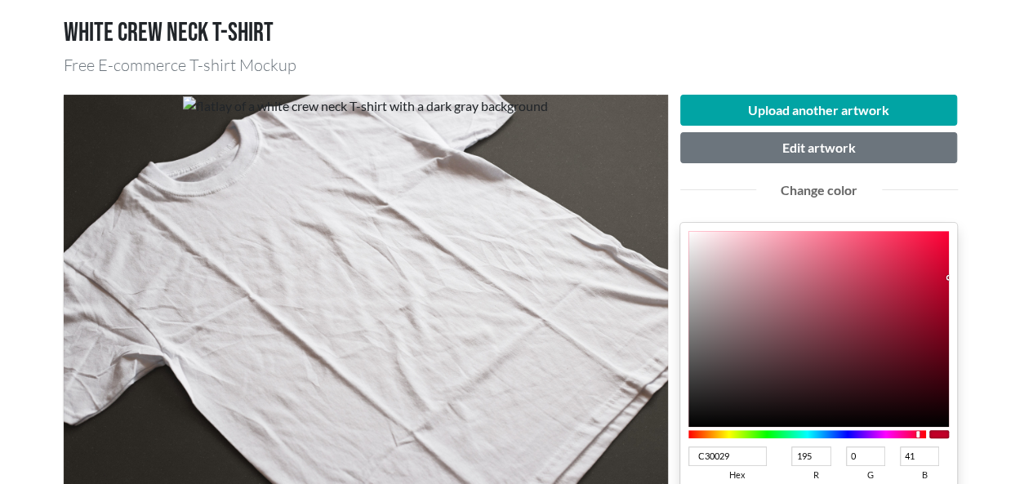
click at [918, 435] on div at bounding box center [807, 434] width 238 height 8
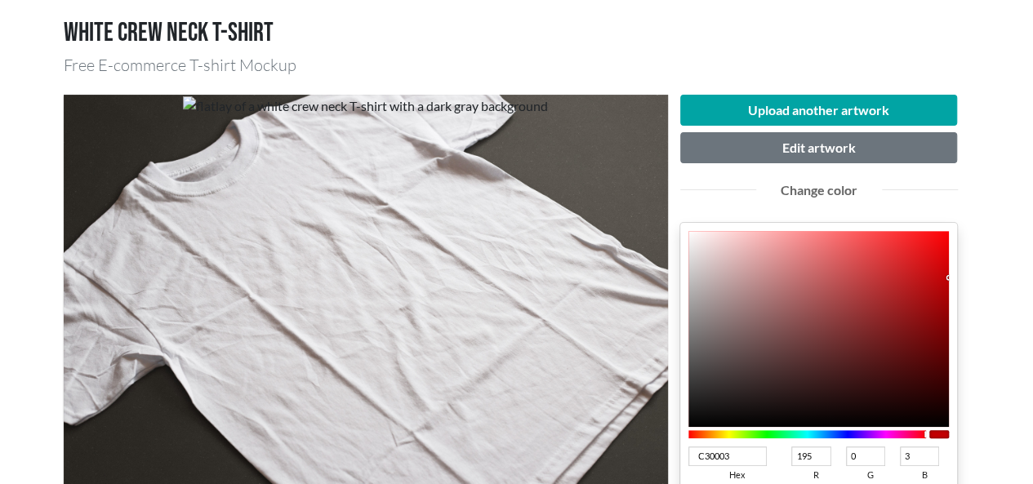
drag, startPoint x: 916, startPoint y: 435, endPoint x: 945, endPoint y: 440, distance: 29.8
click at [945, 440] on div at bounding box center [818, 434] width 261 height 15
drag, startPoint x: 945, startPoint y: 268, endPoint x: 979, endPoint y: 256, distance: 36.1
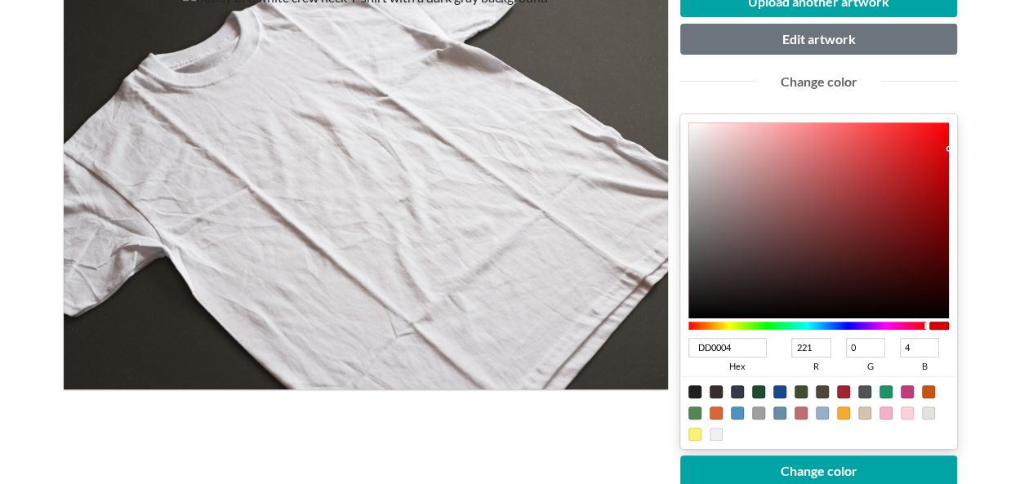
scroll to position [408, 0]
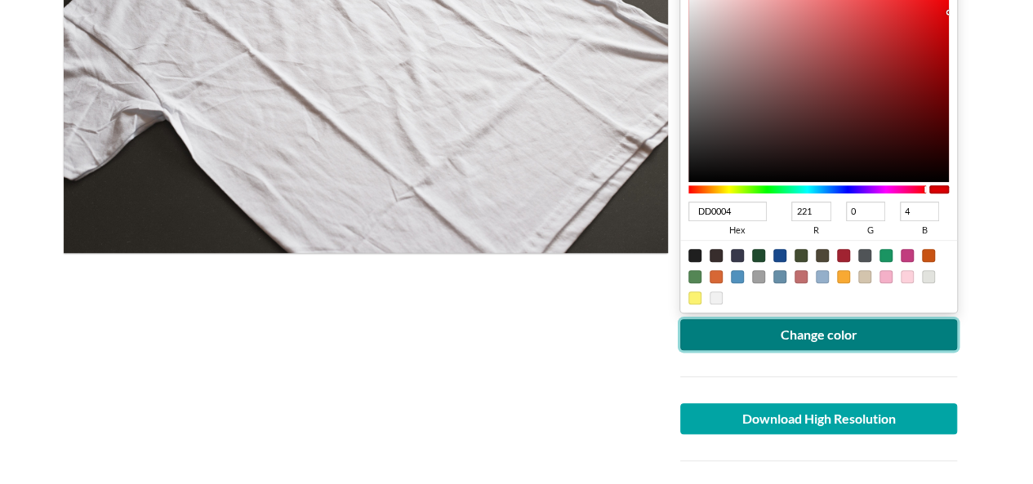
click at [861, 340] on button "Change color" at bounding box center [819, 334] width 278 height 31
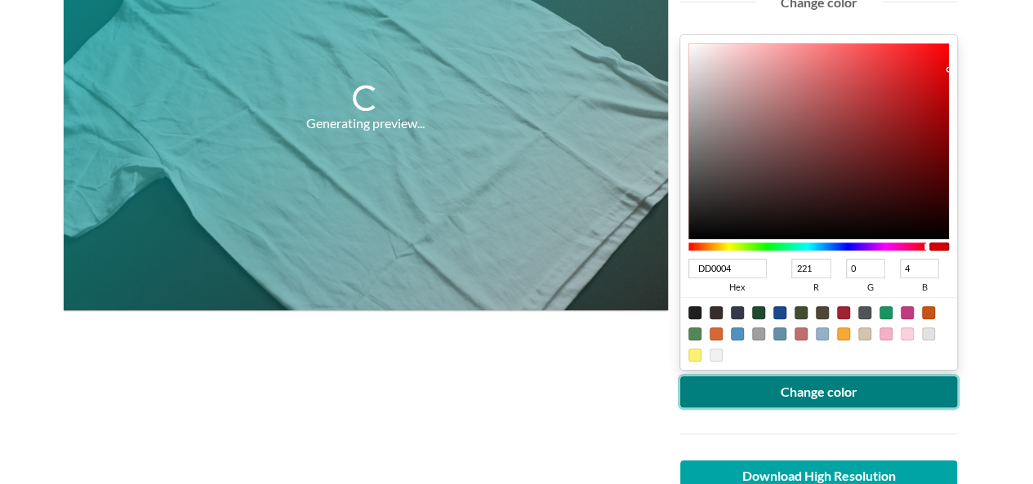
scroll to position [245, 0]
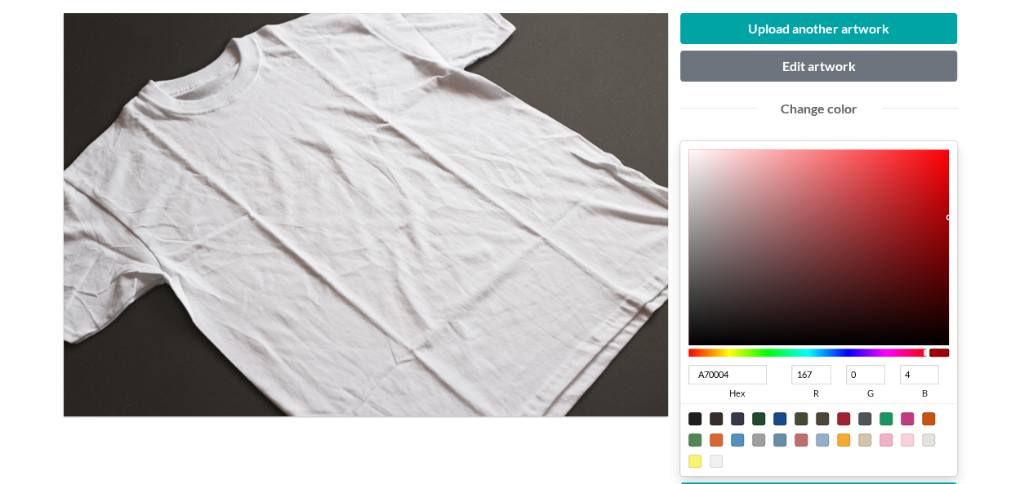
drag, startPoint x: 941, startPoint y: 174, endPoint x: 960, endPoint y: 216, distance: 46.8
click at [960, 216] on div "Upload another artwork Edit artwork Change color A70004 hex 167 r 0 g 4 b 100 a…" at bounding box center [819, 341] width 302 height 657
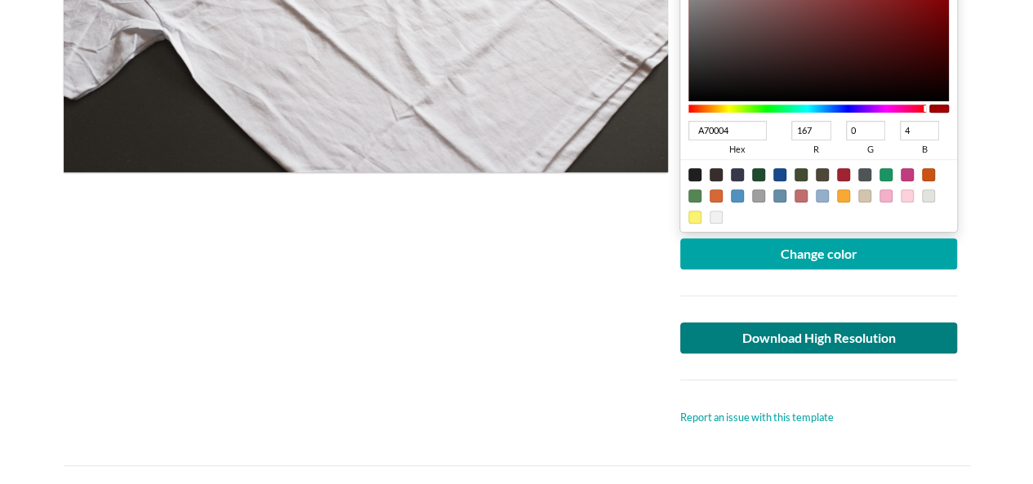
scroll to position [490, 0]
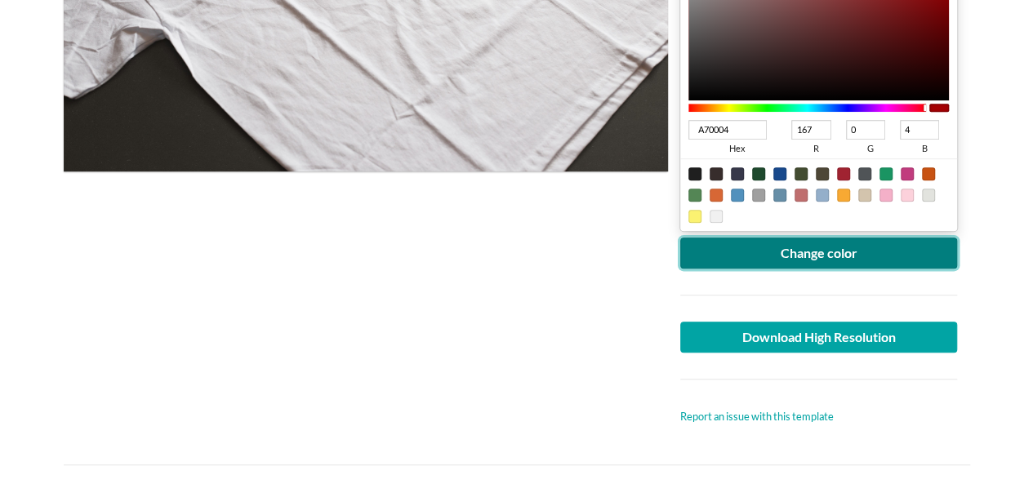
click at [856, 259] on button "Change color" at bounding box center [819, 253] width 278 height 31
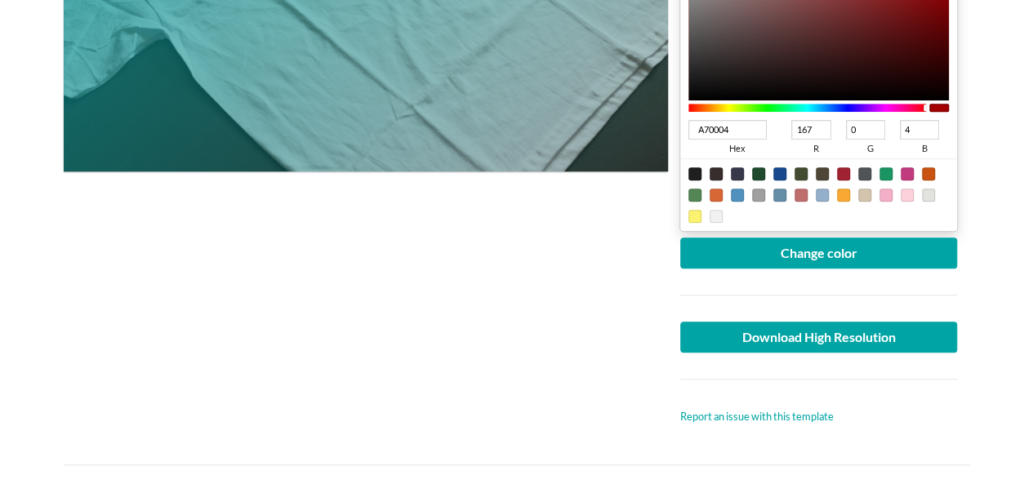
click at [585, 365] on div "Generating preview..." at bounding box center [366, 96] width 604 height 657
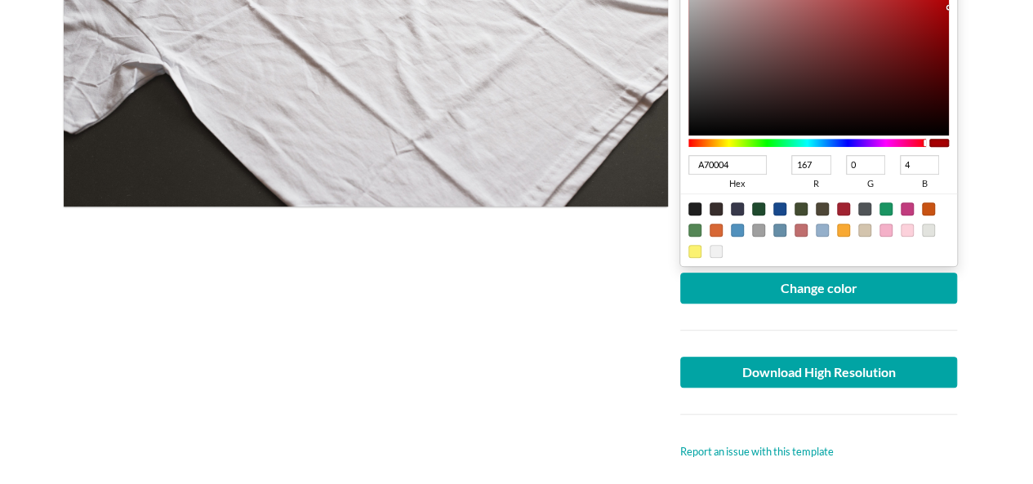
scroll to position [653, 0]
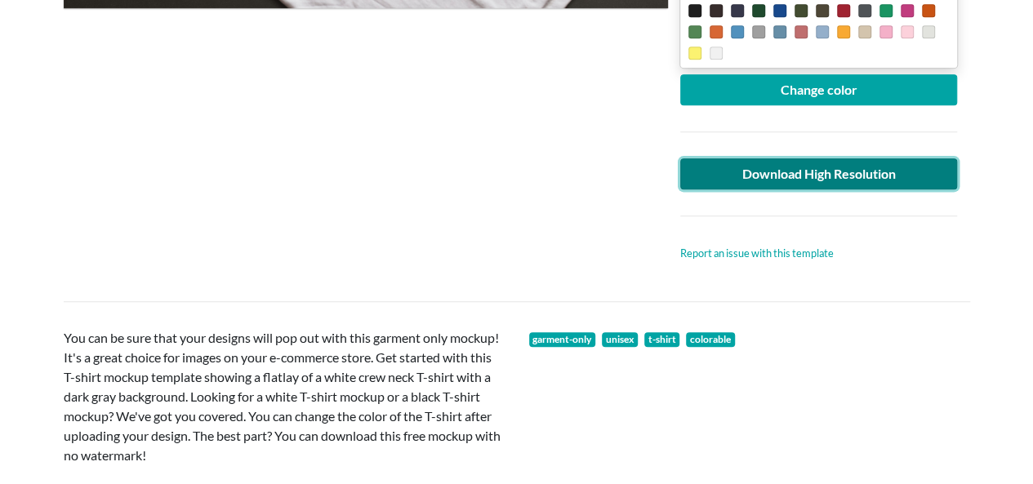
click at [847, 162] on link "Download High Resolution" at bounding box center [819, 173] width 278 height 31
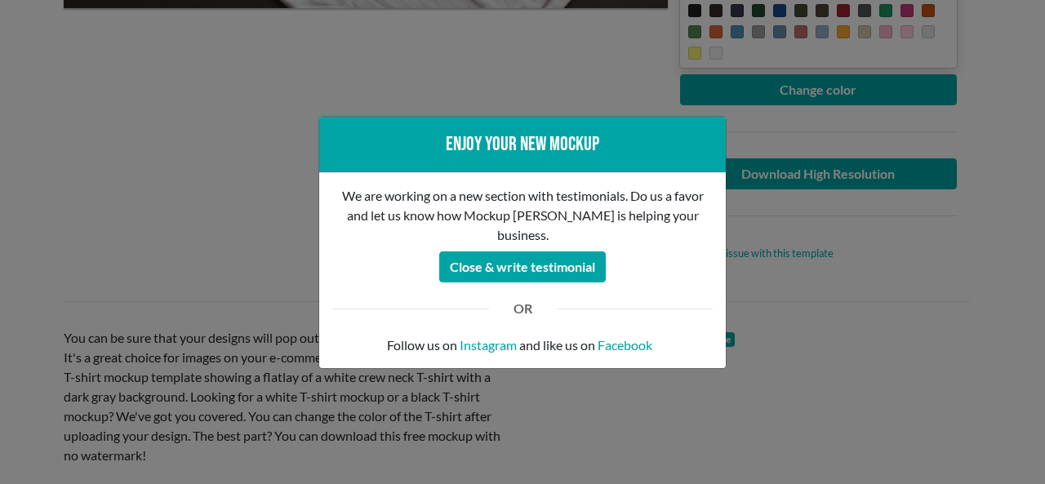
drag, startPoint x: 28, startPoint y: 169, endPoint x: 27, endPoint y: 158, distance: 10.6
click at [28, 165] on div "Enjoy your new mockup We are working on a new section with testimonials. Do us …" at bounding box center [522, 242] width 1045 height 484
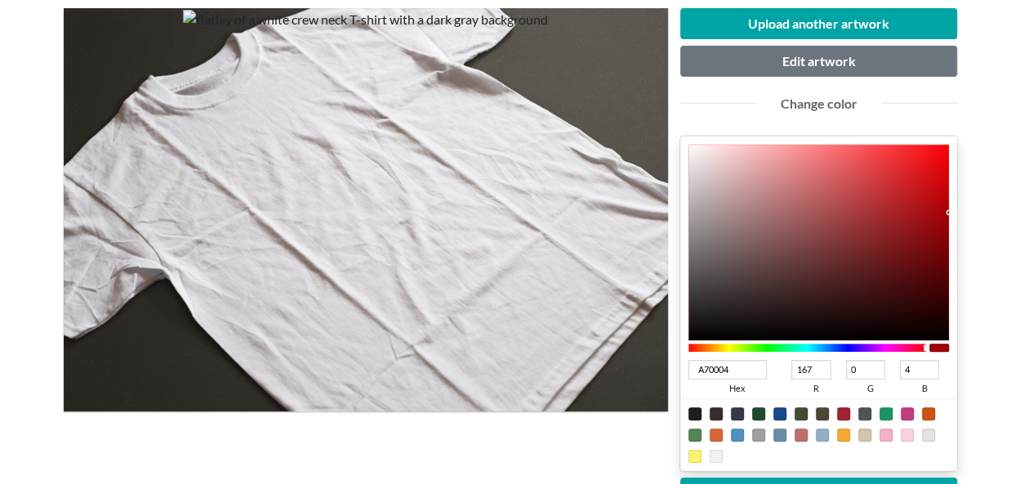
scroll to position [245, 0]
